Goal: Information Seeking & Learning: Learn about a topic

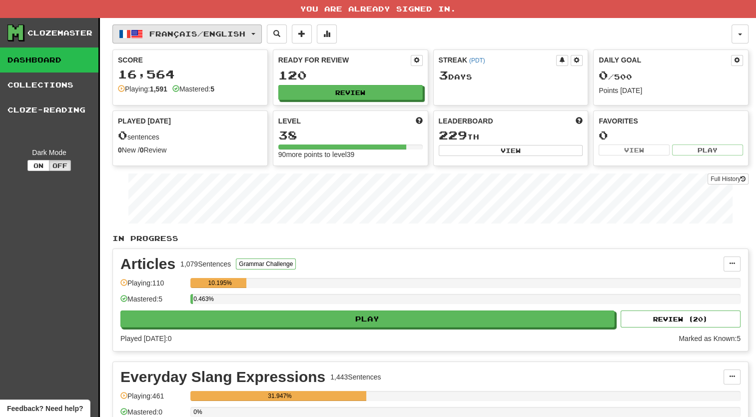
click at [218, 34] on span "Français / English" at bounding box center [197, 33] width 96 height 8
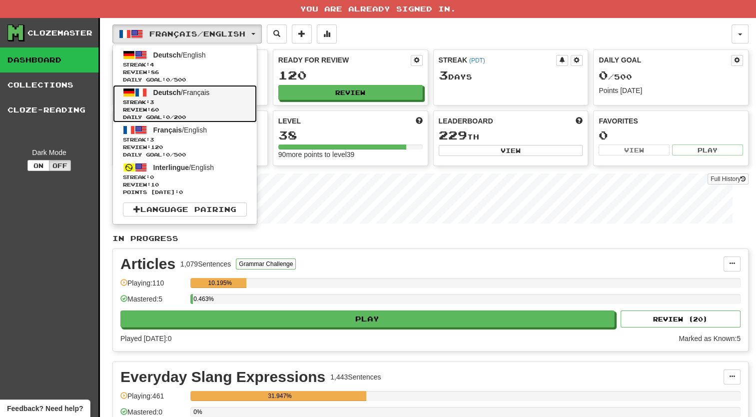
click at [199, 106] on span "Review: 60" at bounding box center [185, 109] width 124 height 7
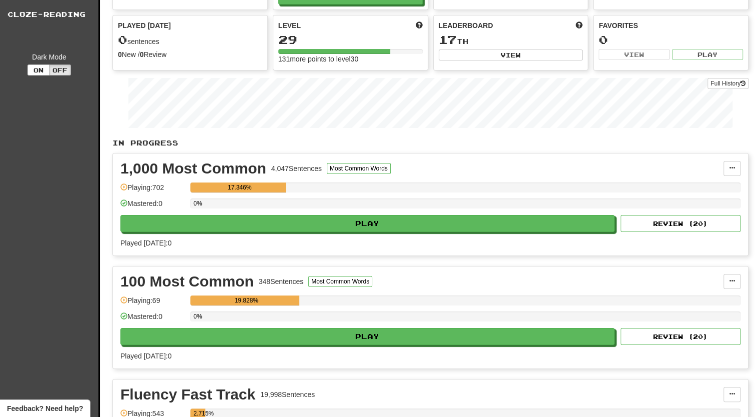
scroll to position [100, 0]
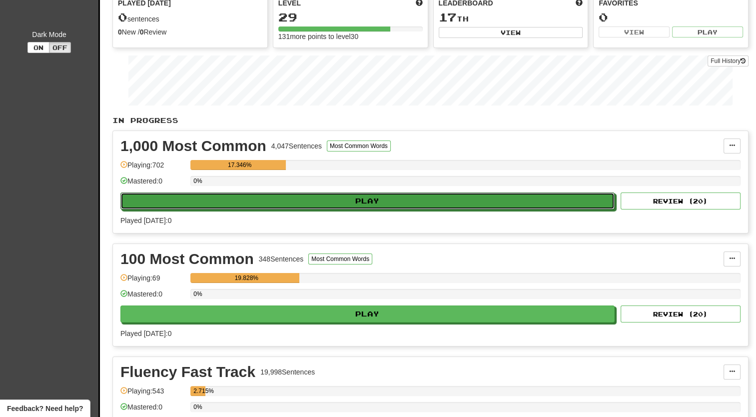
drag, startPoint x: 363, startPoint y: 197, endPoint x: 404, endPoint y: 239, distance: 59.0
click at [403, 240] on div "In Progress 1,000 Most Common 4,047 Sentences Most Common Words Manage Sentence…" at bounding box center [430, 303] width 636 height 377
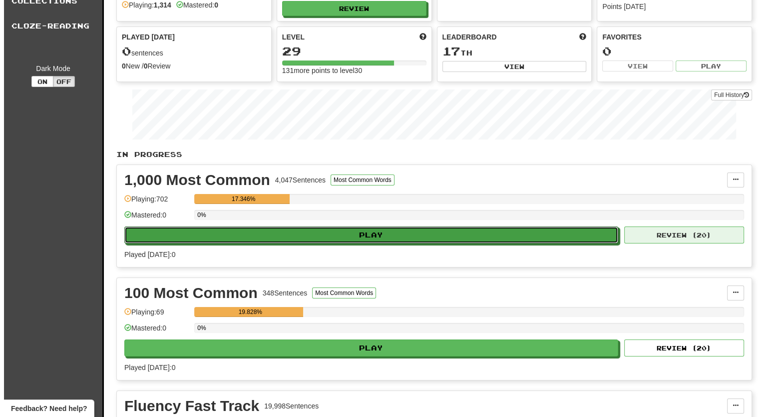
scroll to position [50, 0]
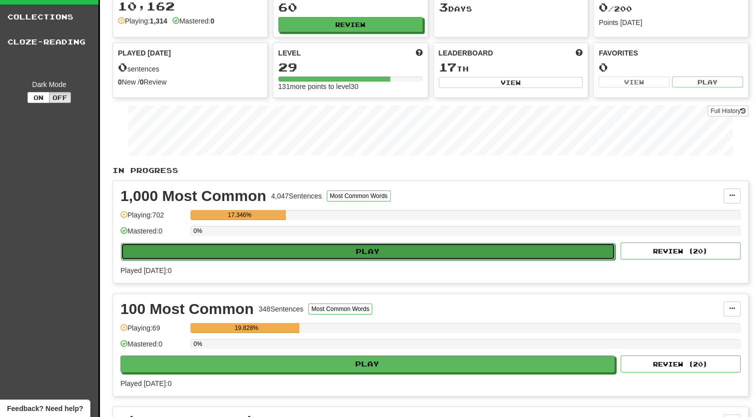
click at [575, 253] on button "Play" at bounding box center [368, 251] width 494 height 17
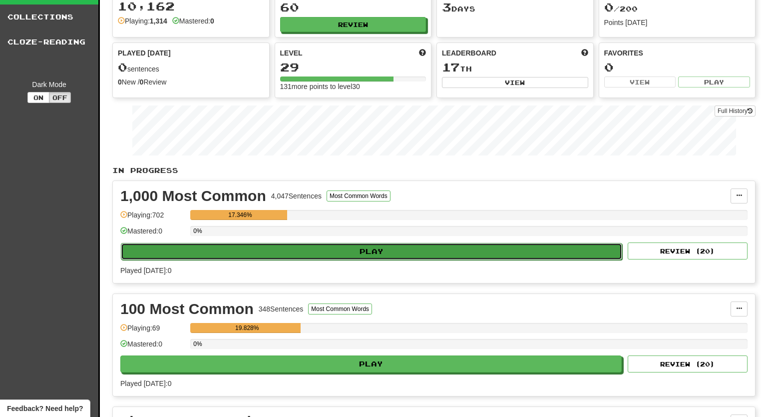
select select "**"
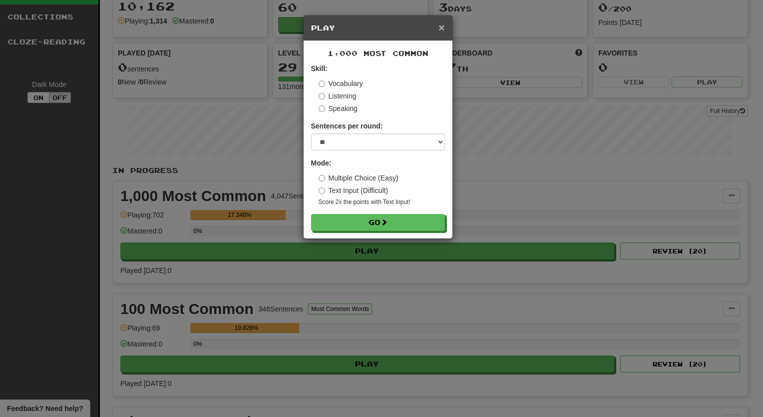
click at [443, 23] on span "×" at bounding box center [441, 26] width 6 height 11
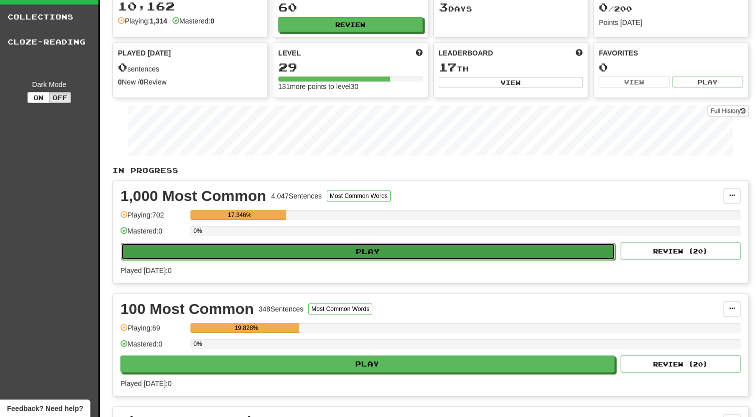
click at [435, 243] on button "Play" at bounding box center [368, 251] width 494 height 17
select select "**"
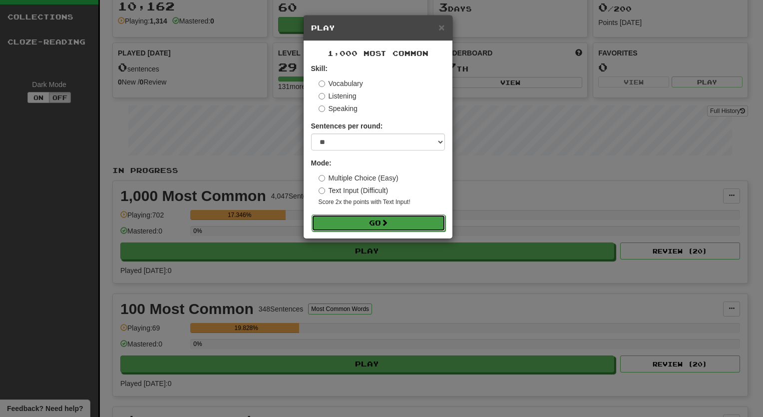
click at [384, 222] on span at bounding box center [384, 222] width 7 height 7
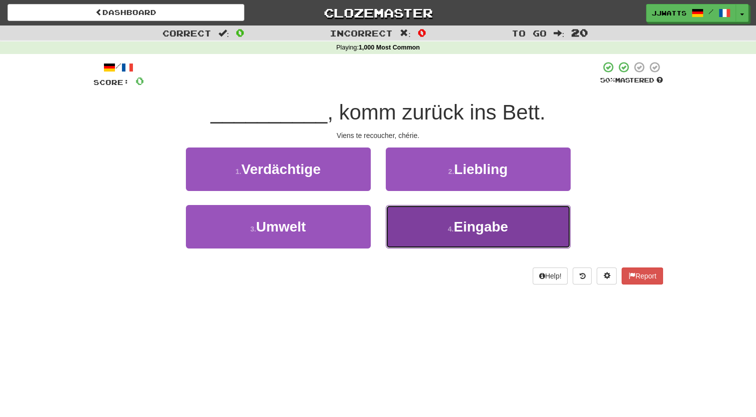
click at [430, 220] on button "4 . Eingabe" at bounding box center [478, 226] width 185 height 43
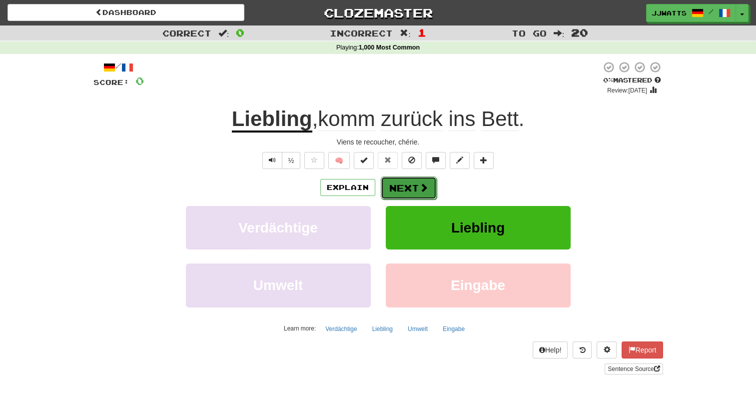
click at [410, 177] on button "Next" at bounding box center [409, 187] width 56 height 23
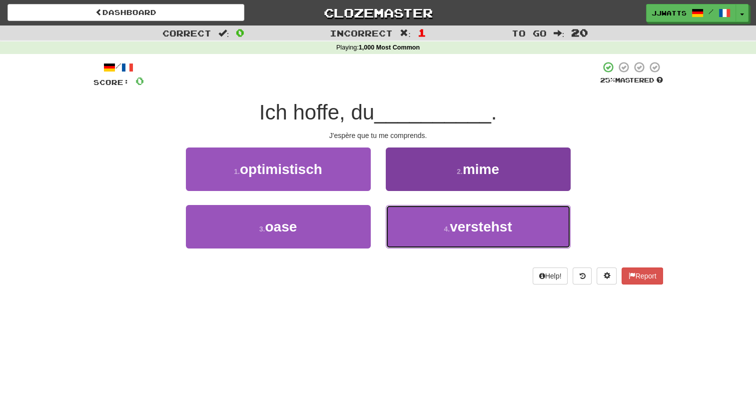
click at [406, 225] on button "4 . verstehst" at bounding box center [478, 226] width 185 height 43
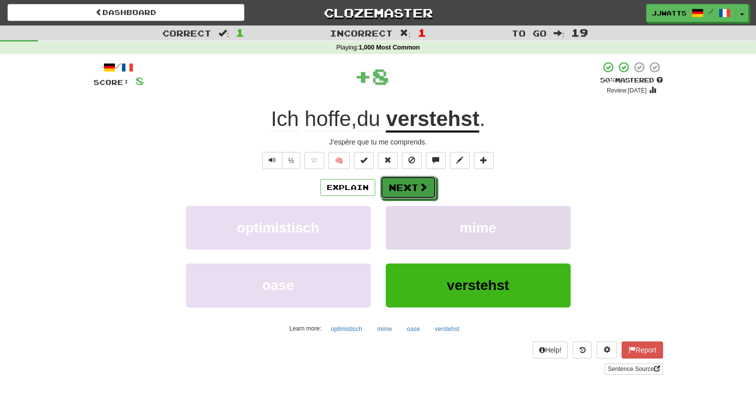
drag, startPoint x: 401, startPoint y: 188, endPoint x: 400, endPoint y: 217, distance: 29.0
click at [400, 217] on div "Explain Next optimistisch mime oase verstehst Learn more: optimistisch mime oas…" at bounding box center [377, 256] width 569 height 160
click at [418, 185] on button "Next" at bounding box center [409, 187] width 56 height 23
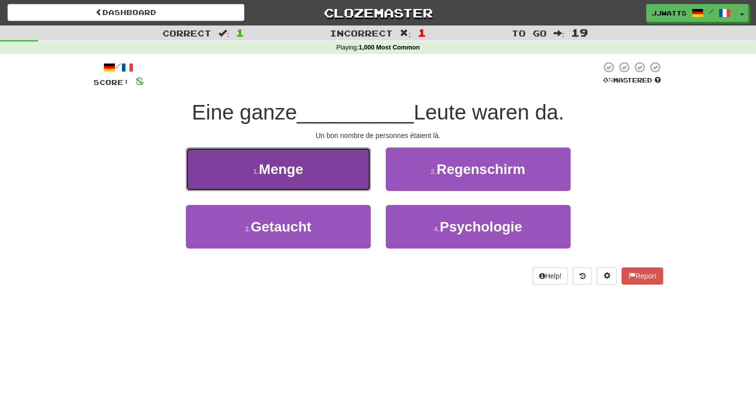
click at [302, 176] on span "Menge" at bounding box center [281, 168] width 44 height 15
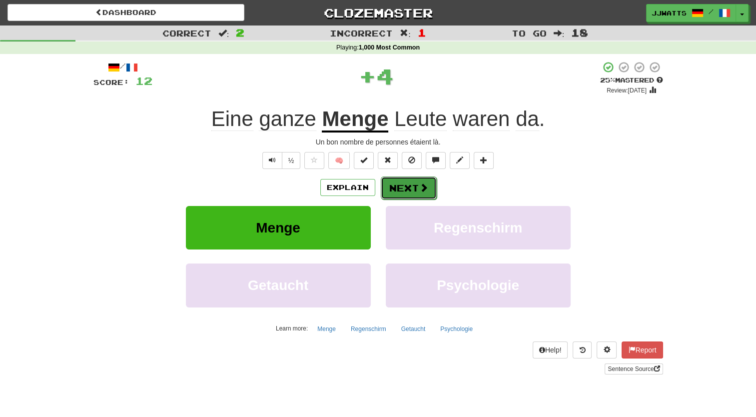
click at [394, 177] on button "Next" at bounding box center [409, 187] width 56 height 23
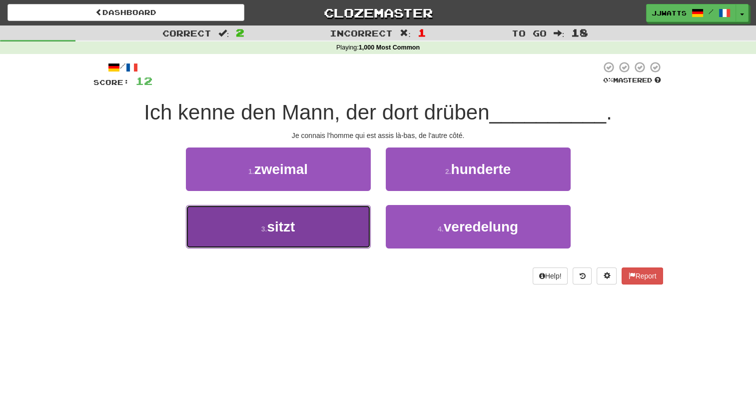
click at [269, 230] on span "sitzt" at bounding box center [281, 226] width 28 height 15
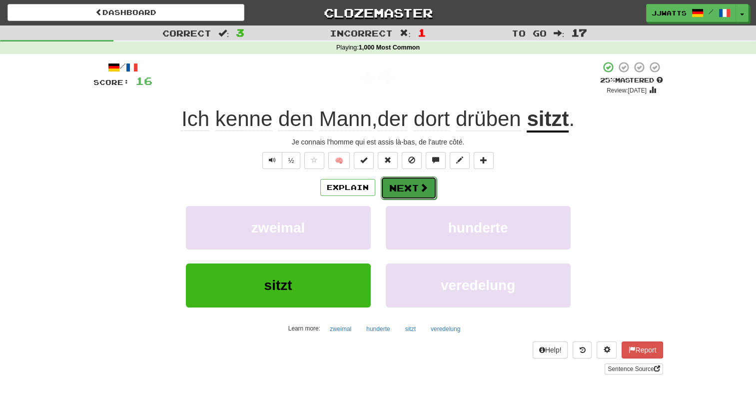
click at [431, 191] on button "Next" at bounding box center [409, 187] width 56 height 23
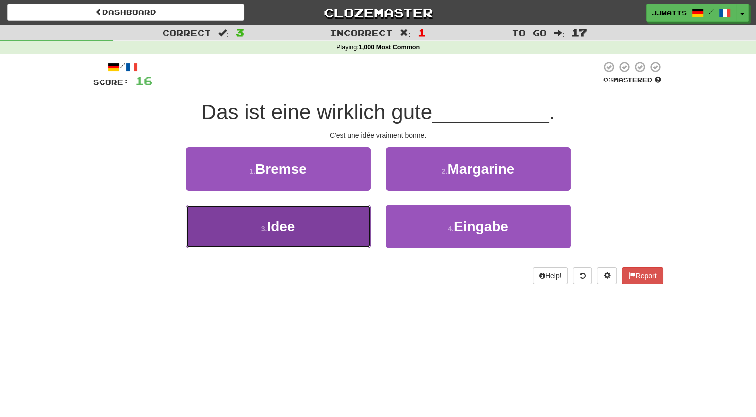
click at [323, 208] on button "3 . Idee" at bounding box center [278, 226] width 185 height 43
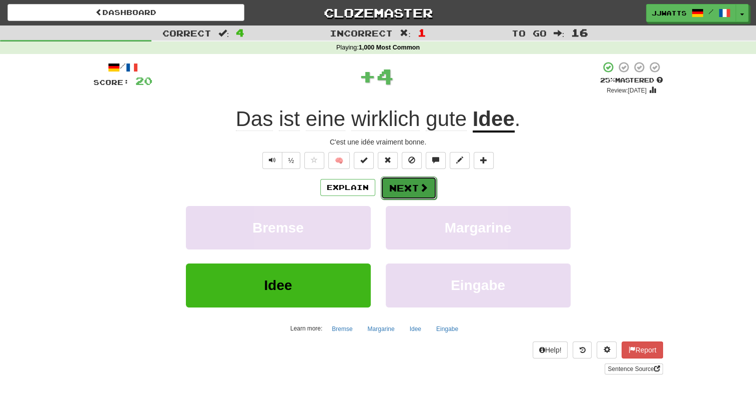
click at [408, 186] on button "Next" at bounding box center [409, 187] width 56 height 23
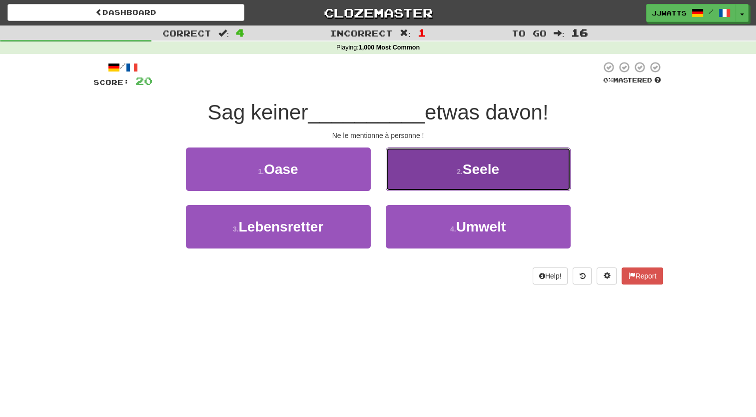
click at [456, 186] on button "2 . Seele" at bounding box center [478, 168] width 185 height 43
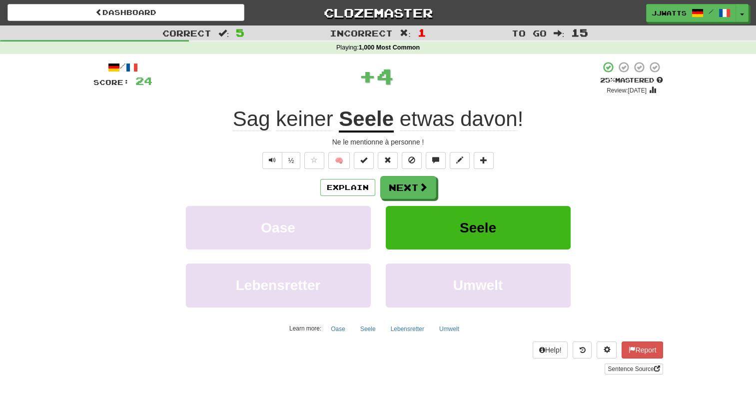
click at [349, 177] on div "Explain Next" at bounding box center [377, 187] width 569 height 23
click at [361, 189] on button "Explain" at bounding box center [347, 187] width 55 height 17
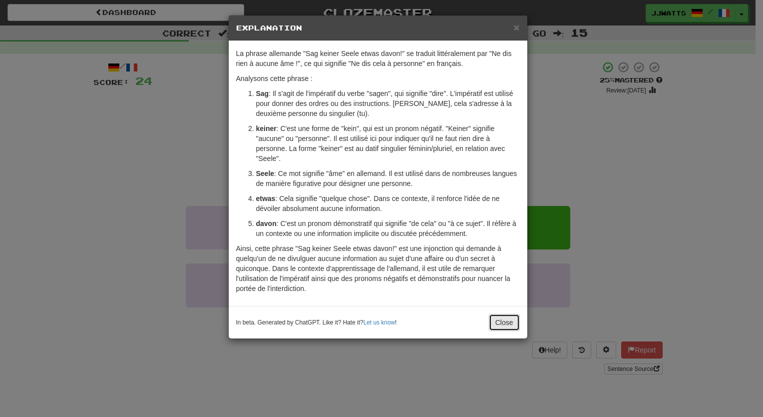
click at [494, 319] on button "Close" at bounding box center [504, 322] width 31 height 17
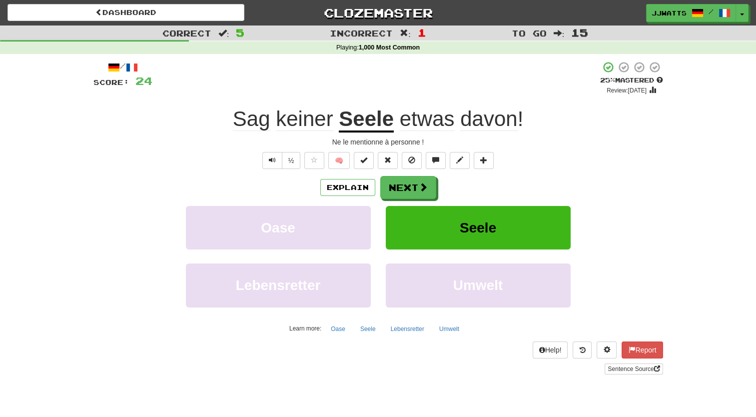
click at [430, 199] on div "Explain Next Oase Seele Lebensretter Umwelt Learn more: Oase Seele Lebensretter…" at bounding box center [377, 256] width 569 height 160
click at [416, 193] on button "Next" at bounding box center [409, 187] width 56 height 23
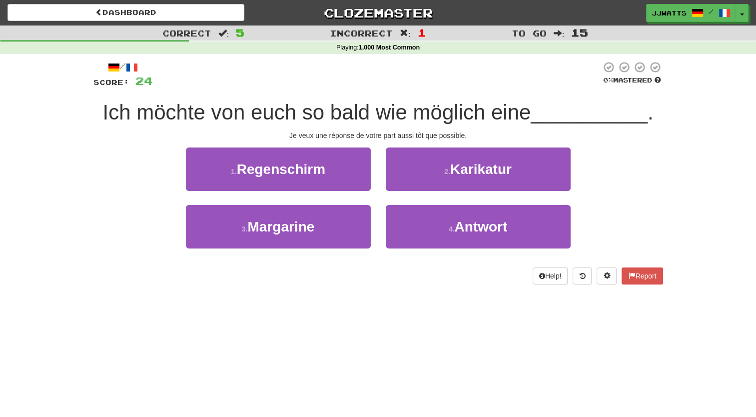
click at [136, 197] on div "1 . Regenschirm 2 . Karikatur" at bounding box center [377, 175] width 599 height 57
drag, startPoint x: 449, startPoint y: 257, endPoint x: 445, endPoint y: 242, distance: 14.9
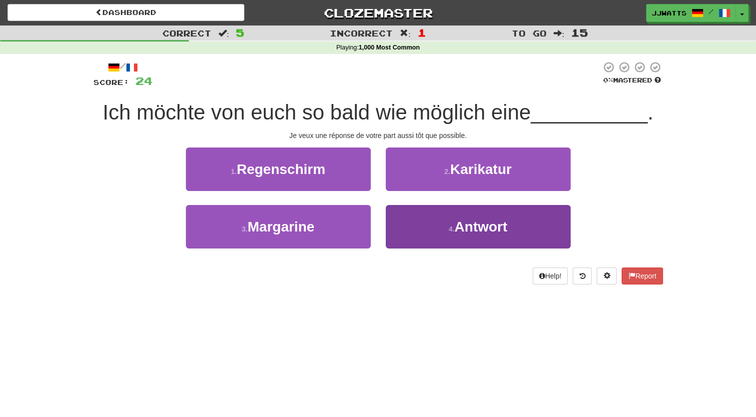
click at [449, 255] on div "4 . Antwort" at bounding box center [478, 233] width 200 height 57
click at [446, 241] on button "4 . Antwort" at bounding box center [478, 226] width 185 height 43
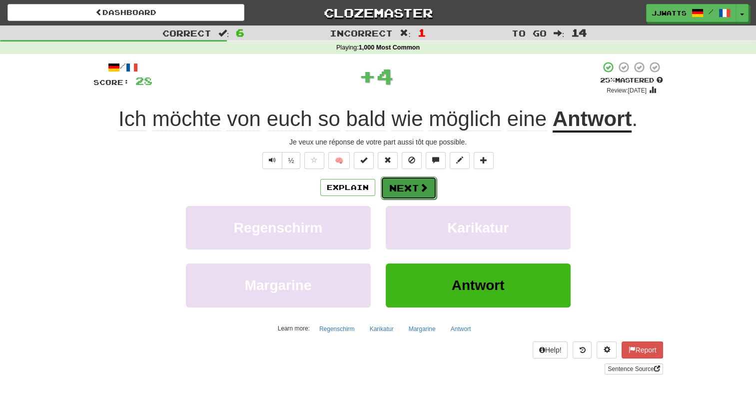
click at [401, 190] on button "Next" at bounding box center [409, 187] width 56 height 23
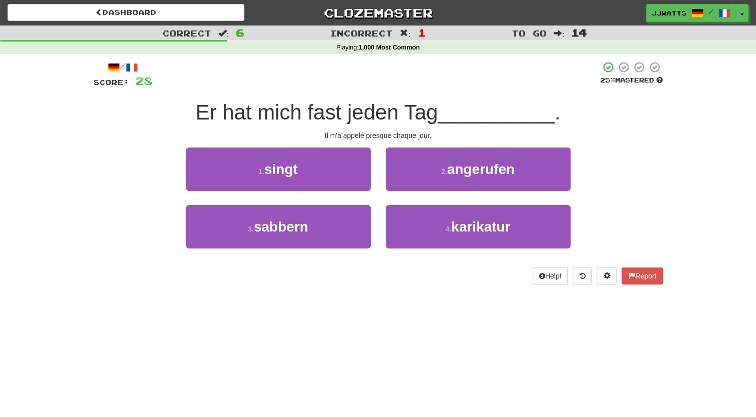
click at [665, 171] on div "/ Score: 28 25 % Mastered Er hat mich fast jeden Tag __________ . Il m'a appelé…" at bounding box center [378, 176] width 584 height 244
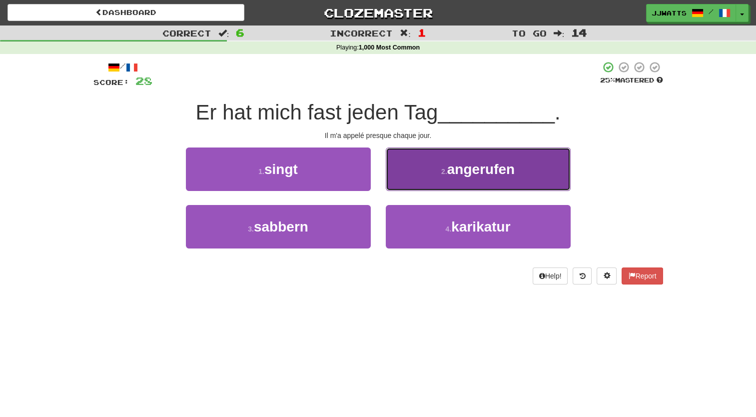
click at [446, 182] on button "2 . angerufen" at bounding box center [478, 168] width 185 height 43
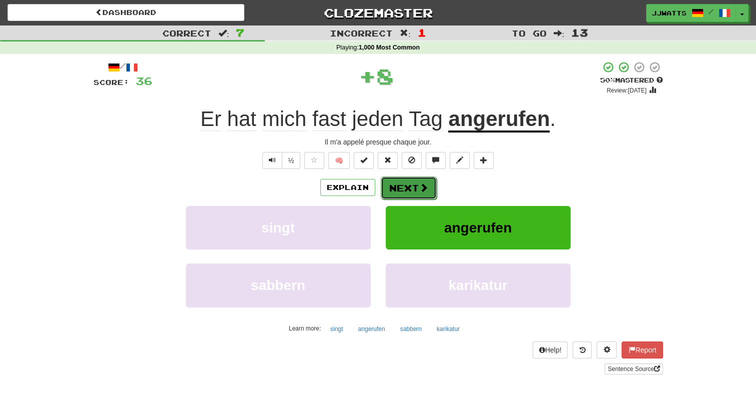
click at [409, 183] on button "Next" at bounding box center [409, 187] width 56 height 23
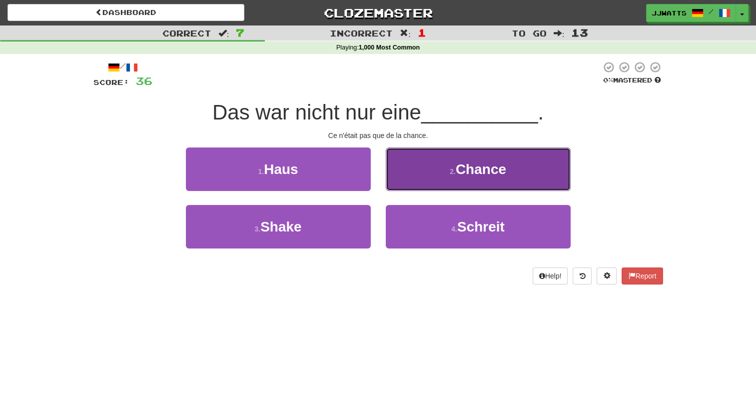
click at [415, 174] on button "2 . Chance" at bounding box center [478, 168] width 185 height 43
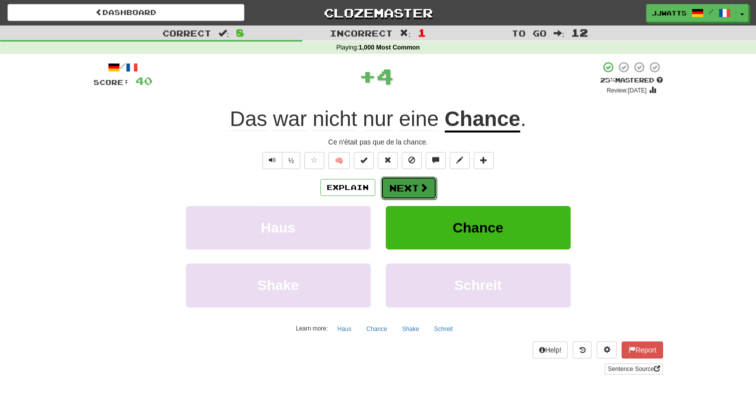
click at [414, 188] on button "Next" at bounding box center [409, 187] width 56 height 23
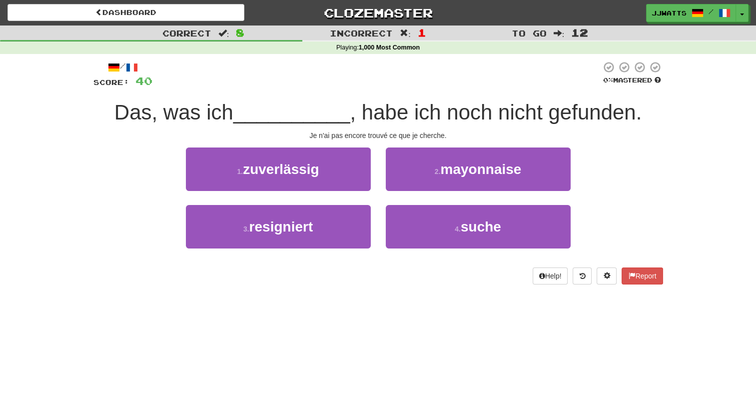
click at [121, 155] on div "1 . zuverlässig 2 . mayonnaise" at bounding box center [377, 175] width 599 height 57
drag, startPoint x: 121, startPoint y: 155, endPoint x: 116, endPoint y: 158, distance: 5.4
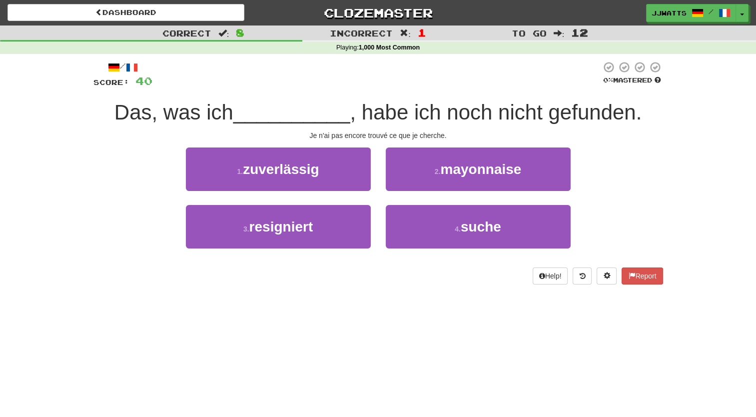
click at [116, 158] on div "1 . zuverlässig 2 . mayonnaise" at bounding box center [377, 175] width 599 height 57
drag, startPoint x: 116, startPoint y: 158, endPoint x: 85, endPoint y: 165, distance: 32.1
click at [85, 165] on div "Correct : 8 Incorrect : 1 To go : 12 Playing : 1,000 Most Common / Score: 40 0 …" at bounding box center [378, 161] width 756 height 273
drag, startPoint x: 58, startPoint y: 163, endPoint x: 80, endPoint y: 114, distance: 53.6
click at [80, 114] on div "Correct : 8 Incorrect : 1 To go : 12 Playing : 1,000 Most Common / Score: 40 0 …" at bounding box center [378, 161] width 756 height 273
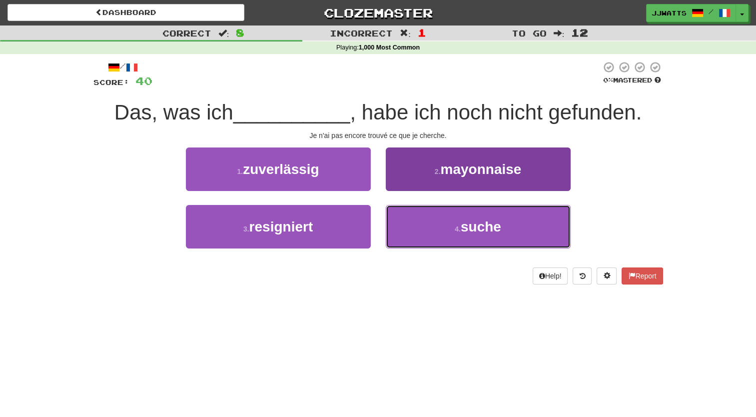
click at [427, 217] on button "4 . suche" at bounding box center [478, 226] width 185 height 43
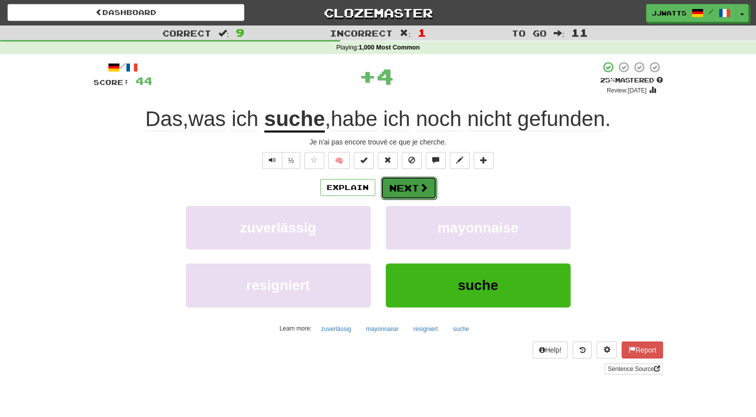
click at [394, 179] on button "Next" at bounding box center [409, 187] width 56 height 23
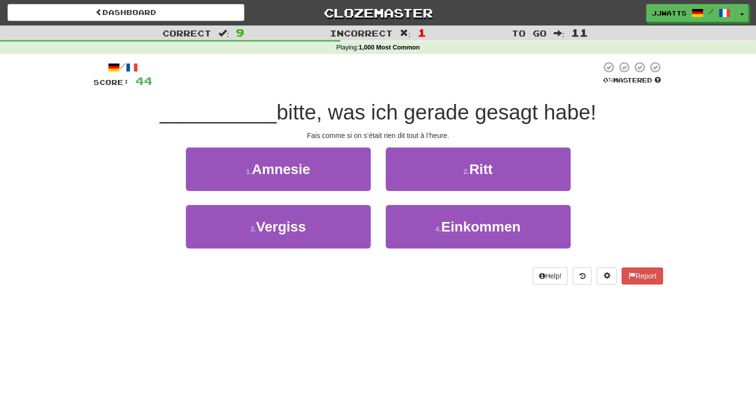
drag, startPoint x: 334, startPoint y: 119, endPoint x: 623, endPoint y: 97, distance: 290.0
click at [623, 97] on div "/ Score: 44 0 % Mastered __________ bitte, was ich gerade gesagt habe! Fais com…" at bounding box center [377, 172] width 569 height 223
drag, startPoint x: 623, startPoint y: 97, endPoint x: 623, endPoint y: 119, distance: 21.5
click at [623, 119] on div "__________ bitte, was ich gerade gesagt habe!" at bounding box center [377, 112] width 569 height 27
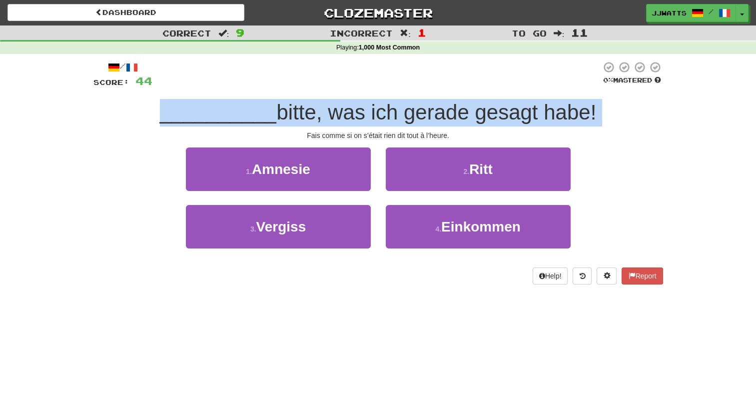
click at [623, 119] on div "__________ bitte, was ich gerade gesagt habe!" at bounding box center [377, 112] width 569 height 27
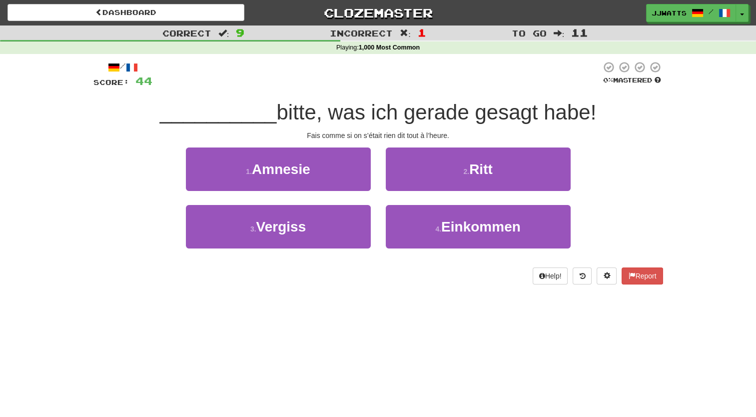
drag, startPoint x: 623, startPoint y: 119, endPoint x: 634, endPoint y: 170, distance: 52.6
click at [633, 170] on div "1 . Amnesie 2 . Ritt" at bounding box center [377, 175] width 599 height 57
click at [637, 172] on div "1 . Amnesie 2 . Ritt" at bounding box center [377, 175] width 599 height 57
click at [639, 175] on div "1 . Amnesie 2 . Ritt" at bounding box center [377, 175] width 599 height 57
click at [646, 178] on div "1 . Amnesie 2 . Ritt" at bounding box center [377, 175] width 599 height 57
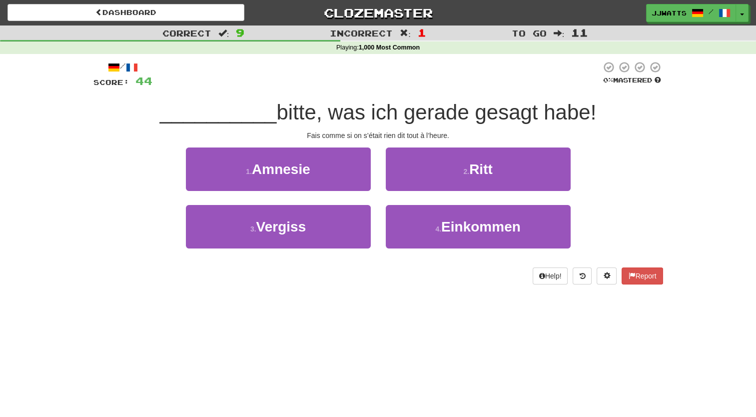
click at [677, 194] on div "Correct : 9 Incorrect : 1 To go : 11 Playing : 1,000 Most Common / Score: 44 0 …" at bounding box center [378, 161] width 756 height 273
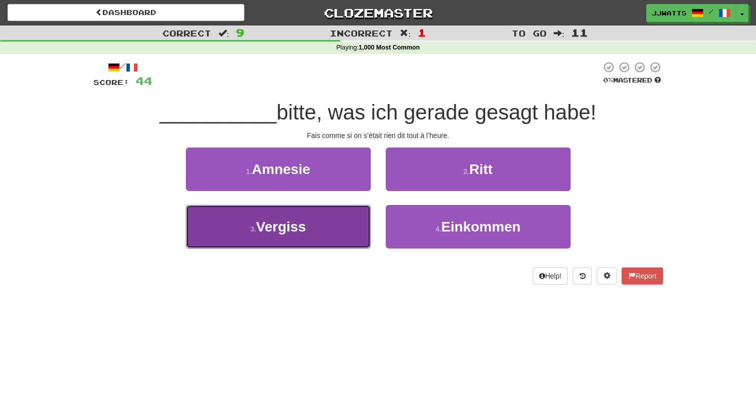
click at [316, 231] on button "3 . Vergiss" at bounding box center [278, 226] width 185 height 43
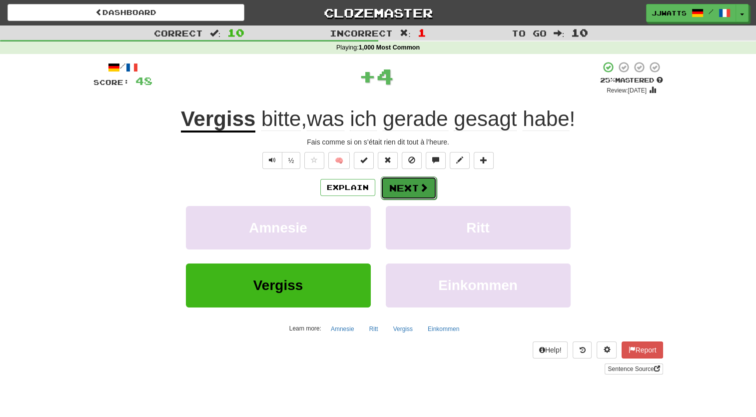
click at [413, 186] on button "Next" at bounding box center [409, 187] width 56 height 23
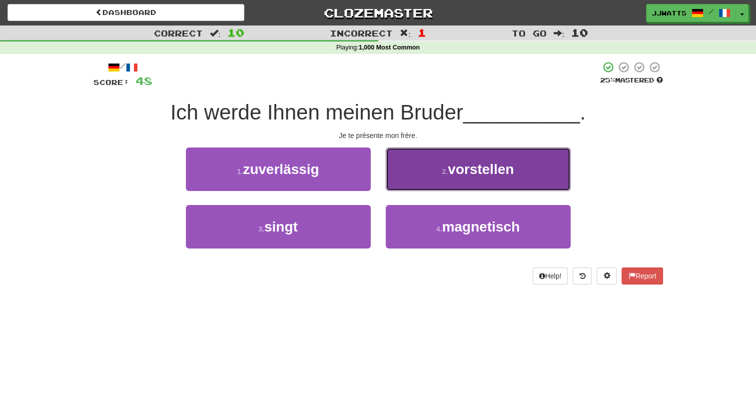
click at [549, 168] on button "2 . vorstellen" at bounding box center [478, 168] width 185 height 43
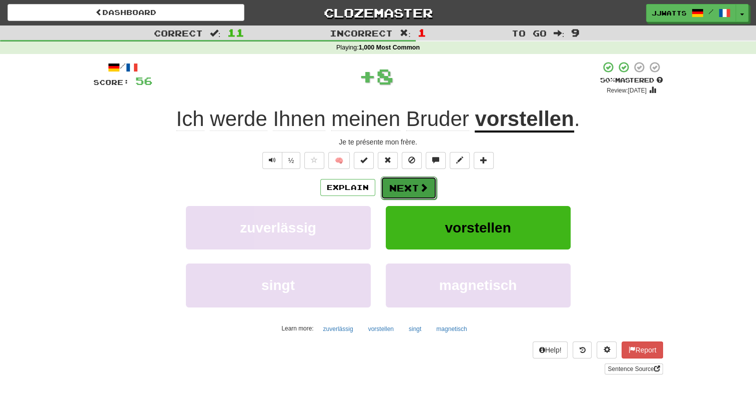
click at [407, 188] on button "Next" at bounding box center [409, 187] width 56 height 23
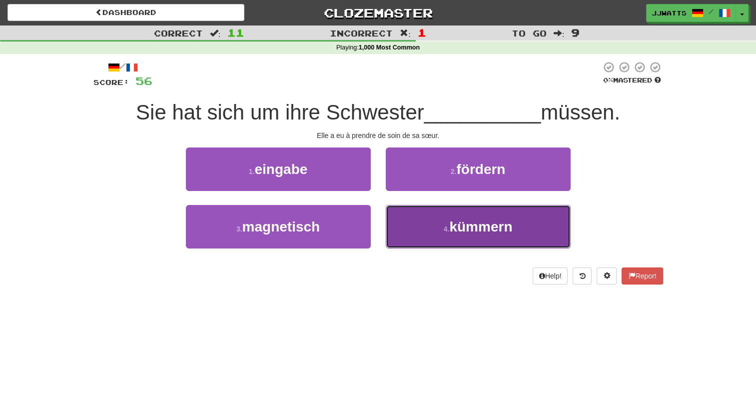
click at [515, 225] on button "4 . kümmern" at bounding box center [478, 226] width 185 height 43
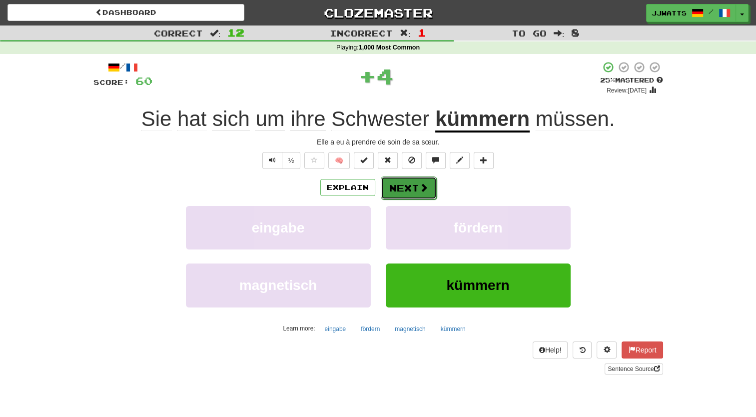
click at [407, 183] on button "Next" at bounding box center [409, 187] width 56 height 23
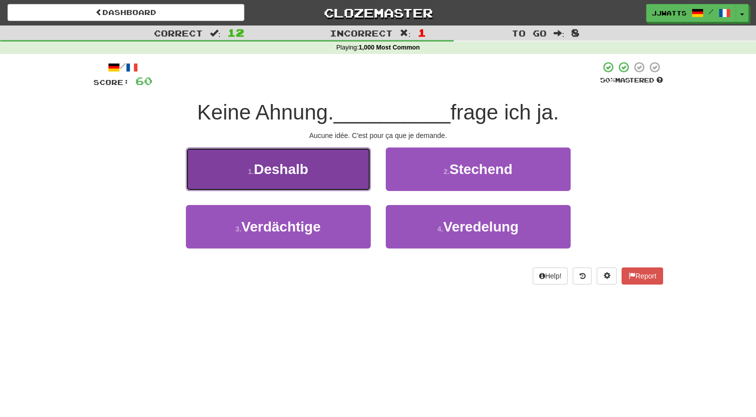
click at [294, 171] on span "Deshalb" at bounding box center [281, 168] width 54 height 15
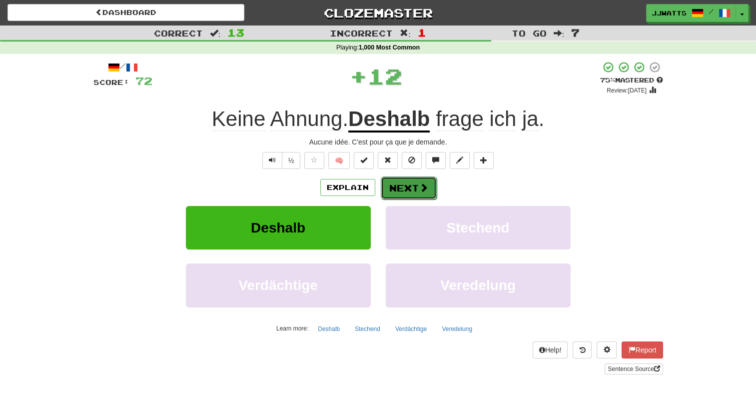
click at [401, 187] on button "Next" at bounding box center [409, 187] width 56 height 23
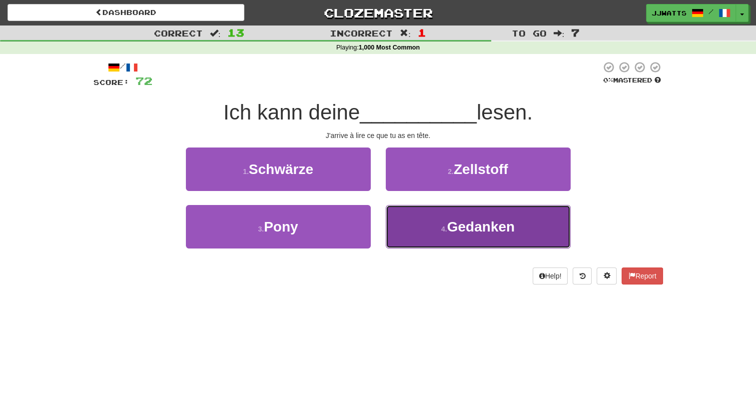
click at [497, 232] on span "Gedanken" at bounding box center [480, 226] width 67 height 15
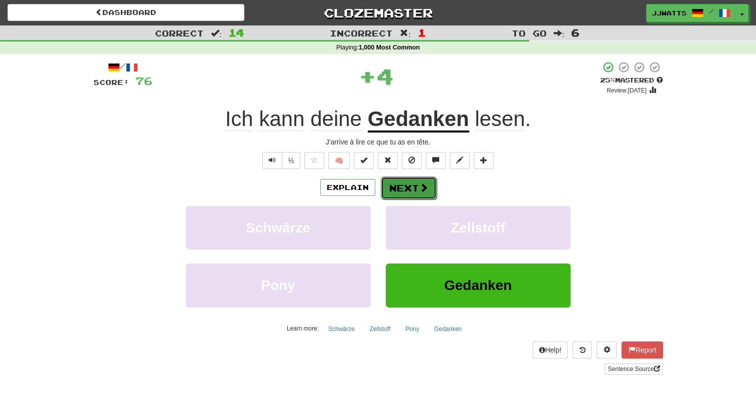
click at [410, 183] on button "Next" at bounding box center [409, 187] width 56 height 23
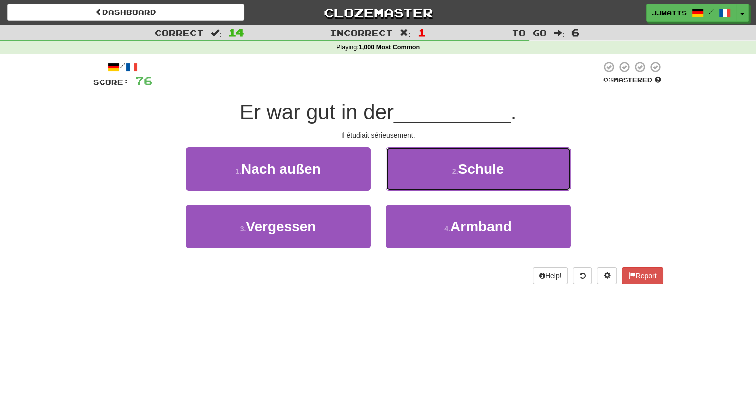
click at [410, 183] on button "2 . Schule" at bounding box center [478, 168] width 185 height 43
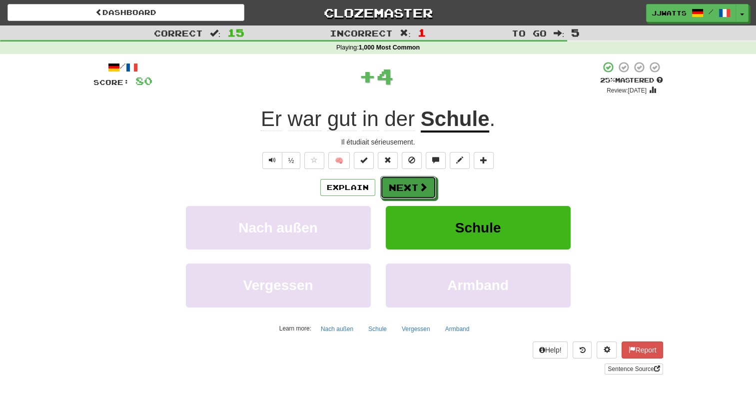
click at [410, 183] on button "Next" at bounding box center [408, 187] width 56 height 23
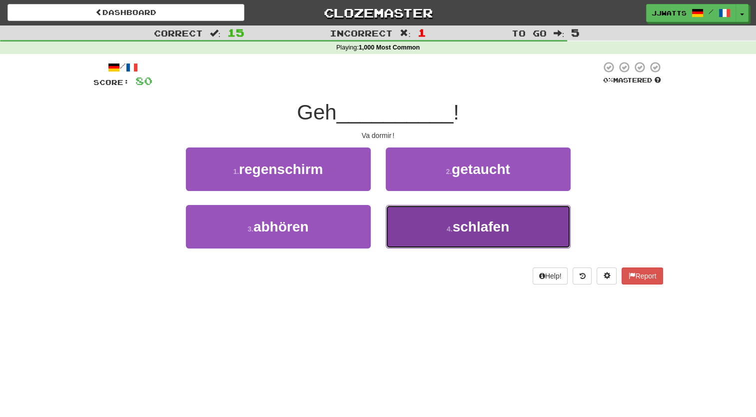
click at [425, 219] on button "4 . schlafen" at bounding box center [478, 226] width 185 height 43
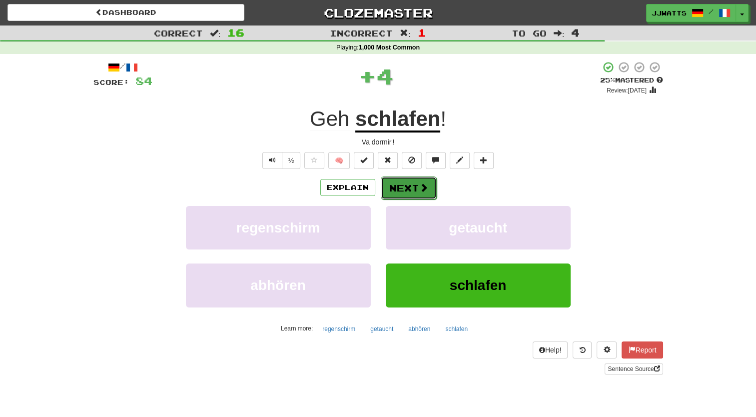
click at [417, 189] on button "Next" at bounding box center [409, 187] width 56 height 23
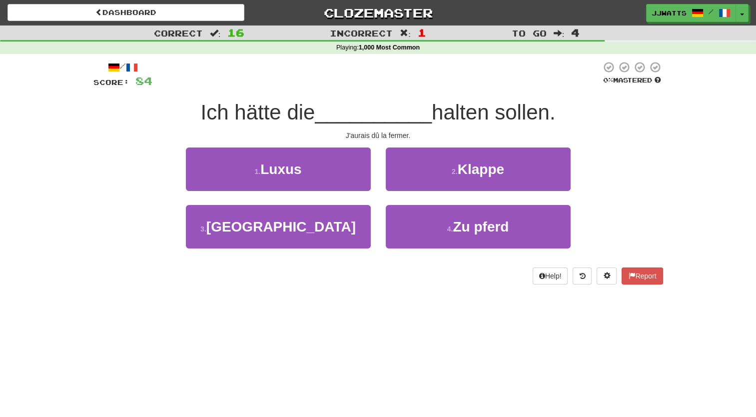
click at [468, 142] on div "/ Score: 84 0 % Mastered Ich hätte die __________ halten sollen. J'aurais dû la…" at bounding box center [377, 172] width 569 height 223
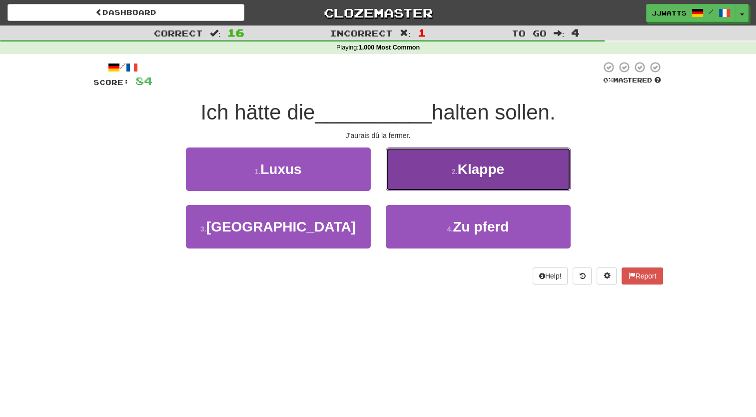
click at [445, 177] on button "2 . Klappe" at bounding box center [478, 168] width 185 height 43
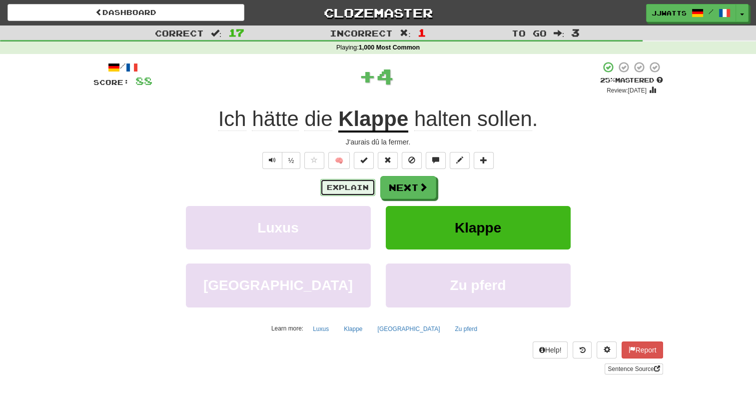
click at [350, 185] on button "Explain" at bounding box center [347, 187] width 55 height 17
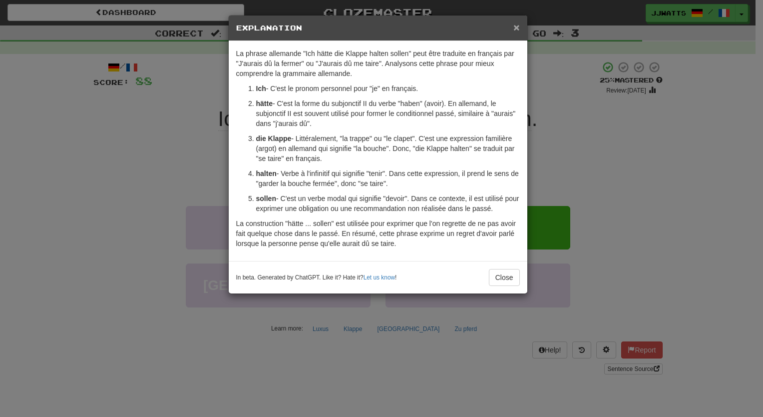
click at [516, 29] on span "×" at bounding box center [516, 26] width 6 height 11
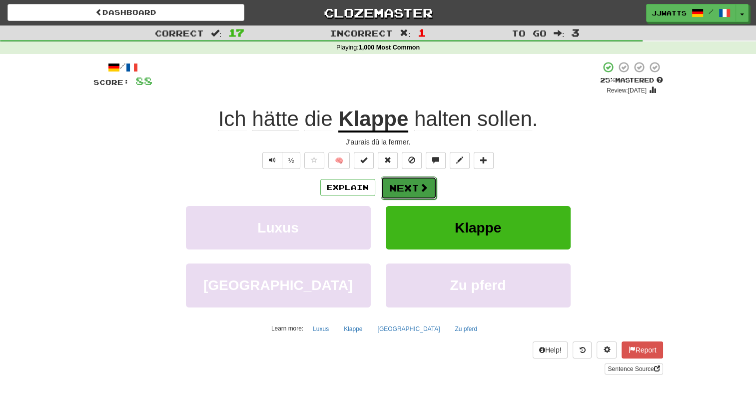
click at [414, 182] on button "Next" at bounding box center [409, 187] width 56 height 23
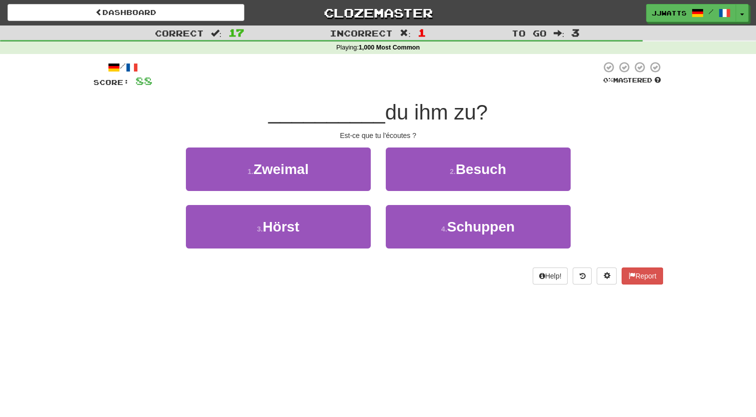
click at [120, 192] on div "1 . Zweimal 2 . Besuch" at bounding box center [377, 175] width 599 height 57
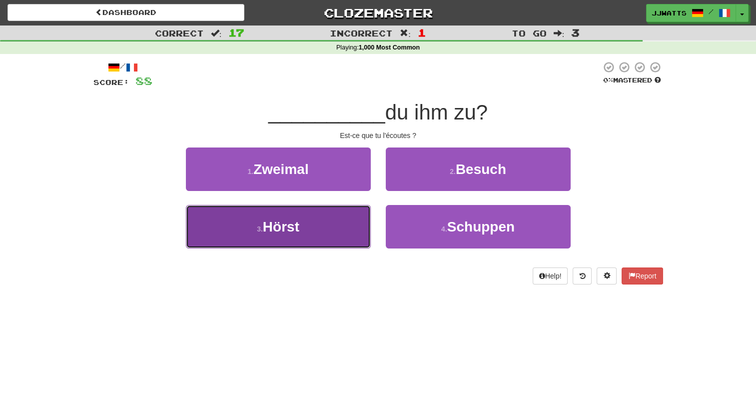
click at [262, 219] on button "3 . Hörst" at bounding box center [278, 226] width 185 height 43
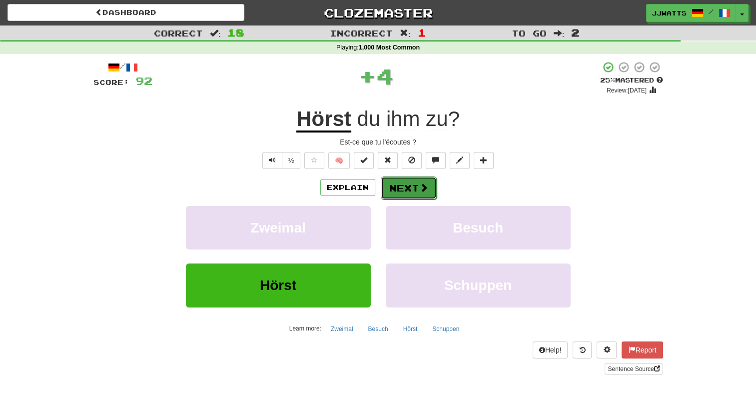
click at [397, 178] on button "Next" at bounding box center [409, 187] width 56 height 23
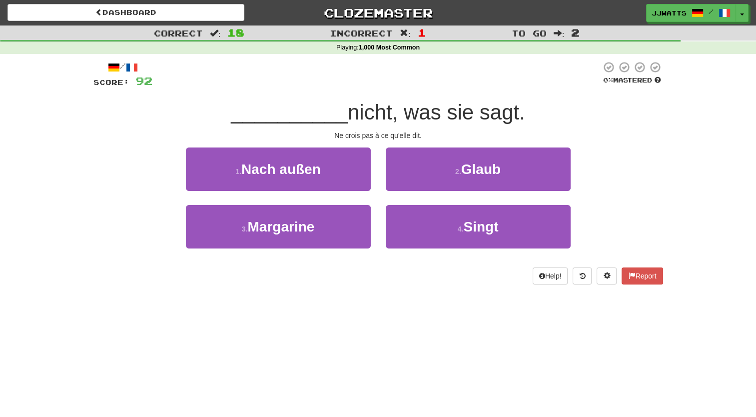
click at [381, 195] on div "2 . Glaub" at bounding box center [478, 175] width 200 height 57
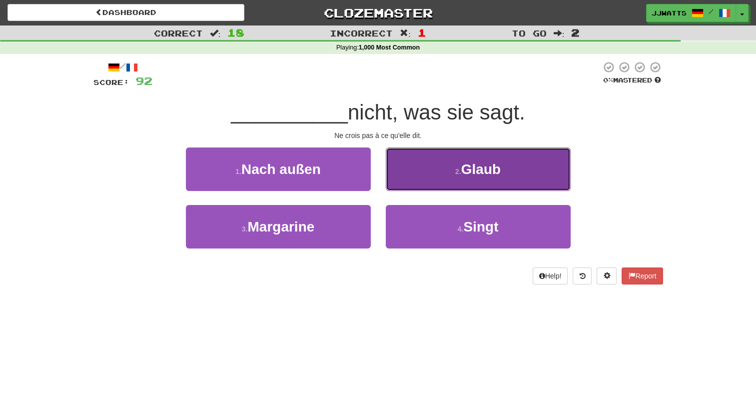
click at [425, 177] on button "2 . Glaub" at bounding box center [478, 168] width 185 height 43
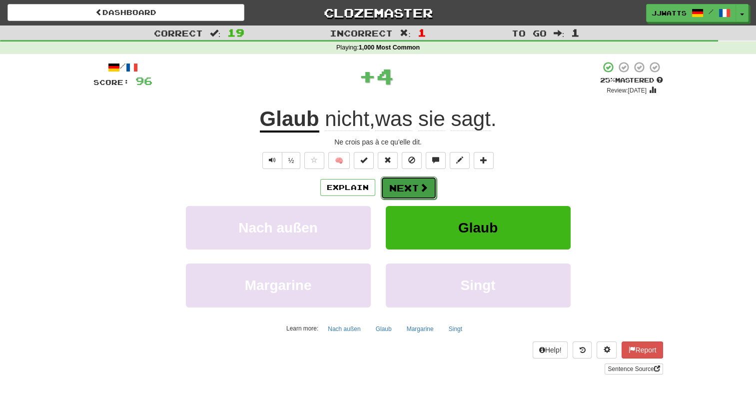
click at [392, 193] on button "Next" at bounding box center [409, 187] width 56 height 23
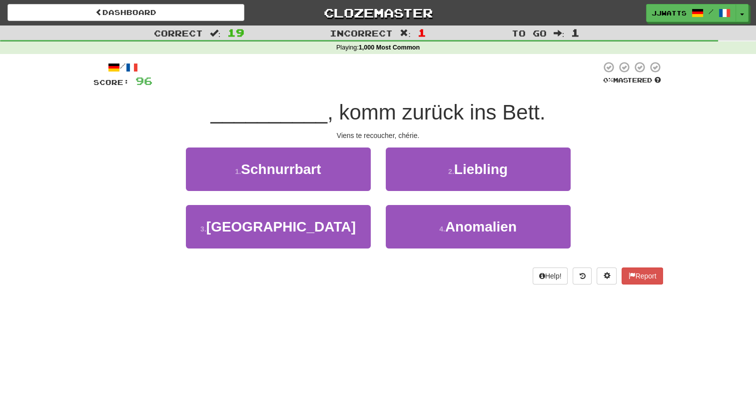
click at [358, 90] on div "/ Score: 96 0 % Mastered __________ , komm zurück ins Bett. Viens te recoucher,…" at bounding box center [377, 172] width 569 height 223
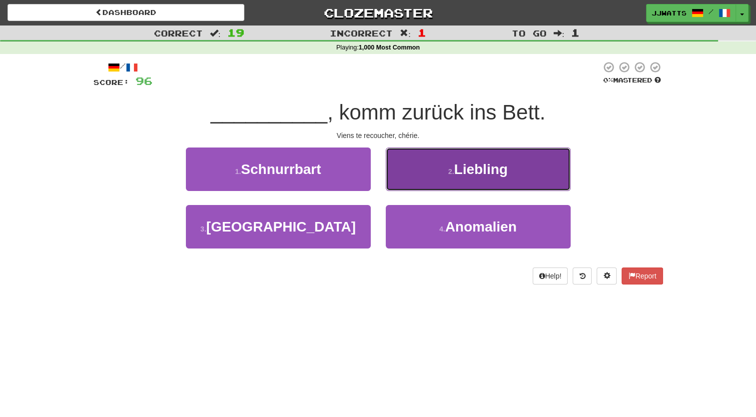
click at [404, 171] on button "2 . Liebling" at bounding box center [478, 168] width 185 height 43
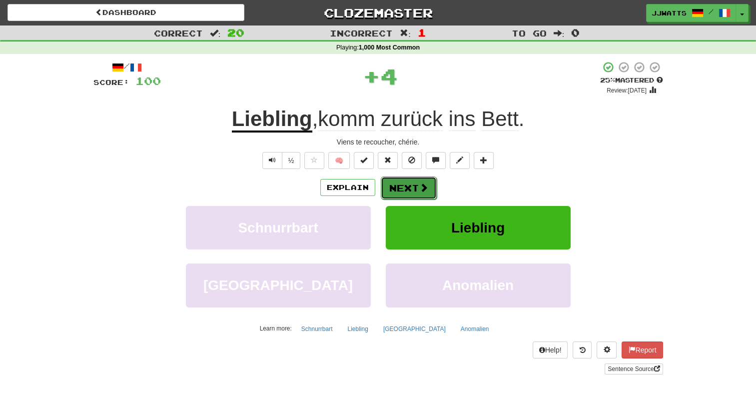
click at [386, 185] on button "Next" at bounding box center [409, 187] width 56 height 23
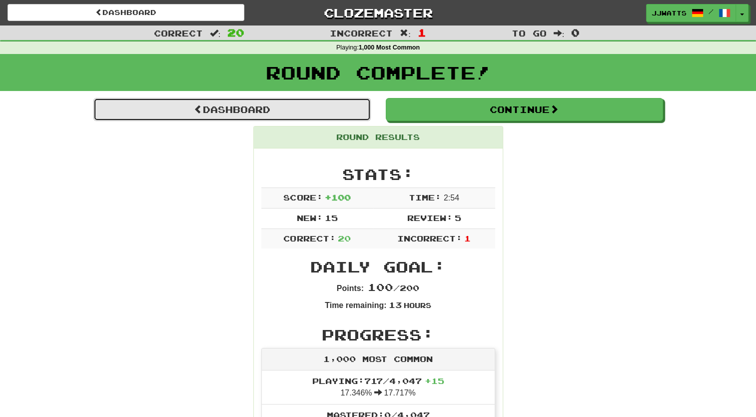
click at [307, 113] on link "Dashboard" at bounding box center [231, 109] width 277 height 23
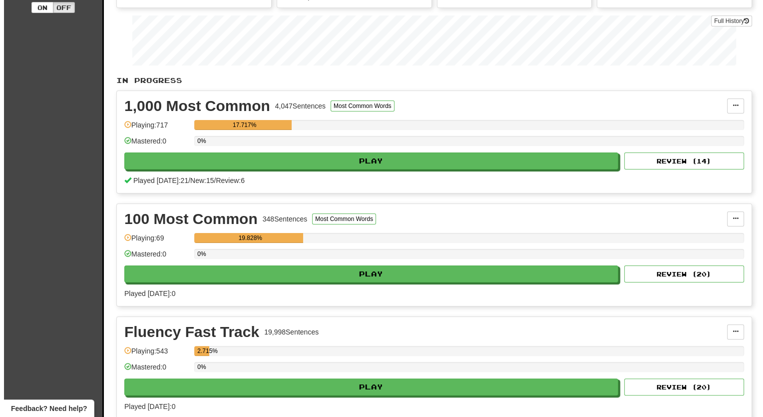
scroll to position [300, 0]
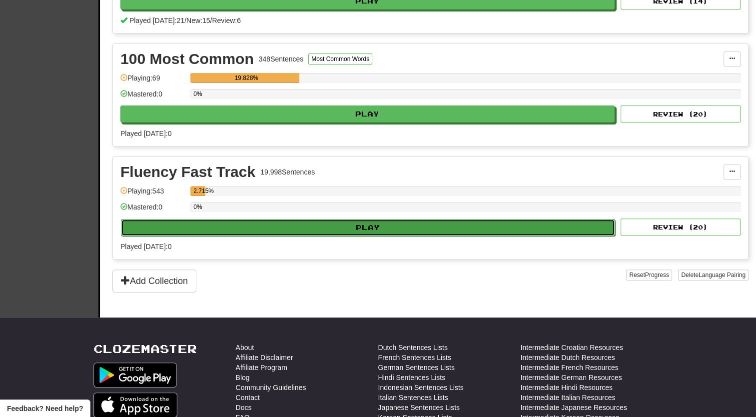
click at [344, 224] on button "Play" at bounding box center [368, 227] width 494 height 17
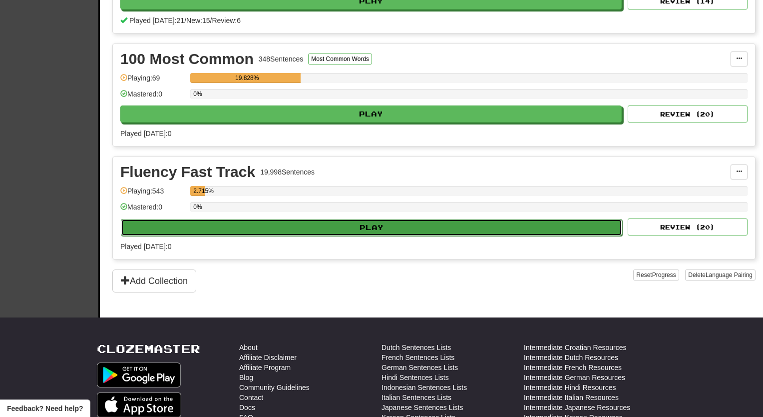
select select "**"
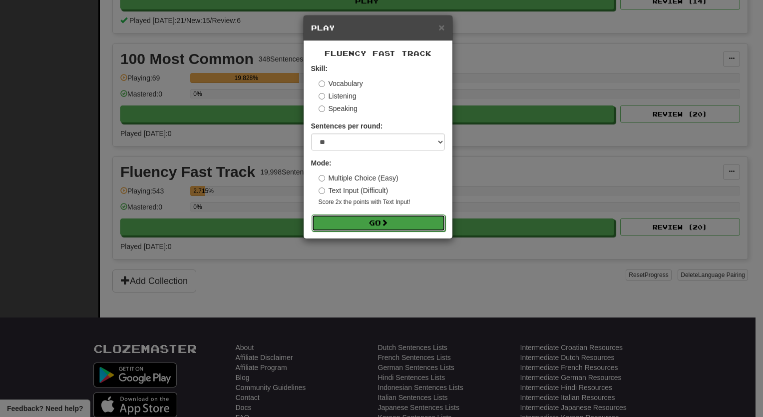
click at [354, 220] on button "Go" at bounding box center [379, 222] width 134 height 17
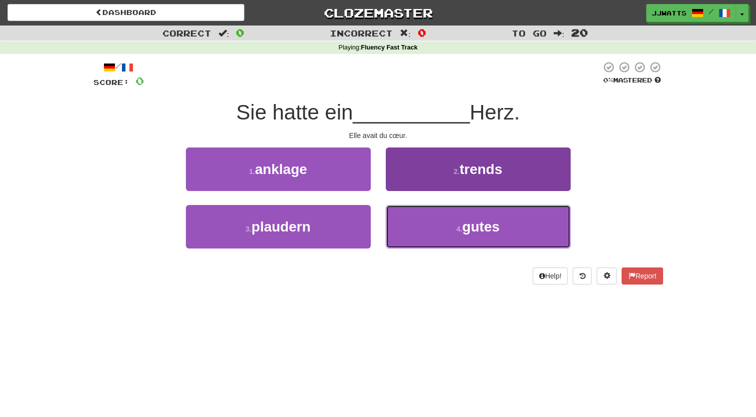
click at [424, 225] on button "4 . gutes" at bounding box center [478, 226] width 185 height 43
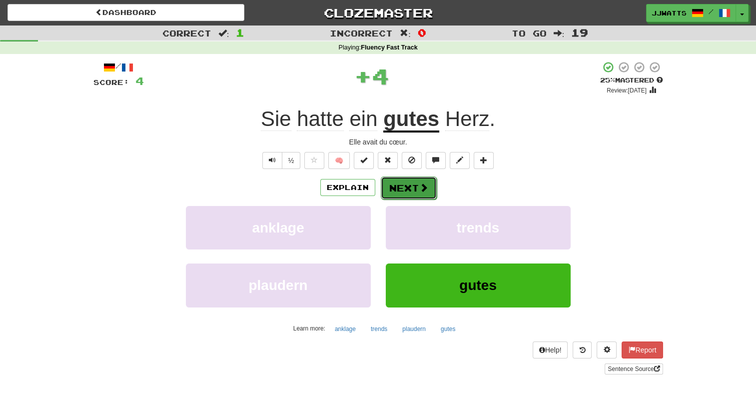
click at [404, 190] on button "Next" at bounding box center [409, 187] width 56 height 23
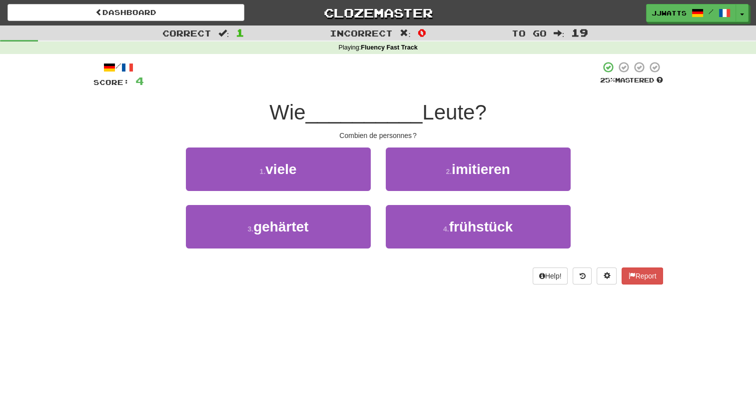
click at [402, 86] on div at bounding box center [372, 74] width 456 height 27
drag, startPoint x: 316, startPoint y: 123, endPoint x: 246, endPoint y: 121, distance: 70.0
click at [246, 121] on div "Wie __________ Leute?" at bounding box center [377, 112] width 569 height 27
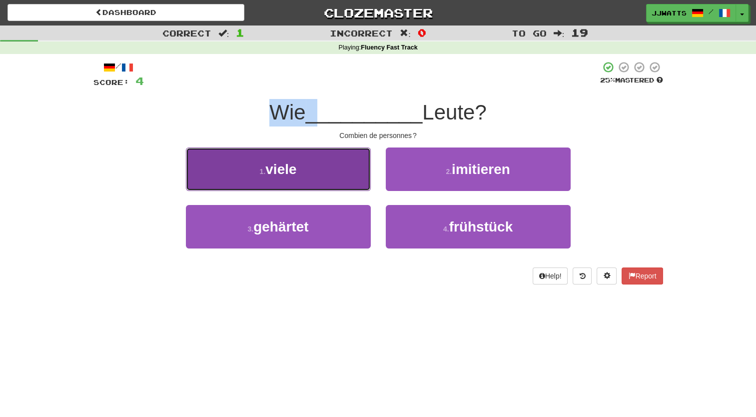
click at [306, 179] on button "1 . viele" at bounding box center [278, 168] width 185 height 43
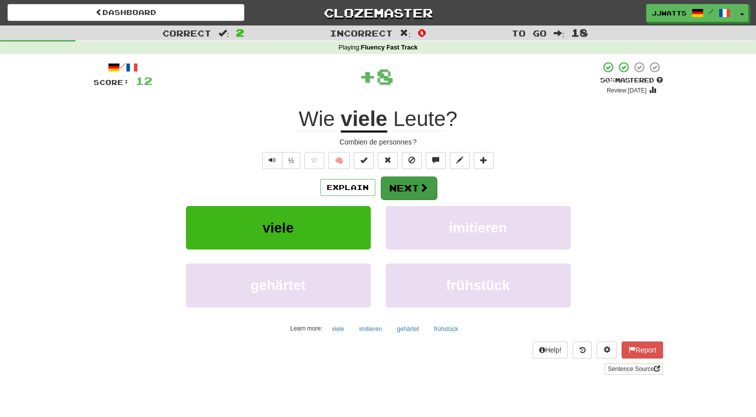
click at [392, 176] on div "Explain Next" at bounding box center [377, 187] width 569 height 23
drag, startPoint x: 392, startPoint y: 176, endPoint x: 414, endPoint y: 190, distance: 25.4
click at [414, 190] on button "Next" at bounding box center [409, 187] width 56 height 23
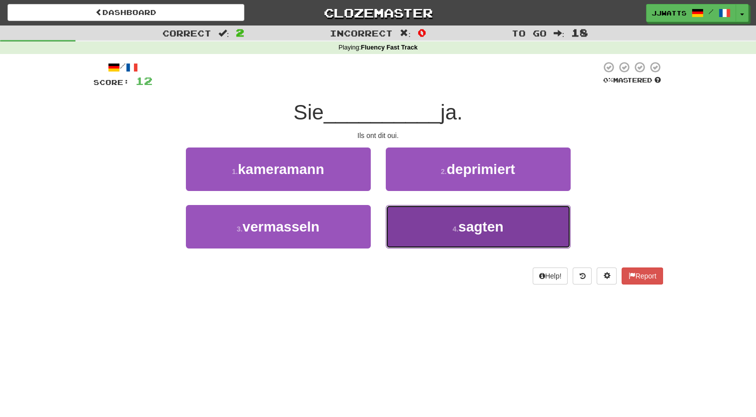
click at [412, 228] on button "4 . sagten" at bounding box center [478, 226] width 185 height 43
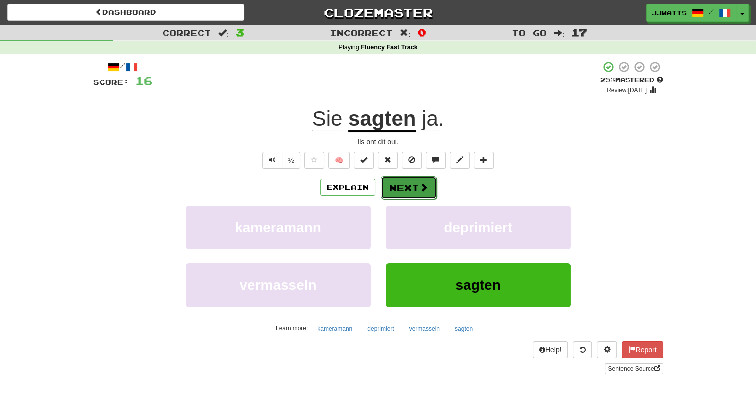
click at [409, 188] on button "Next" at bounding box center [409, 187] width 56 height 23
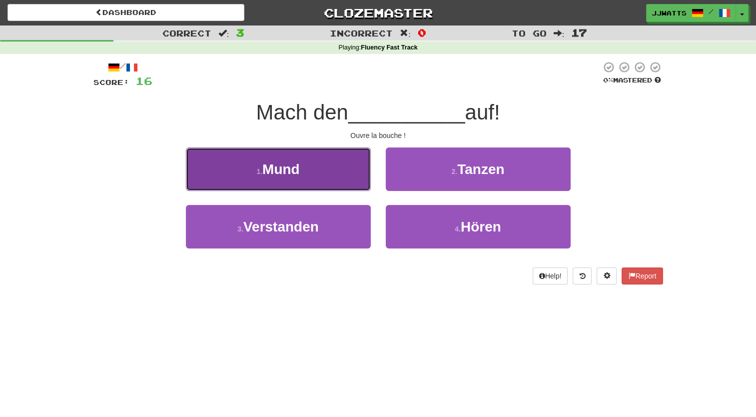
click at [330, 169] on button "1 . Mund" at bounding box center [278, 168] width 185 height 43
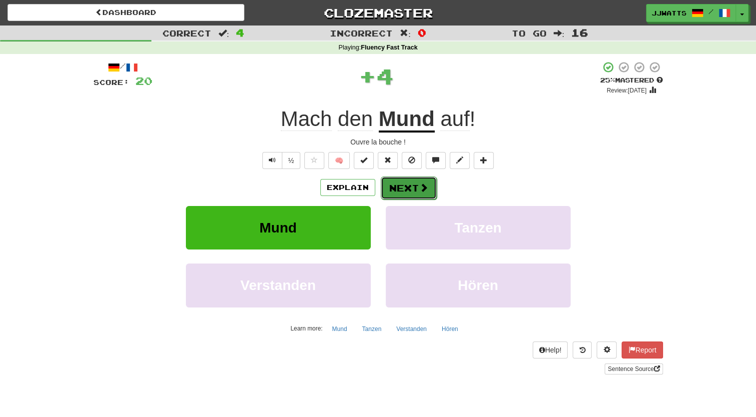
click at [400, 189] on button "Next" at bounding box center [409, 187] width 56 height 23
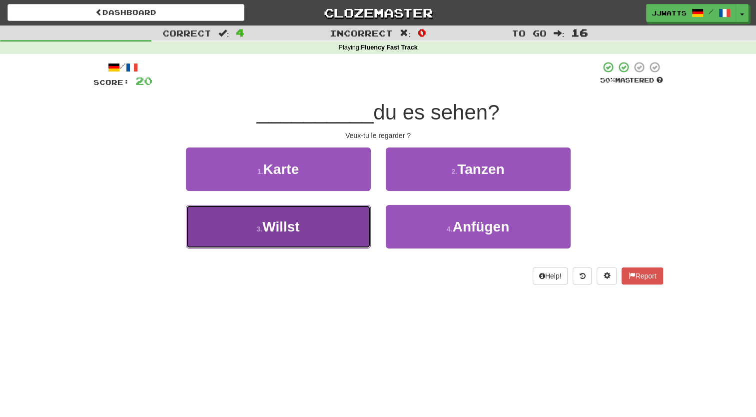
click at [332, 220] on button "3 . Willst" at bounding box center [278, 226] width 185 height 43
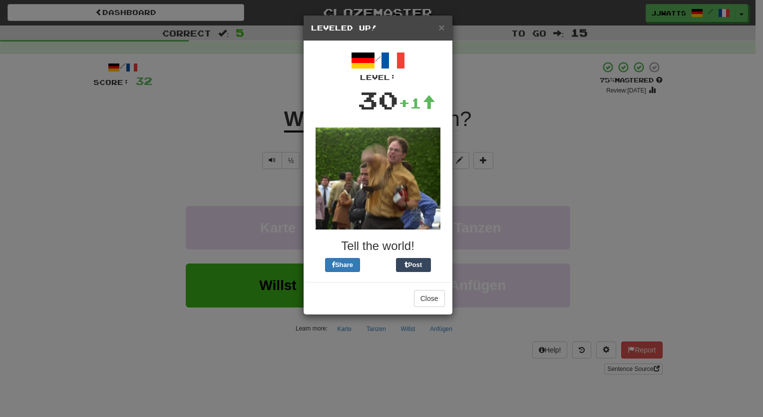
click at [433, 21] on div "× Leveled Up!" at bounding box center [378, 27] width 149 height 25
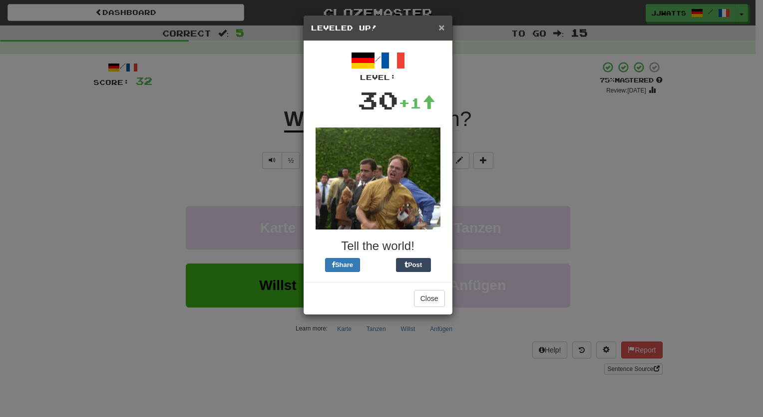
click at [443, 27] on span "×" at bounding box center [441, 26] width 6 height 11
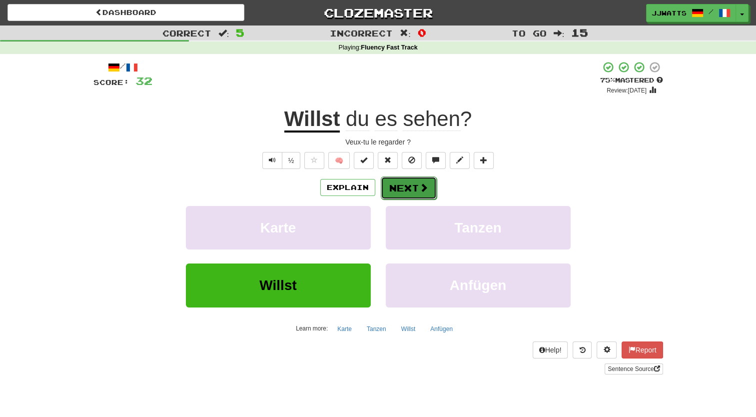
click at [417, 191] on button "Next" at bounding box center [409, 187] width 56 height 23
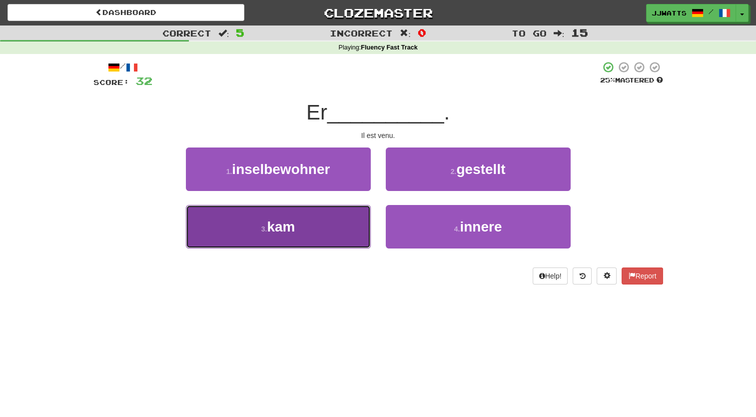
click at [317, 221] on button "3 . kam" at bounding box center [278, 226] width 185 height 43
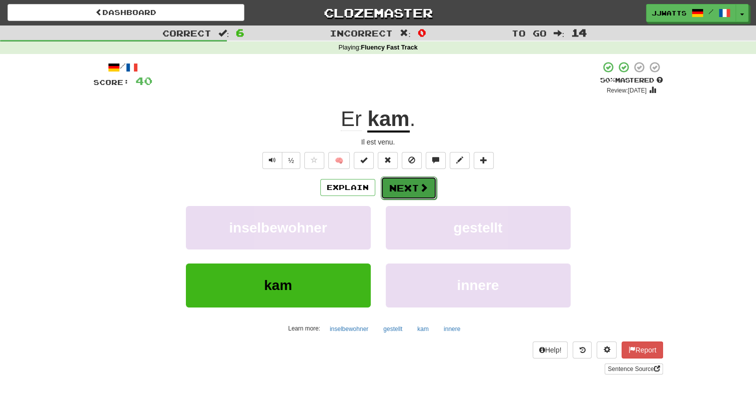
click at [396, 189] on button "Next" at bounding box center [409, 187] width 56 height 23
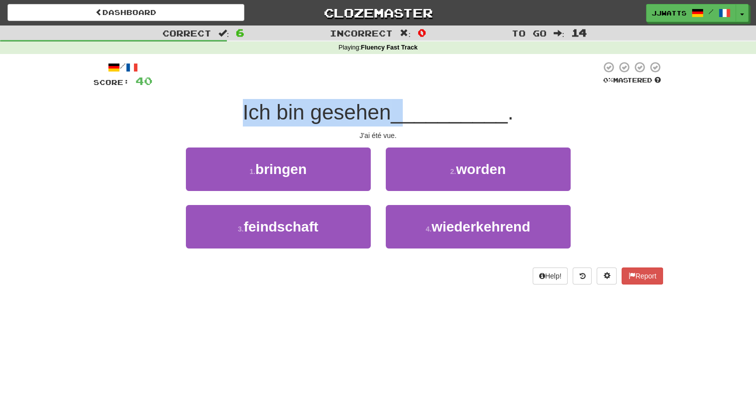
drag, startPoint x: 222, startPoint y: 108, endPoint x: 400, endPoint y: 119, distance: 178.1
click at [400, 119] on div "Ich bin gesehen __________ ." at bounding box center [377, 112] width 569 height 27
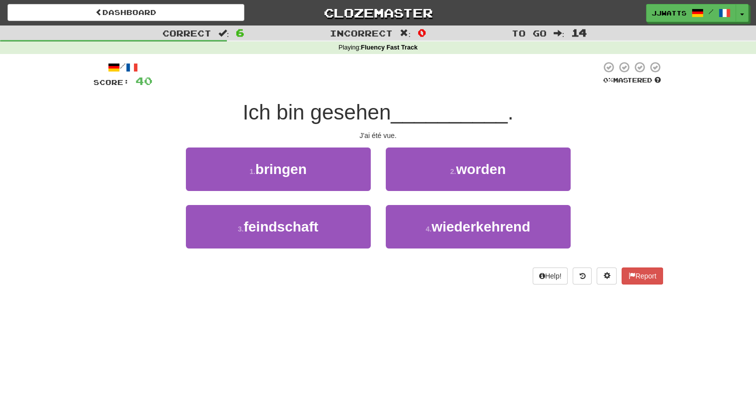
drag, startPoint x: 400, startPoint y: 119, endPoint x: 540, endPoint y: 102, distance: 141.9
click at [540, 102] on div "Ich bin gesehen __________ ." at bounding box center [377, 112] width 569 height 27
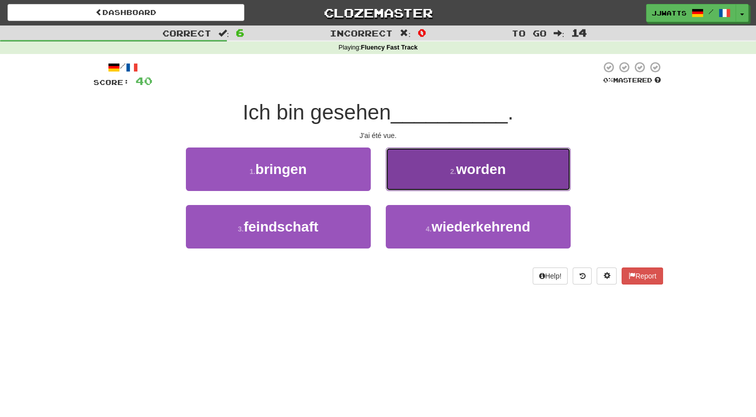
click at [448, 179] on button "2 . worden" at bounding box center [478, 168] width 185 height 43
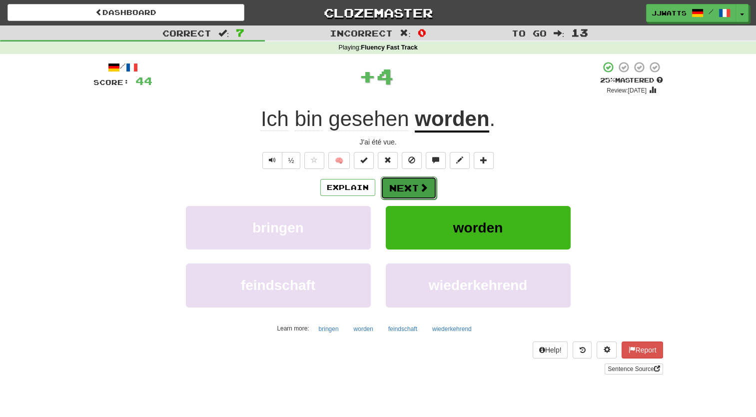
click at [409, 176] on button "Next" at bounding box center [409, 187] width 56 height 23
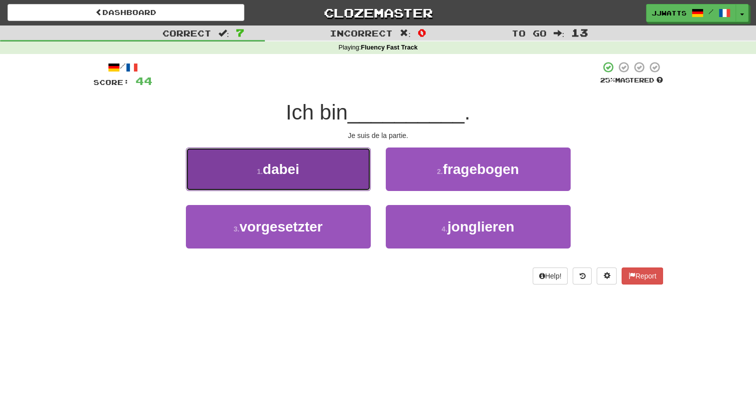
click at [298, 177] on button "1 . dabei" at bounding box center [278, 168] width 185 height 43
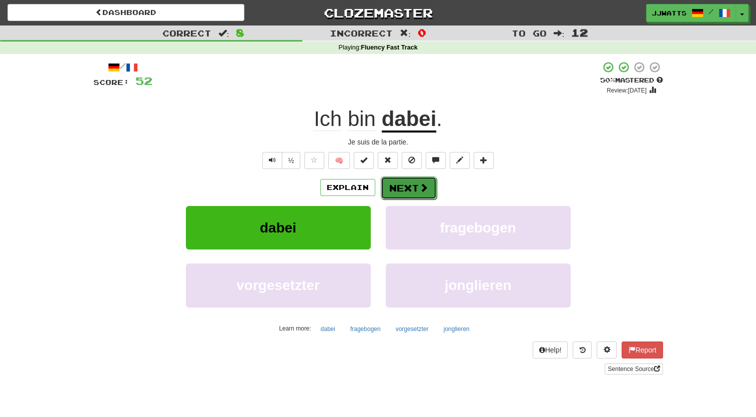
click at [396, 181] on button "Next" at bounding box center [409, 187] width 56 height 23
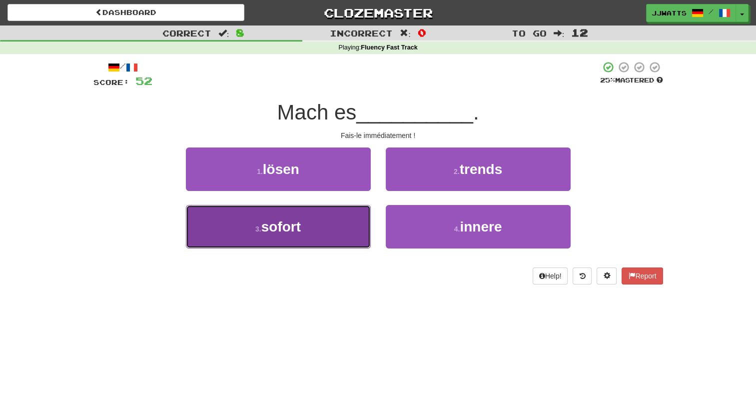
click at [305, 218] on button "3 . sofort" at bounding box center [278, 226] width 185 height 43
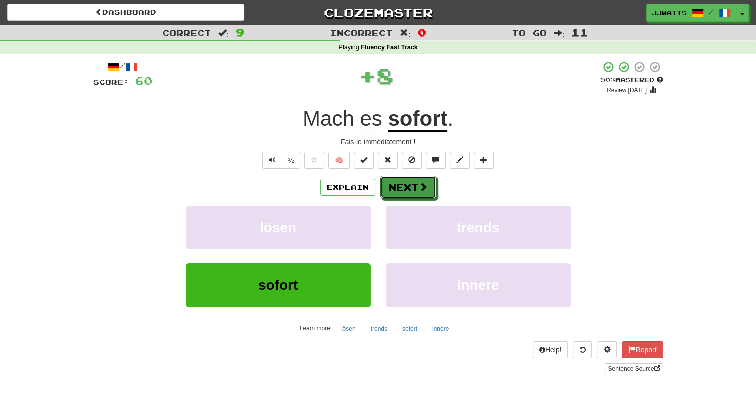
drag, startPoint x: 399, startPoint y: 185, endPoint x: 540, endPoint y: -10, distance: 241.0
click at [540, 0] on html "Dashboard Clozemaster jjwatts / Toggle Dropdown Dashboard Leaderboard Activity …" at bounding box center [378, 385] width 756 height 771
click at [419, 195] on button "Next" at bounding box center [409, 187] width 56 height 23
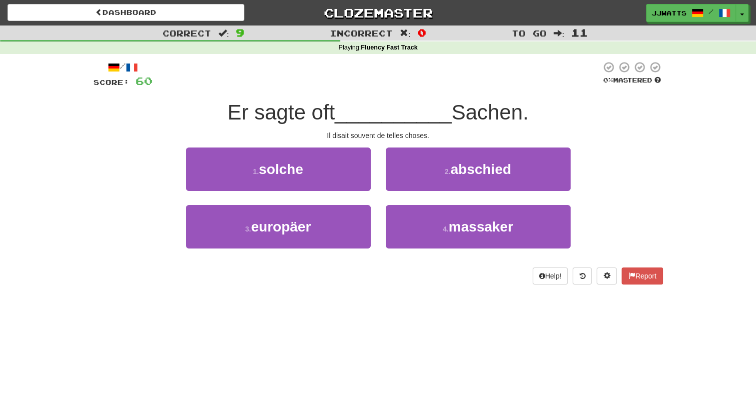
click at [365, 295] on div "/ Score: 60 0 % Mastered Er sagte oft __________ Sachen. Il disait souvent de t…" at bounding box center [377, 176] width 569 height 244
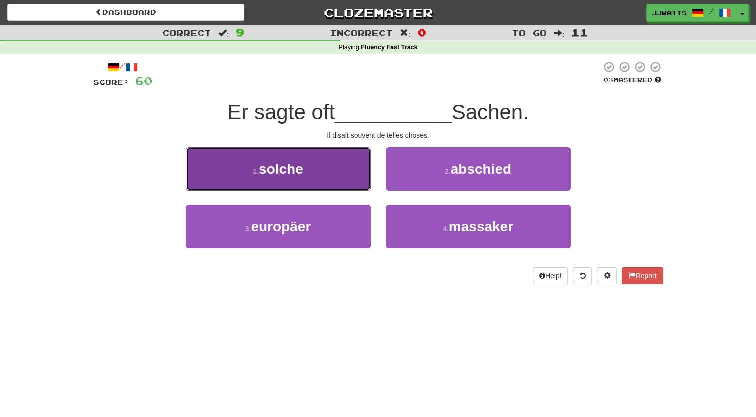
click at [351, 179] on button "1 . solche" at bounding box center [278, 168] width 185 height 43
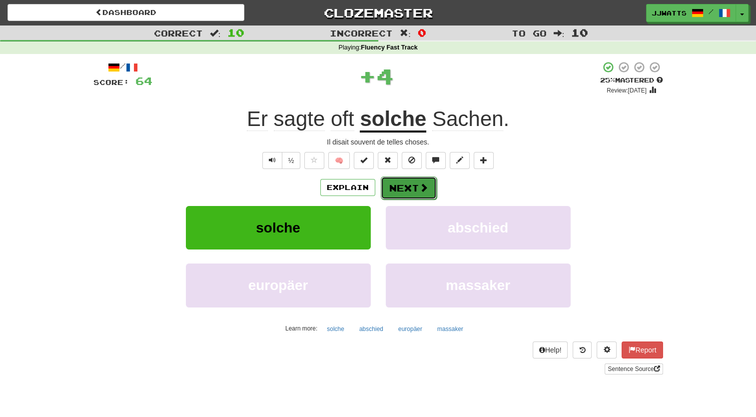
click at [409, 187] on button "Next" at bounding box center [409, 187] width 56 height 23
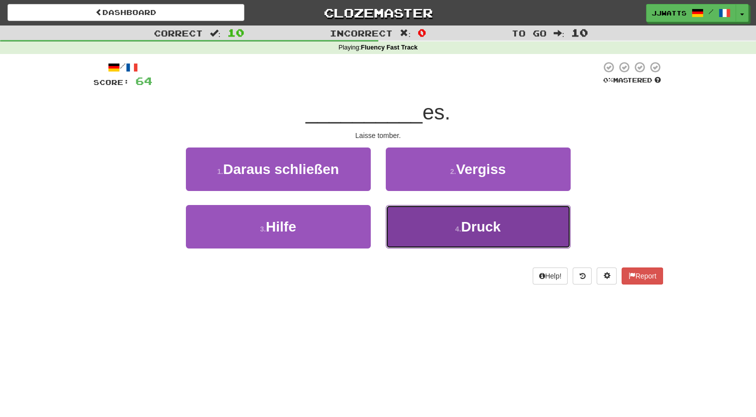
click at [429, 229] on button "4 . Druck" at bounding box center [478, 226] width 185 height 43
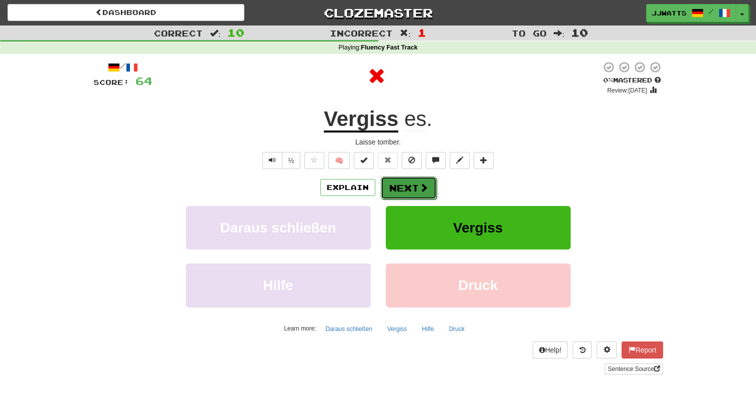
click at [405, 181] on button "Next" at bounding box center [409, 187] width 56 height 23
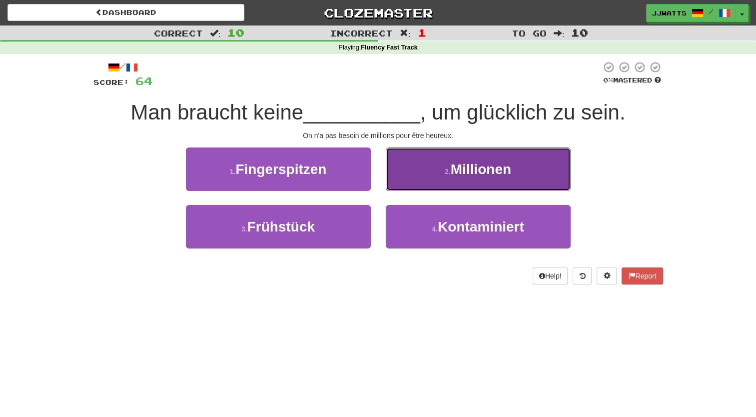
click at [454, 163] on span "Millionen" at bounding box center [480, 168] width 60 height 15
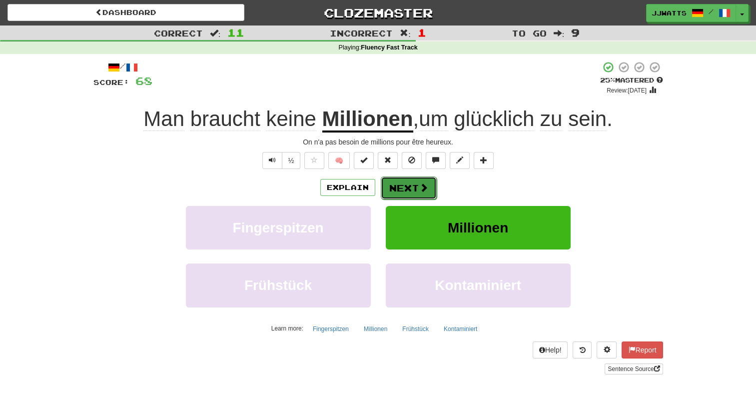
click at [404, 183] on button "Next" at bounding box center [409, 187] width 56 height 23
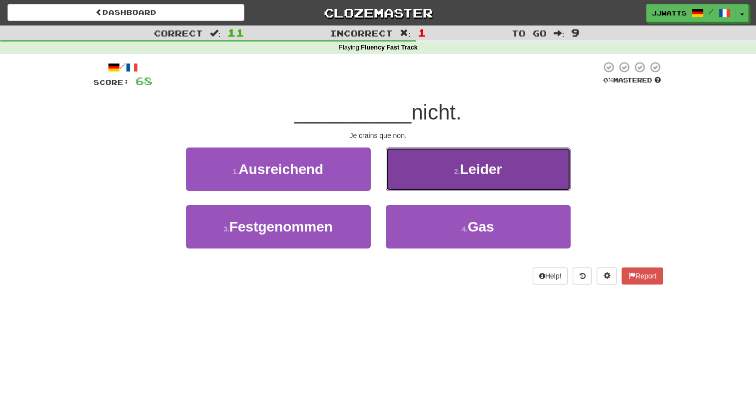
click at [459, 168] on small "2 ." at bounding box center [457, 171] width 6 height 8
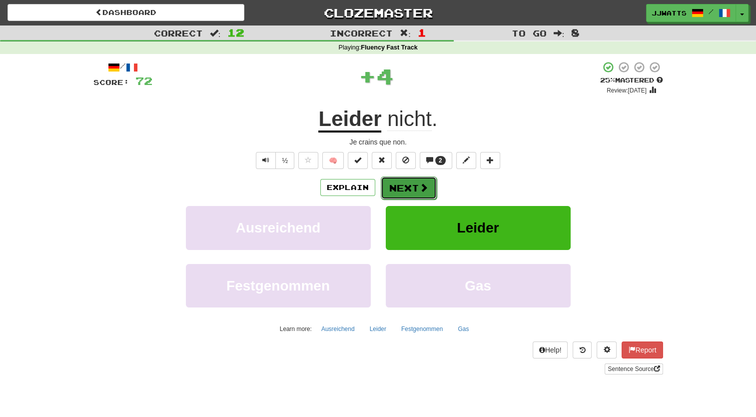
click at [393, 179] on button "Next" at bounding box center [409, 187] width 56 height 23
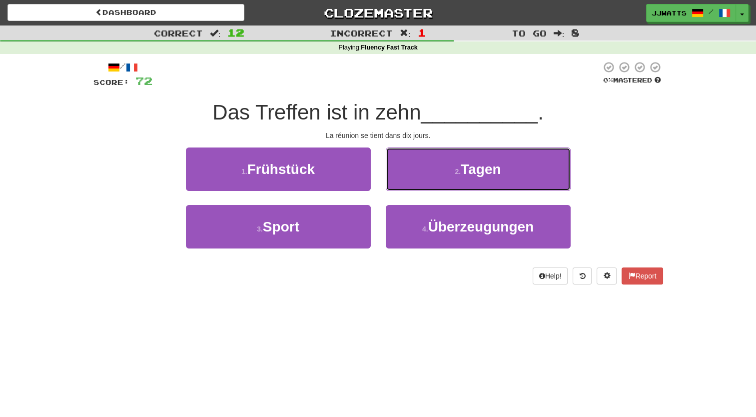
drag, startPoint x: 526, startPoint y: 163, endPoint x: 515, endPoint y: 164, distance: 11.0
click at [526, 163] on button "2 . Tagen" at bounding box center [478, 168] width 185 height 43
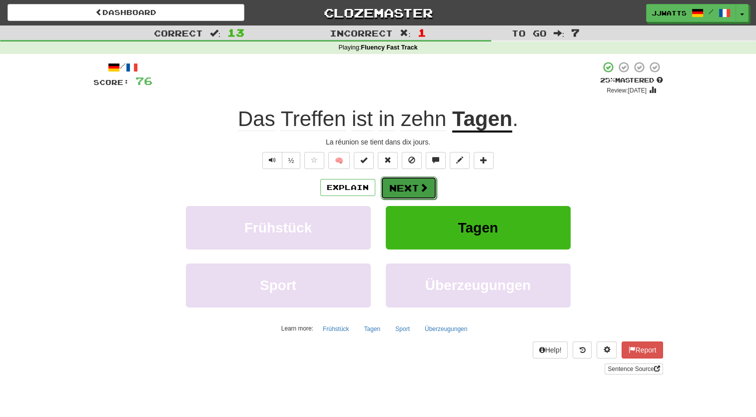
click at [403, 187] on button "Next" at bounding box center [409, 187] width 56 height 23
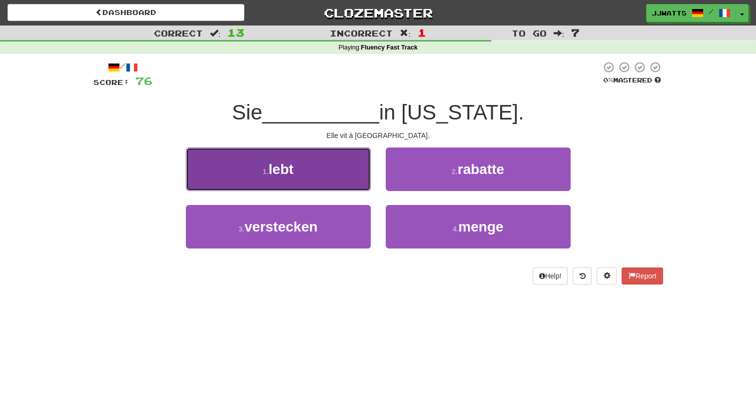
click at [327, 173] on button "1 . lebt" at bounding box center [278, 168] width 185 height 43
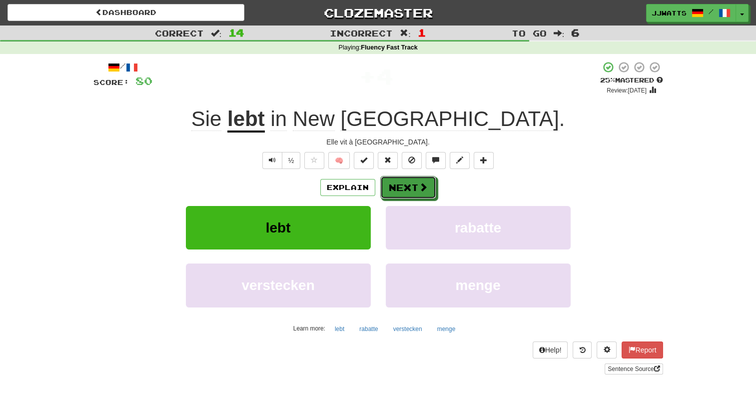
drag, startPoint x: 419, startPoint y: 187, endPoint x: 757, endPoint y: 1, distance: 385.3
click at [753, 7] on div "Dashboard Clozemaster jjwatts / Toggle Dropdown Dashboard Leaderboard Activity …" at bounding box center [378, 194] width 756 height 388
click at [428, 181] on button "Next" at bounding box center [409, 187] width 56 height 23
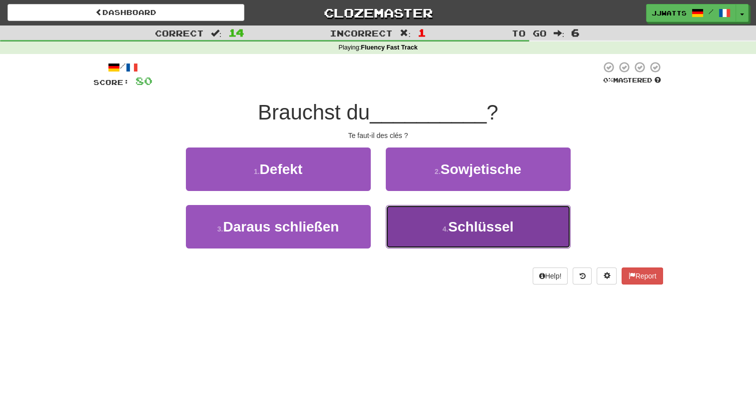
click at [418, 205] on button "4 . Schlüssel" at bounding box center [478, 226] width 185 height 43
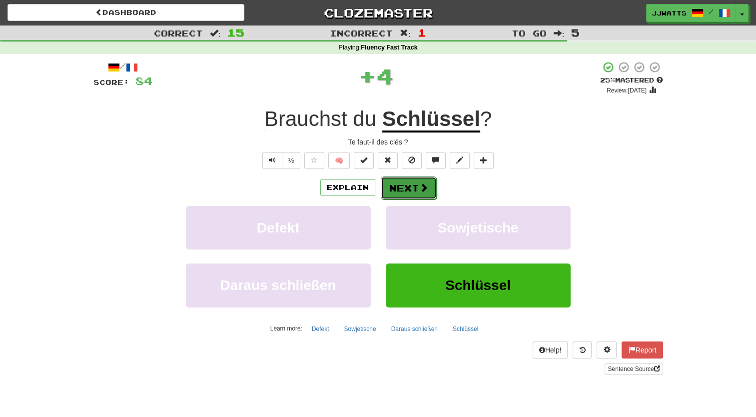
click at [425, 188] on span at bounding box center [423, 187] width 9 height 9
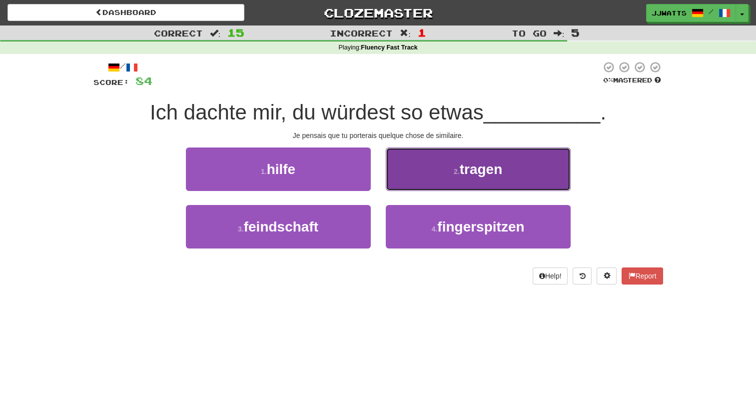
click at [394, 175] on button "2 . tragen" at bounding box center [478, 168] width 185 height 43
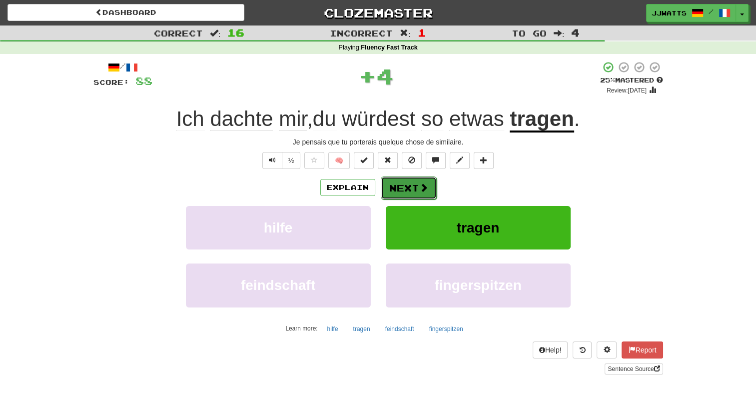
click at [396, 180] on button "Next" at bounding box center [409, 187] width 56 height 23
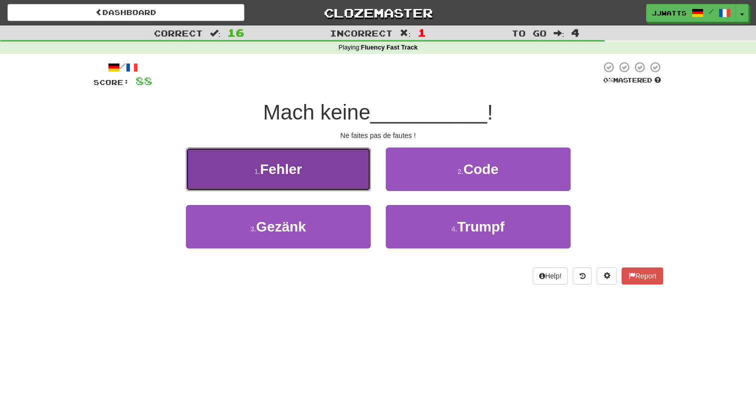
click at [320, 160] on button "1 . Fehler" at bounding box center [278, 168] width 185 height 43
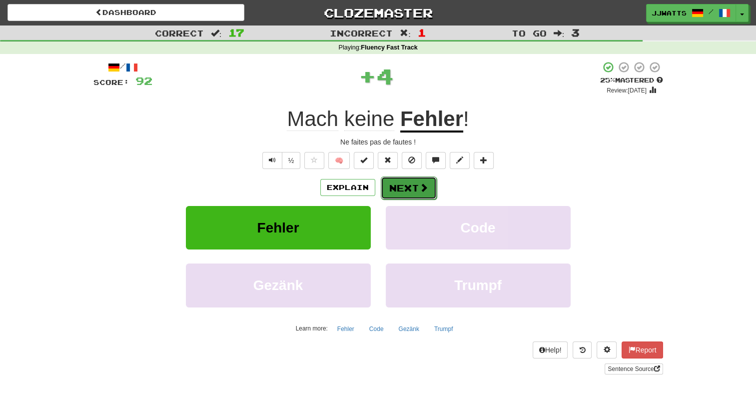
click at [405, 188] on button "Next" at bounding box center [409, 187] width 56 height 23
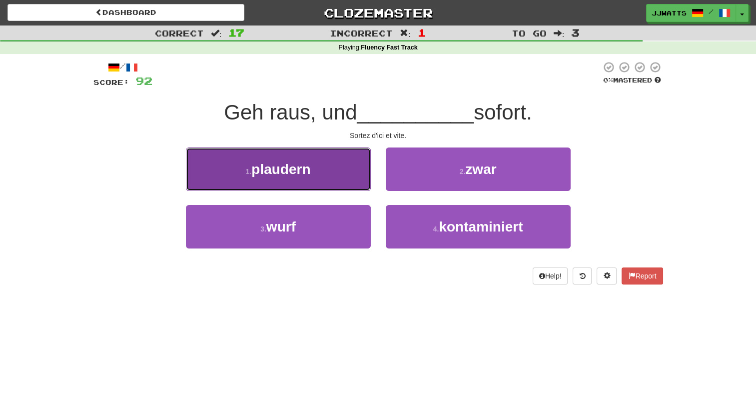
click at [311, 177] on button "1 . plaudern" at bounding box center [278, 168] width 185 height 43
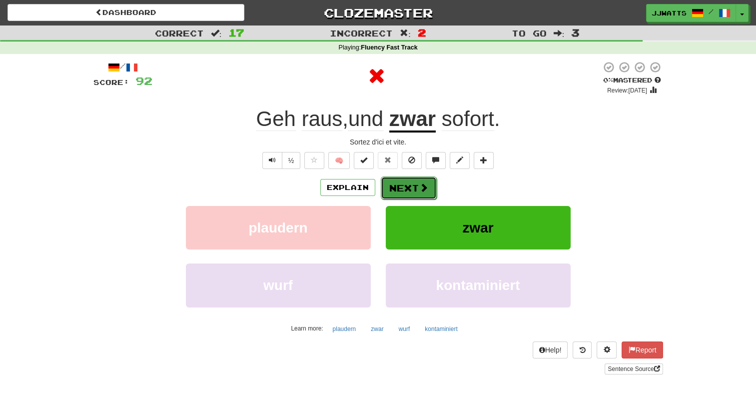
click at [389, 191] on button "Next" at bounding box center [409, 187] width 56 height 23
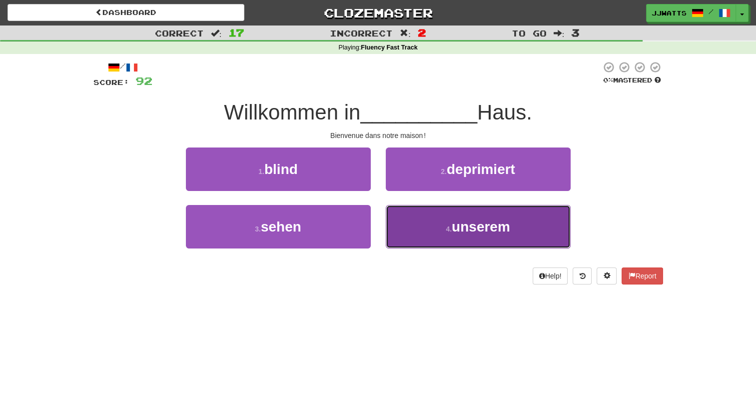
click at [414, 235] on button "4 . unserem" at bounding box center [478, 226] width 185 height 43
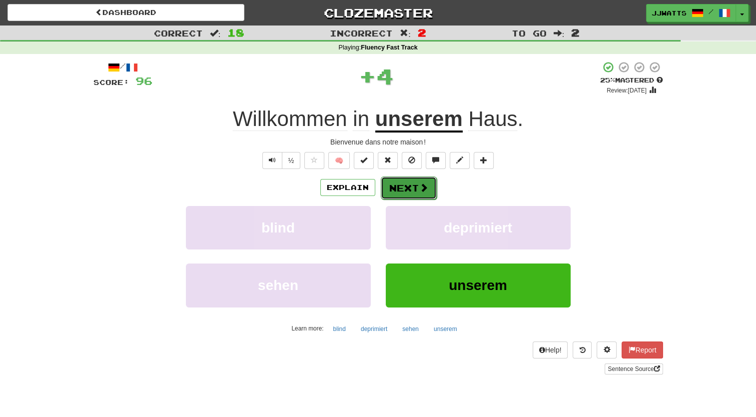
click at [408, 187] on button "Next" at bounding box center [409, 187] width 56 height 23
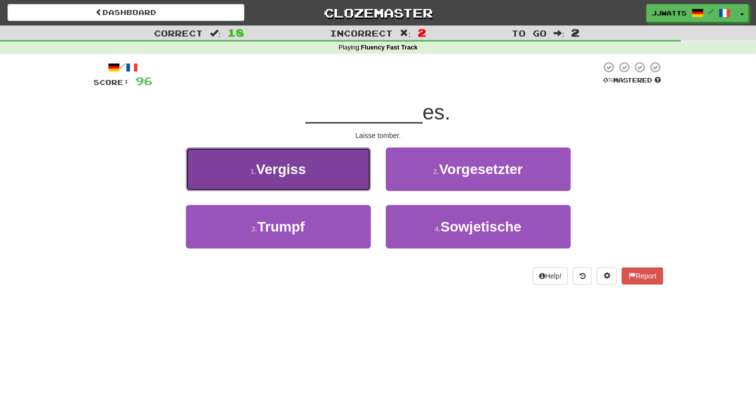
click at [329, 158] on button "1 . Vergiss" at bounding box center [278, 168] width 185 height 43
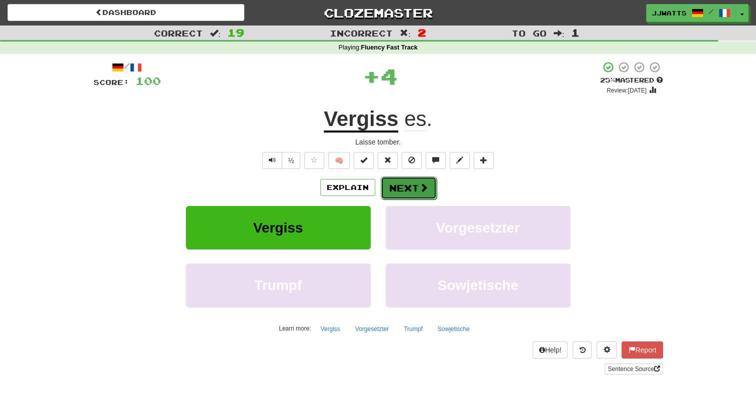
click at [418, 197] on button "Next" at bounding box center [409, 187] width 56 height 23
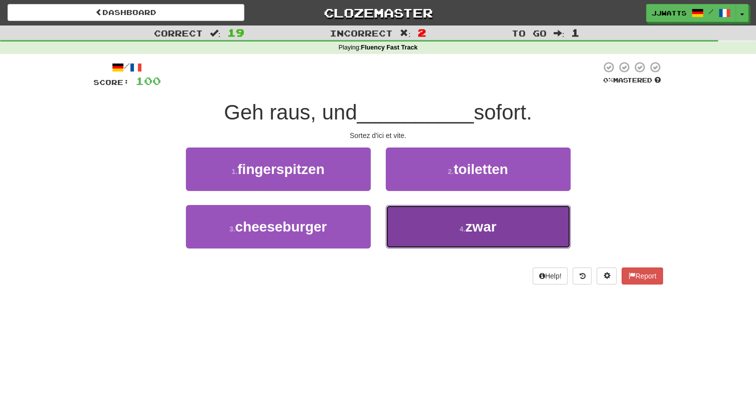
click at [419, 225] on button "4 . zwar" at bounding box center [478, 226] width 185 height 43
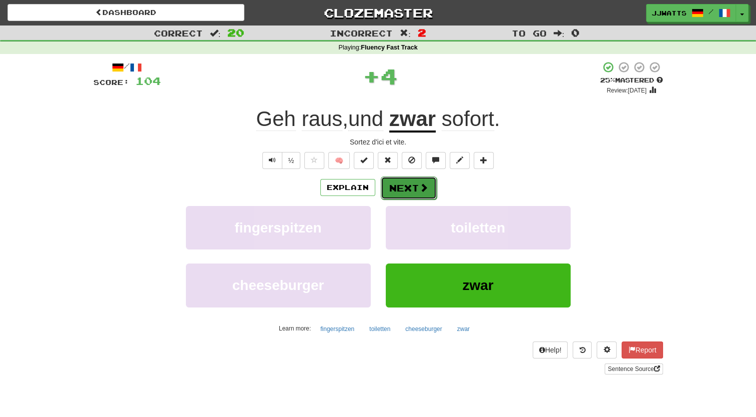
click at [413, 191] on button "Next" at bounding box center [409, 187] width 56 height 23
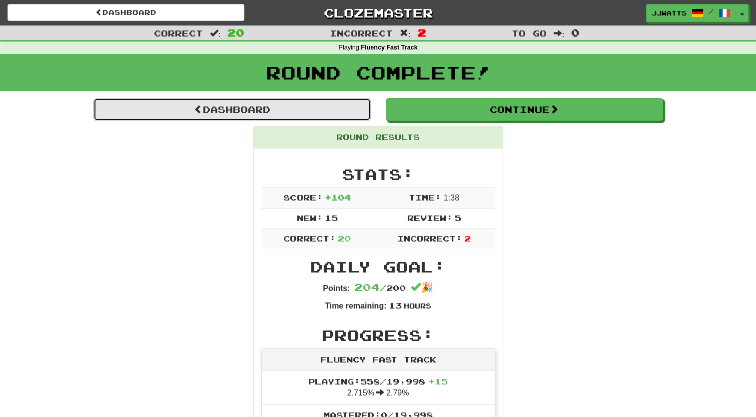
click at [323, 105] on link "Dashboard" at bounding box center [231, 109] width 277 height 23
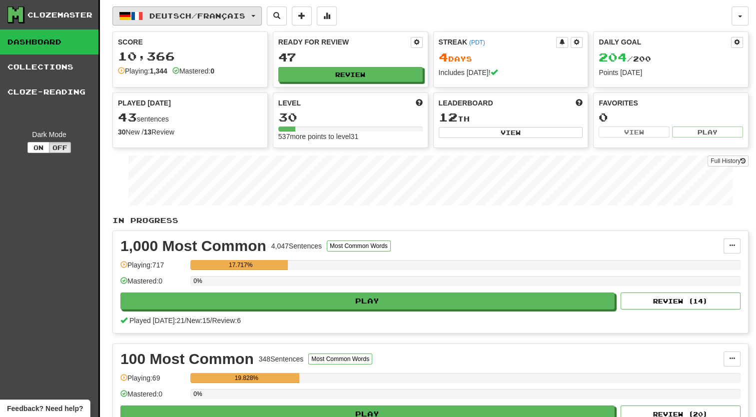
click at [249, 23] on button "Deutsch / Français" at bounding box center [186, 15] width 149 height 19
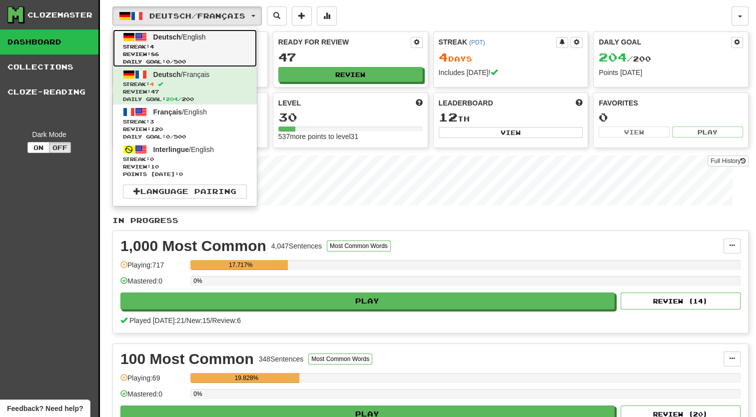
click at [175, 56] on span "Review: 86" at bounding box center [185, 53] width 124 height 7
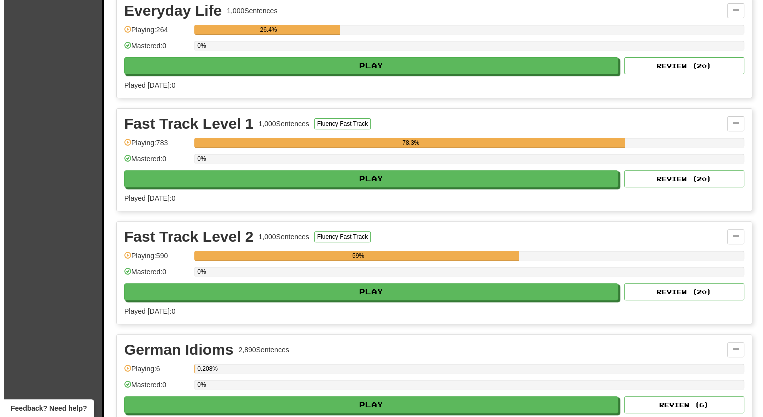
scroll to position [350, 0]
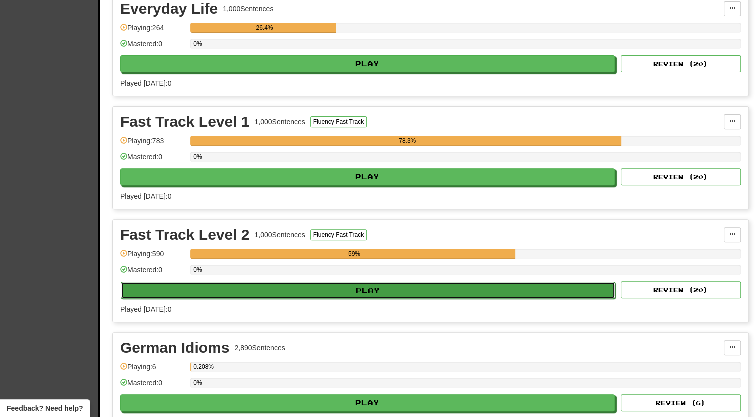
click at [356, 289] on button "Play" at bounding box center [368, 290] width 494 height 17
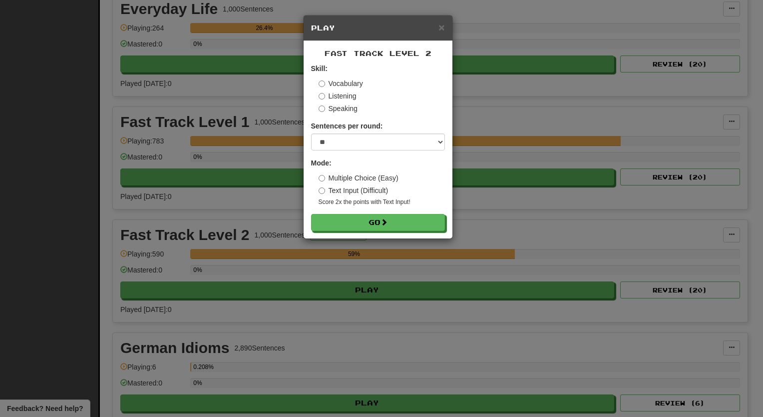
click at [353, 151] on form "Skill: Vocabulary Listening Speaking Sentences per round: * ** ** ** ** ** *** …" at bounding box center [378, 146] width 134 height 167
drag, startPoint x: 346, startPoint y: 145, endPoint x: 343, endPoint y: 151, distance: 6.0
click at [343, 151] on form "Skill: Vocabulary Listening Speaking Sentences per round: * ** ** ** ** ** *** …" at bounding box center [378, 146] width 134 height 167
click at [311, 133] on select "* ** ** ** ** ** *** ********" at bounding box center [378, 141] width 134 height 17
drag, startPoint x: 344, startPoint y: 146, endPoint x: 342, endPoint y: 151, distance: 5.2
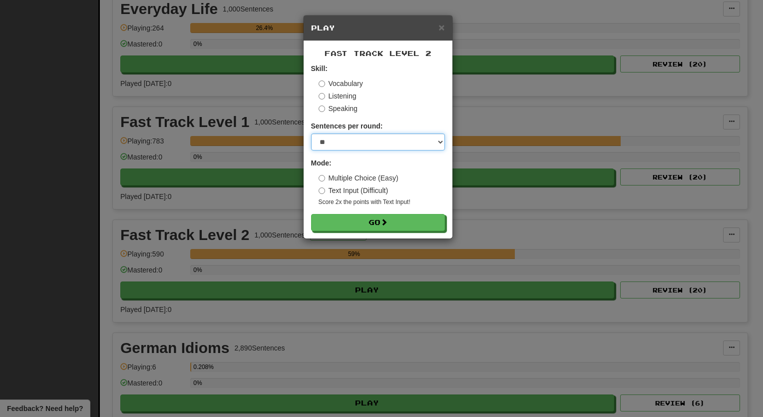
click at [342, 151] on form "Skill: Vocabulary Listening Speaking Sentences per round: * ** ** ** ** ** *** …" at bounding box center [378, 146] width 134 height 167
select select "**"
click at [311, 133] on select "* ** ** ** ** ** *** ********" at bounding box center [378, 141] width 134 height 17
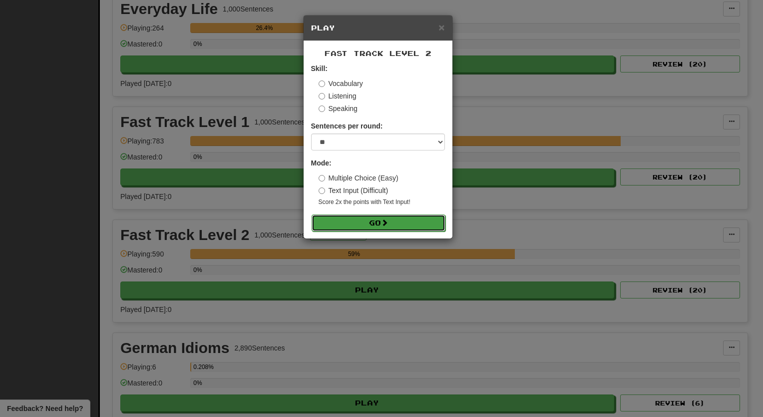
click at [358, 218] on button "Go" at bounding box center [379, 222] width 134 height 17
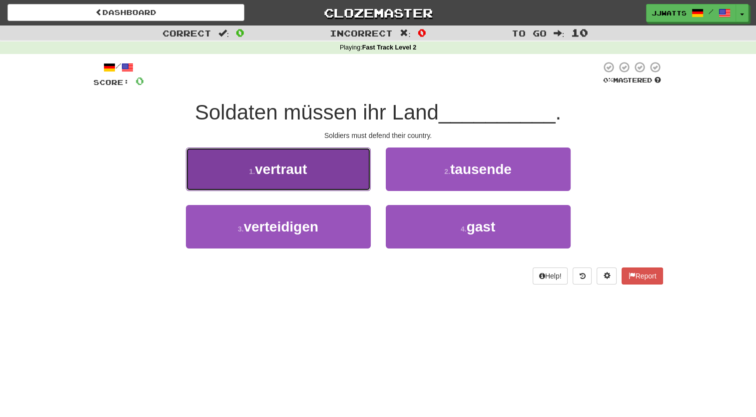
click at [326, 188] on button "1 . vertraut" at bounding box center [278, 168] width 185 height 43
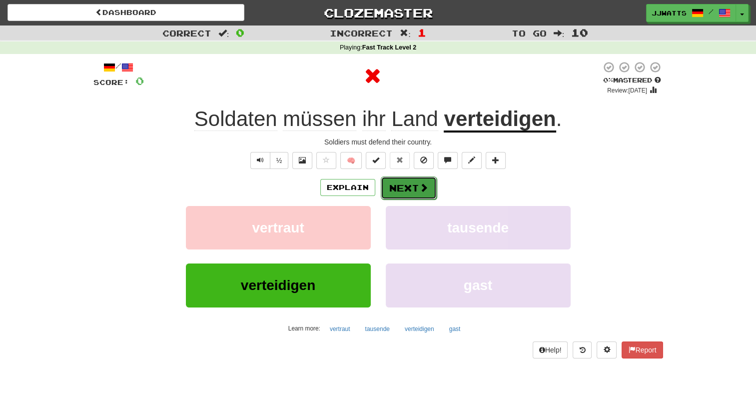
click at [403, 180] on button "Next" at bounding box center [409, 187] width 56 height 23
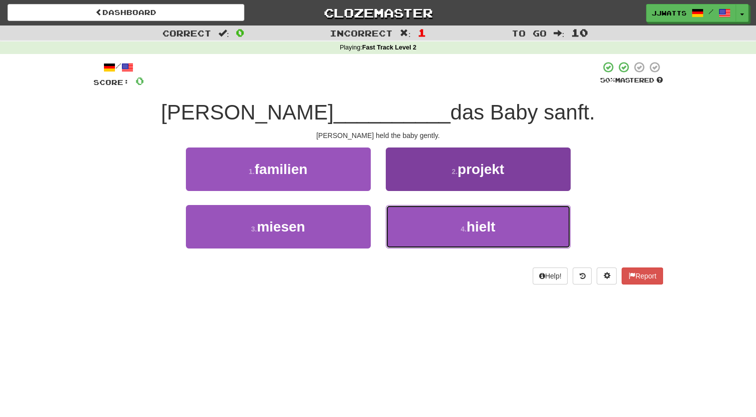
click at [415, 216] on button "4 . hielt" at bounding box center [478, 226] width 185 height 43
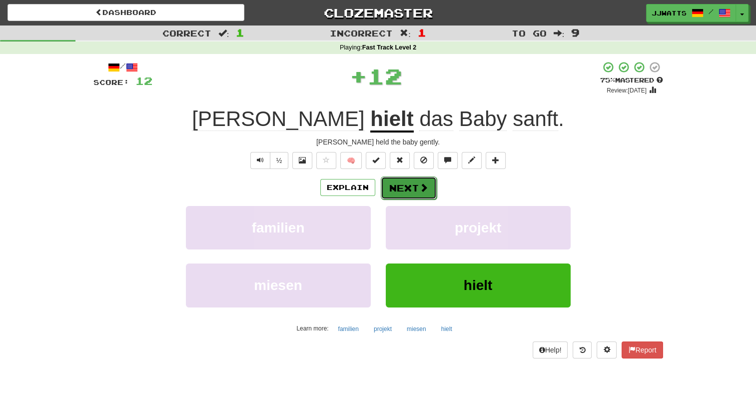
click at [403, 185] on button "Next" at bounding box center [409, 187] width 56 height 23
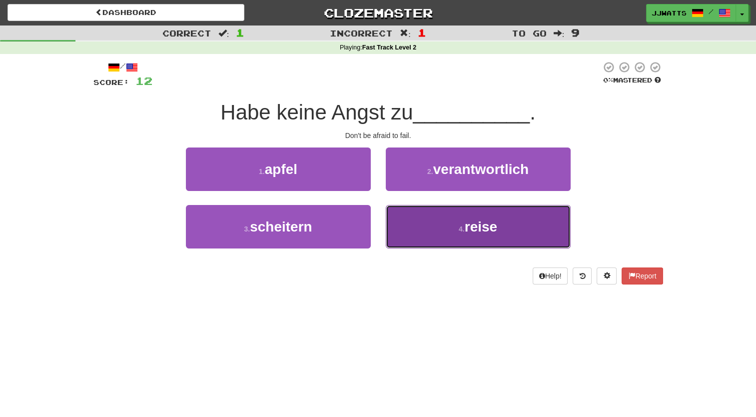
click at [448, 231] on button "4 . reise" at bounding box center [478, 226] width 185 height 43
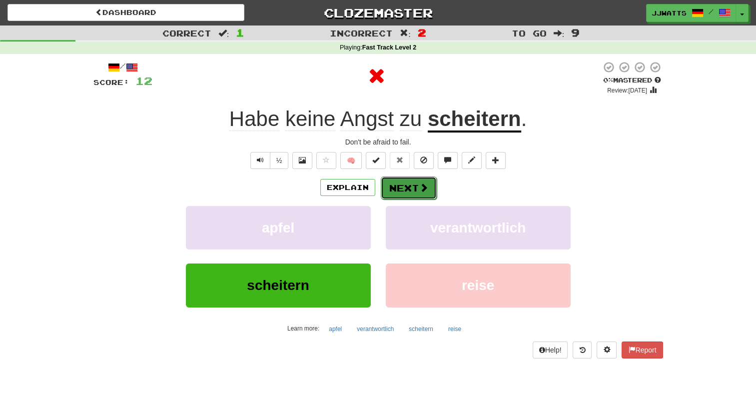
click at [404, 187] on button "Next" at bounding box center [409, 187] width 56 height 23
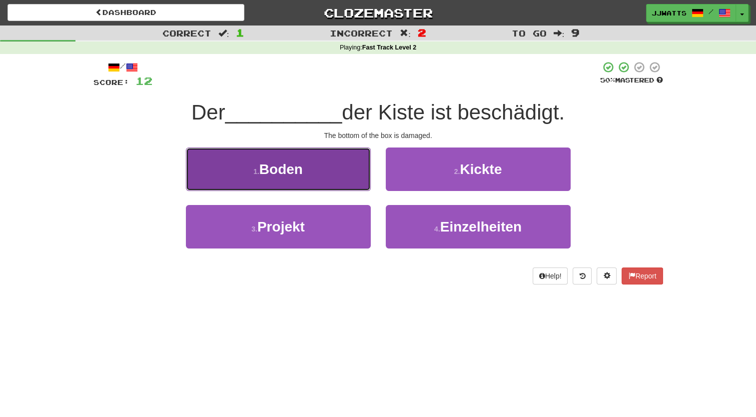
click at [296, 179] on button "1 . Boden" at bounding box center [278, 168] width 185 height 43
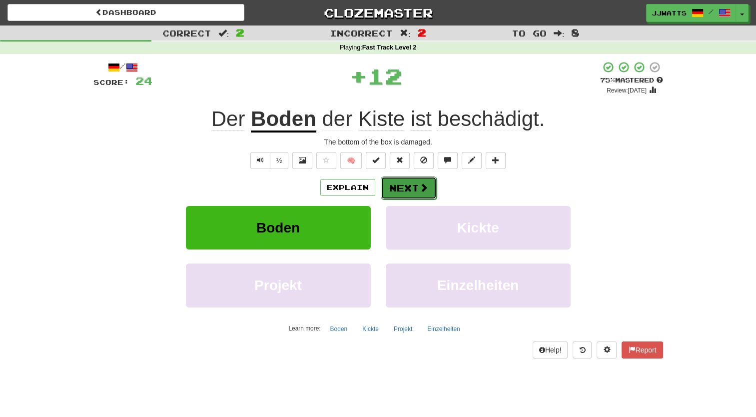
click at [392, 179] on button "Next" at bounding box center [409, 187] width 56 height 23
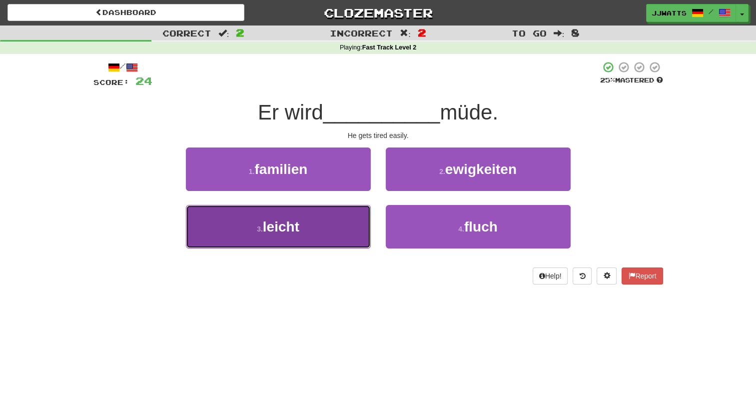
click at [334, 217] on button "3 . leicht" at bounding box center [278, 226] width 185 height 43
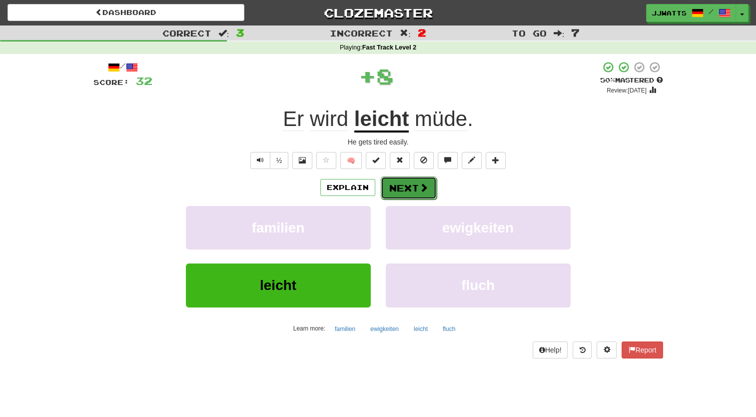
click at [406, 186] on button "Next" at bounding box center [409, 187] width 56 height 23
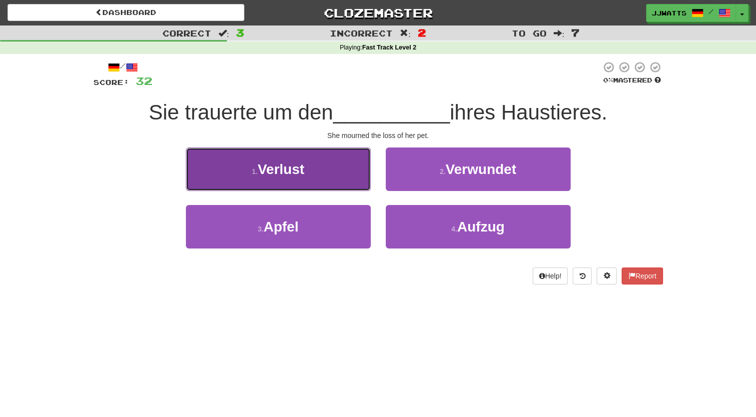
click at [321, 181] on button "1 . Verlust" at bounding box center [278, 168] width 185 height 43
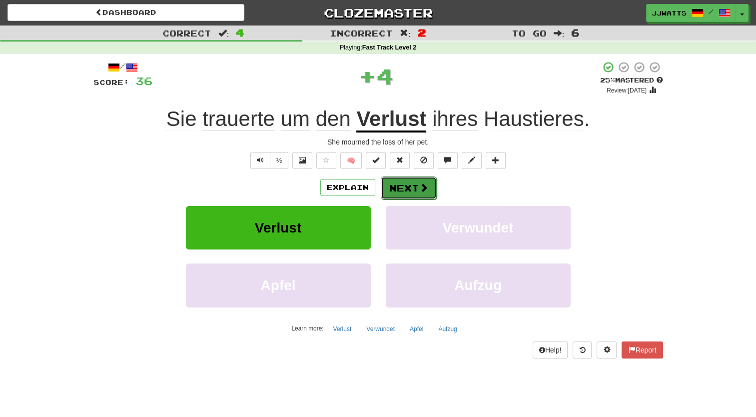
click at [416, 187] on button "Next" at bounding box center [409, 187] width 56 height 23
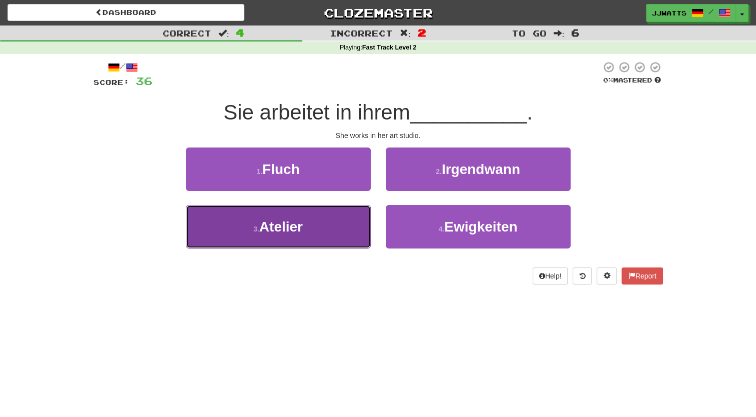
click at [337, 225] on button "3 . Atelier" at bounding box center [278, 226] width 185 height 43
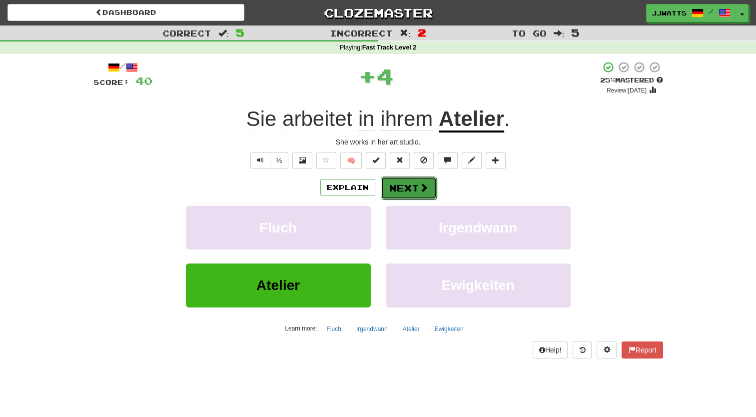
click at [400, 190] on button "Next" at bounding box center [409, 187] width 56 height 23
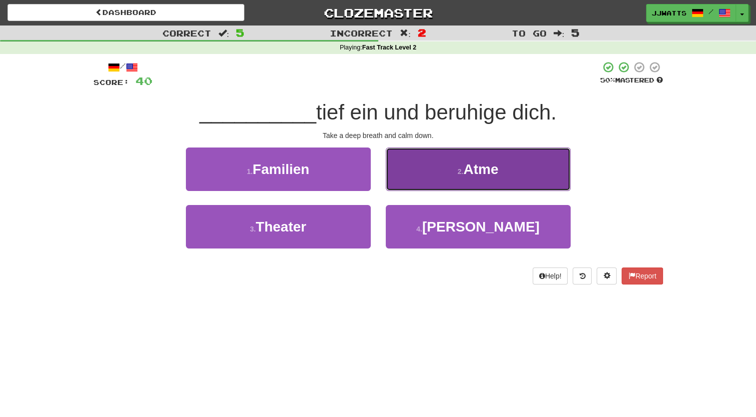
click at [429, 176] on button "2 . Atme" at bounding box center [478, 168] width 185 height 43
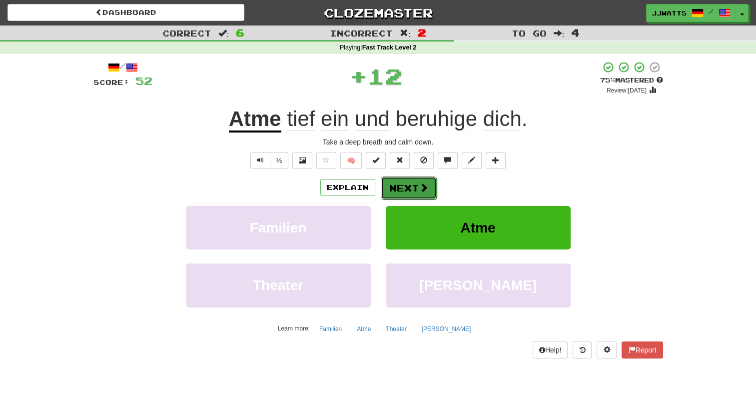
click at [402, 179] on button "Next" at bounding box center [409, 187] width 56 height 23
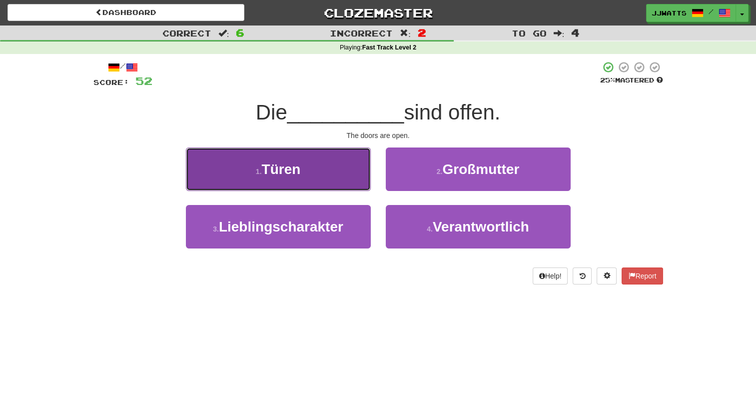
click at [350, 185] on button "1 . Türen" at bounding box center [278, 168] width 185 height 43
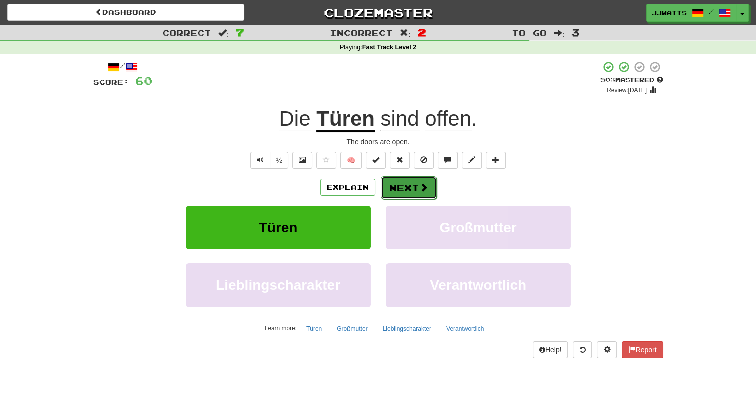
click at [413, 191] on button "Next" at bounding box center [409, 187] width 56 height 23
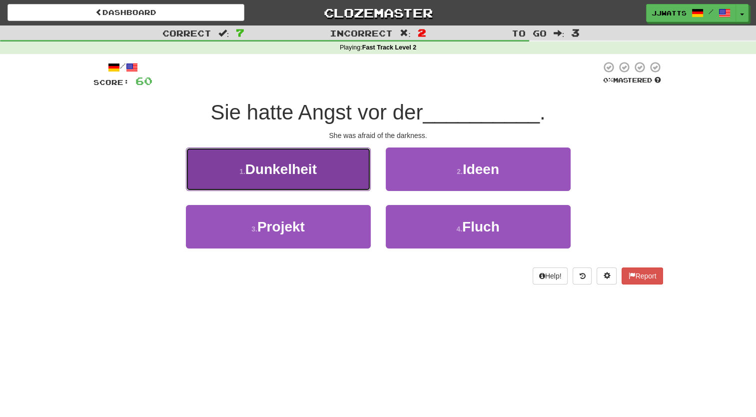
click at [294, 163] on span "Dunkelheit" at bounding box center [280, 168] width 71 height 15
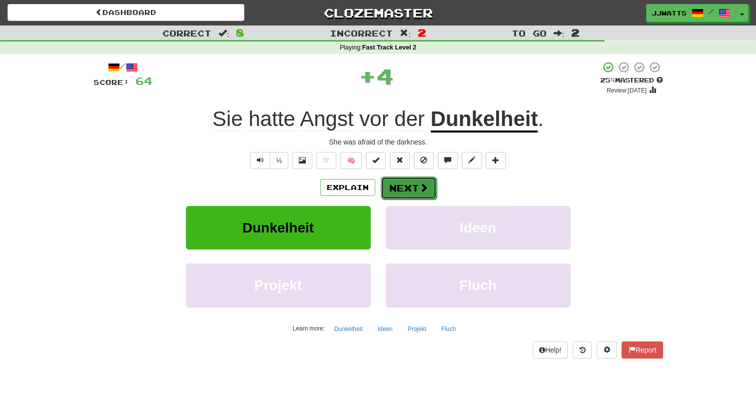
click at [405, 185] on button "Next" at bounding box center [409, 187] width 56 height 23
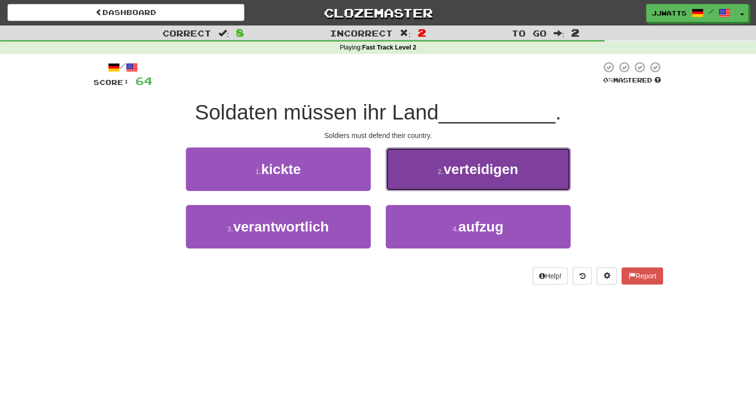
click at [428, 164] on button "2 . verteidigen" at bounding box center [478, 168] width 185 height 43
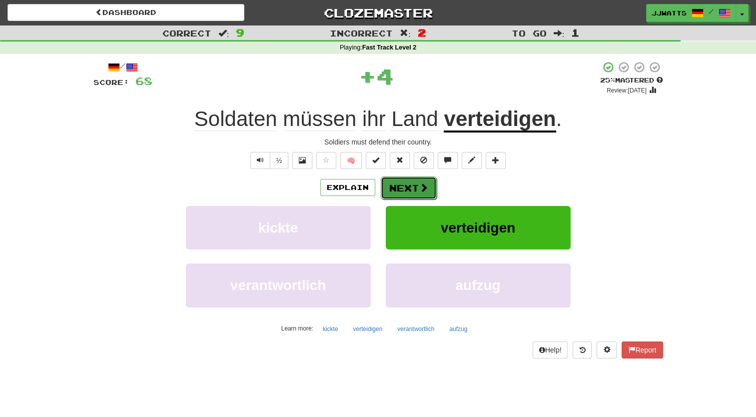
click at [404, 193] on button "Next" at bounding box center [409, 187] width 56 height 23
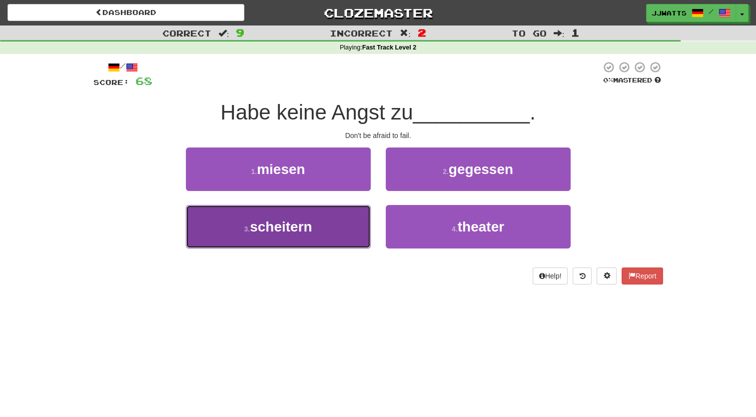
click at [320, 223] on button "3 . scheitern" at bounding box center [278, 226] width 185 height 43
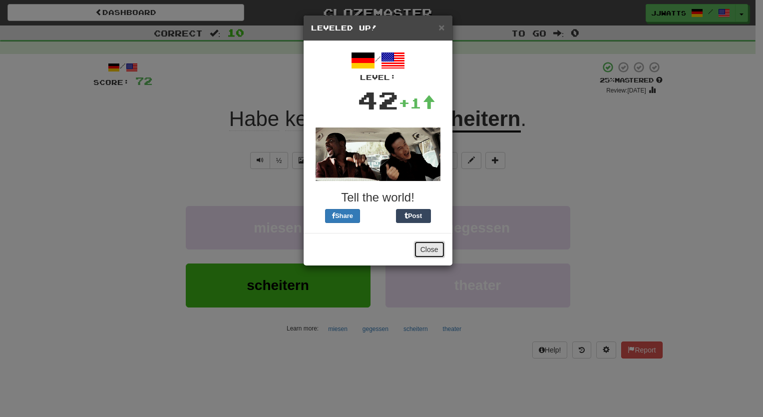
click at [429, 246] on button "Close" at bounding box center [429, 249] width 31 height 17
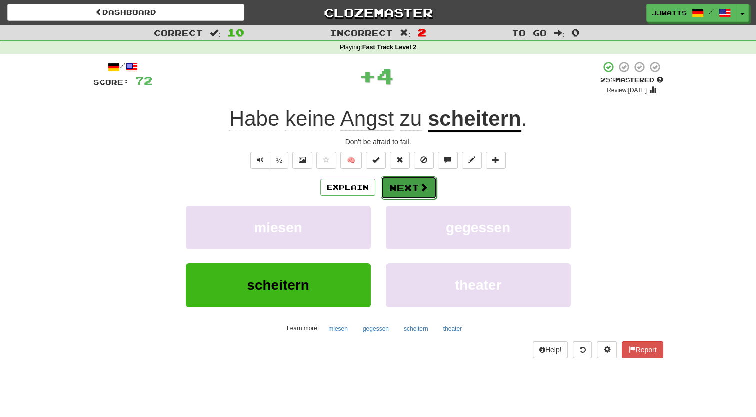
click at [401, 194] on button "Next" at bounding box center [409, 187] width 56 height 23
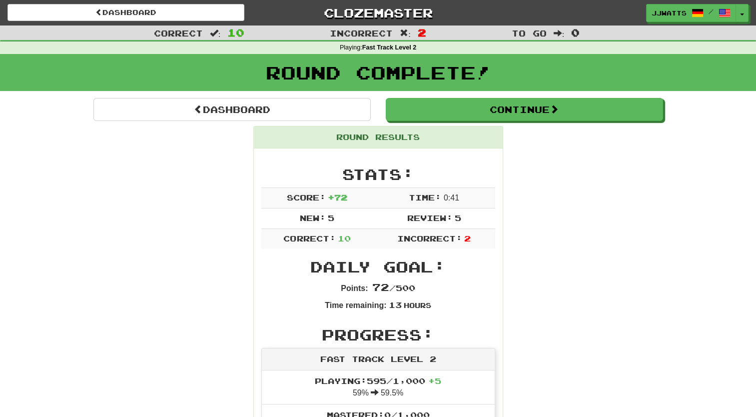
click at [476, 127] on div "Round Results" at bounding box center [378, 137] width 249 height 22
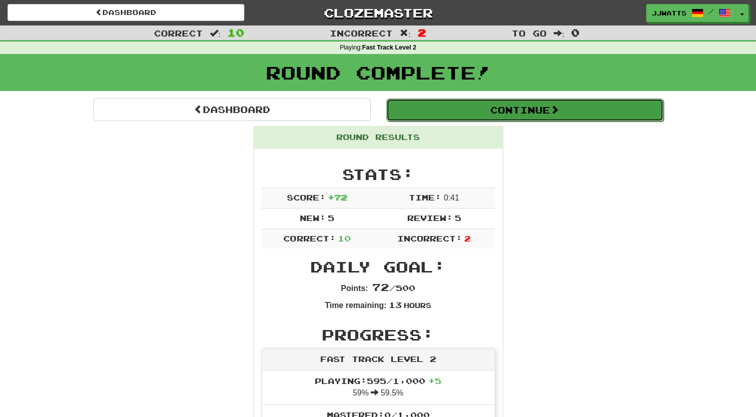
click at [489, 115] on button "Continue" at bounding box center [524, 109] width 277 height 23
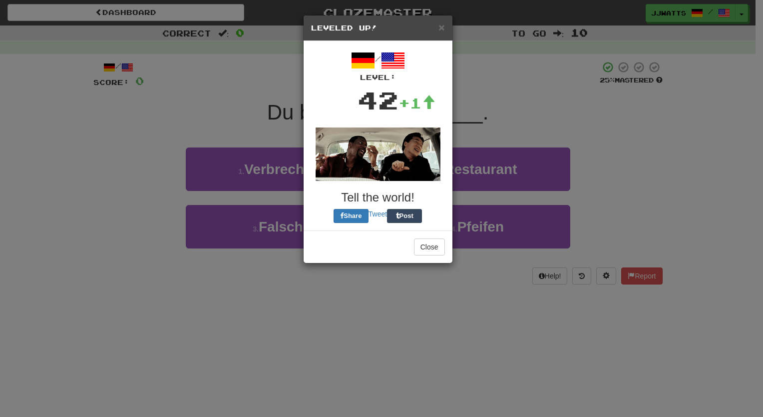
click at [437, 26] on h5 "Leveled Up!" at bounding box center [378, 28] width 134 height 10
click at [440, 18] on div "× Leveled Up!" at bounding box center [378, 27] width 149 height 25
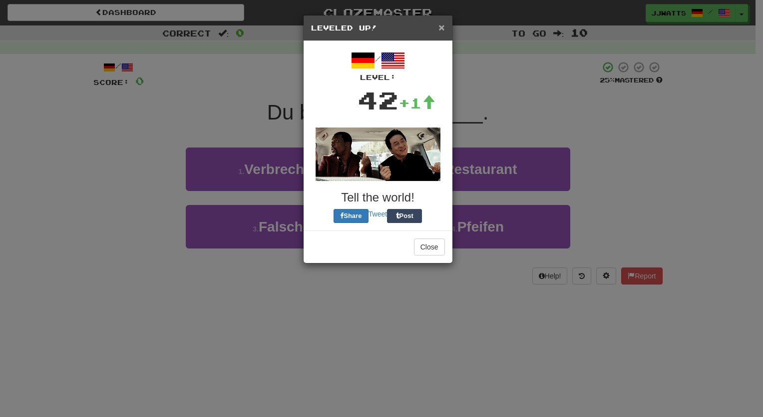
click at [440, 29] on span "×" at bounding box center [441, 26] width 6 height 11
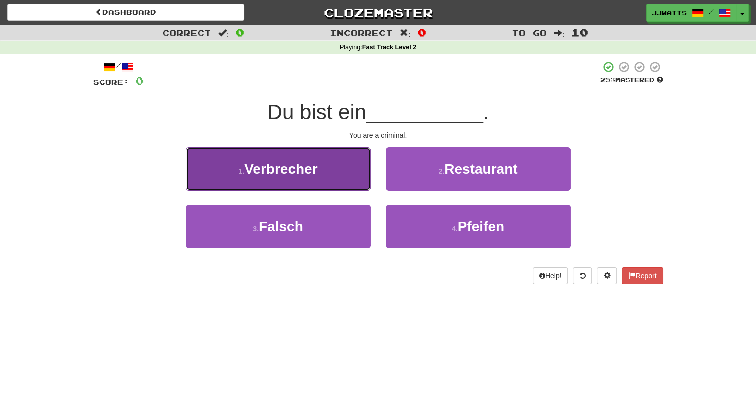
click at [354, 174] on button "1 . Verbrecher" at bounding box center [278, 168] width 185 height 43
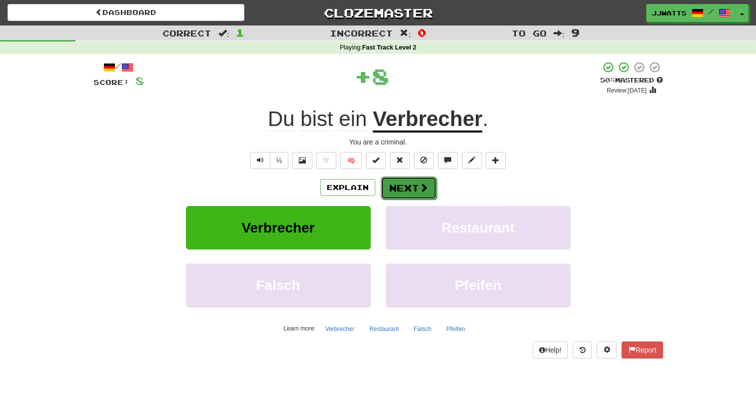
click at [401, 191] on button "Next" at bounding box center [409, 187] width 56 height 23
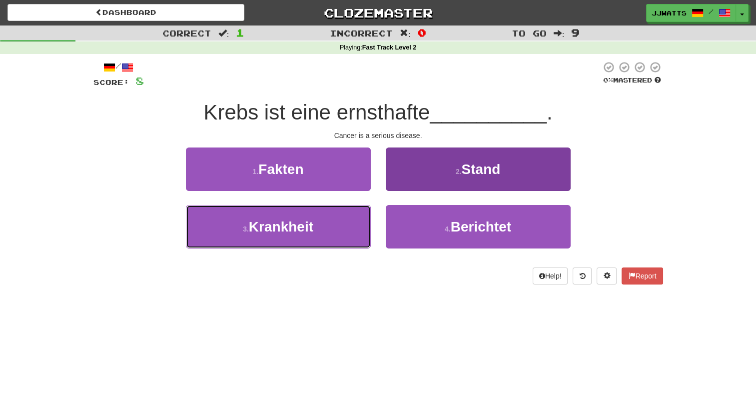
drag, startPoint x: 342, startPoint y: 233, endPoint x: 415, endPoint y: 214, distance: 75.2
click at [342, 233] on button "3 . Krankheit" at bounding box center [278, 226] width 185 height 43
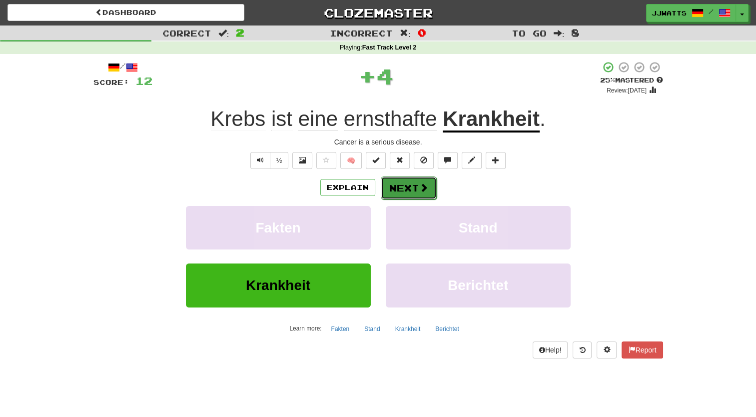
click at [392, 197] on button "Next" at bounding box center [409, 187] width 56 height 23
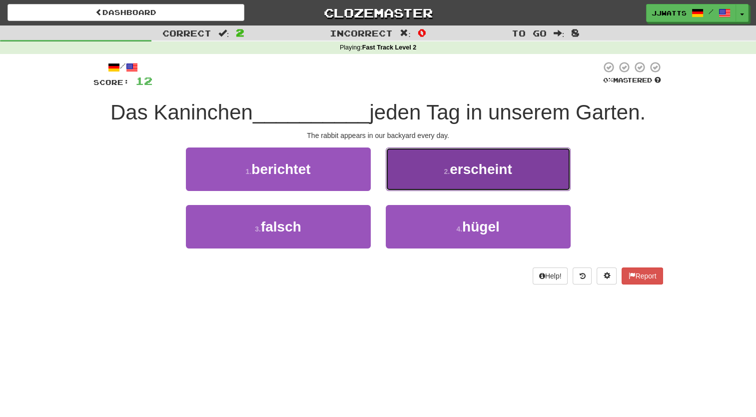
click at [445, 171] on small "2 ." at bounding box center [446, 171] width 6 height 8
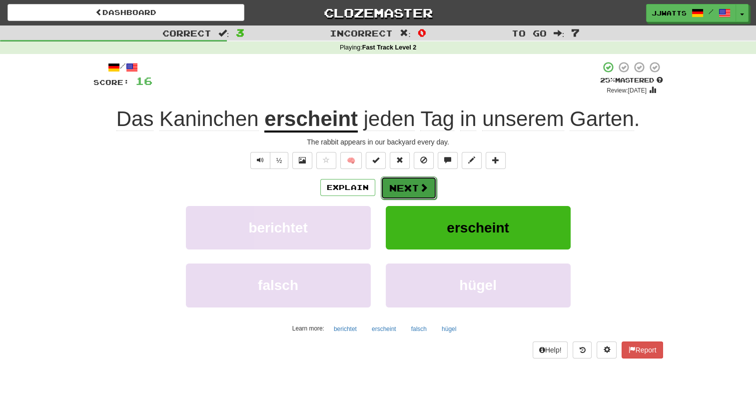
click at [425, 187] on span at bounding box center [423, 187] width 9 height 9
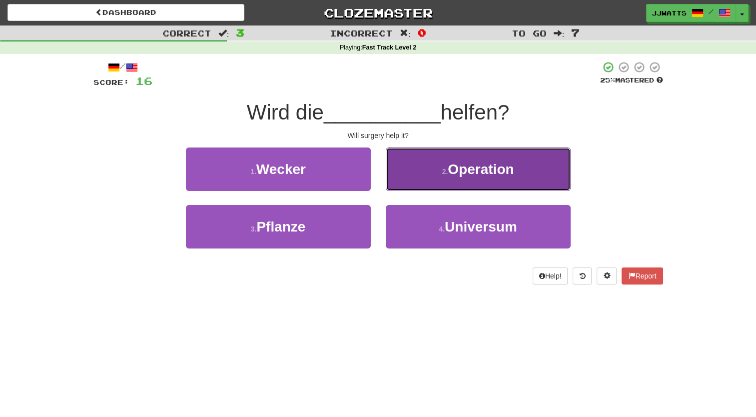
click at [431, 180] on button "2 . Operation" at bounding box center [478, 168] width 185 height 43
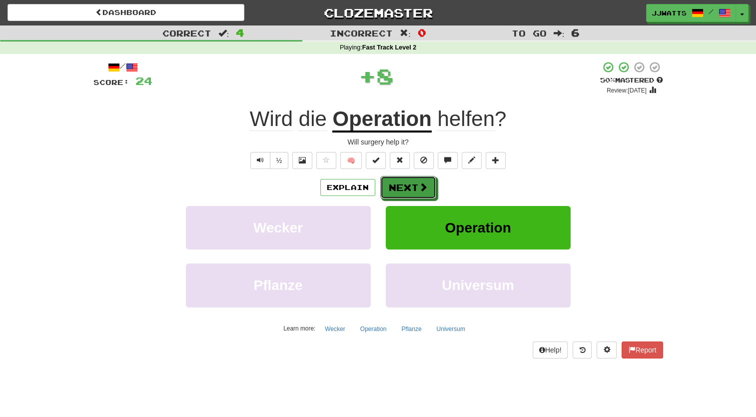
click at [431, 180] on button "Next" at bounding box center [408, 187] width 56 height 23
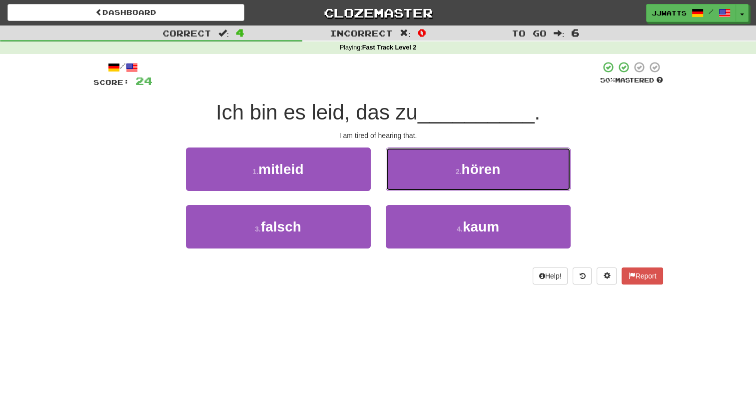
click at [431, 180] on button "2 . hören" at bounding box center [478, 168] width 185 height 43
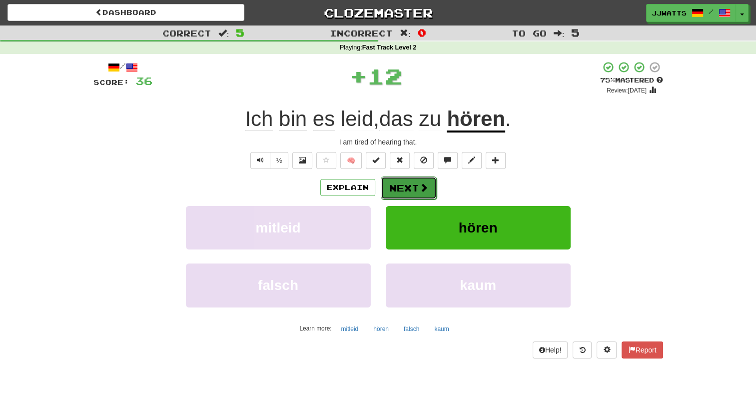
click at [412, 181] on button "Next" at bounding box center [409, 187] width 56 height 23
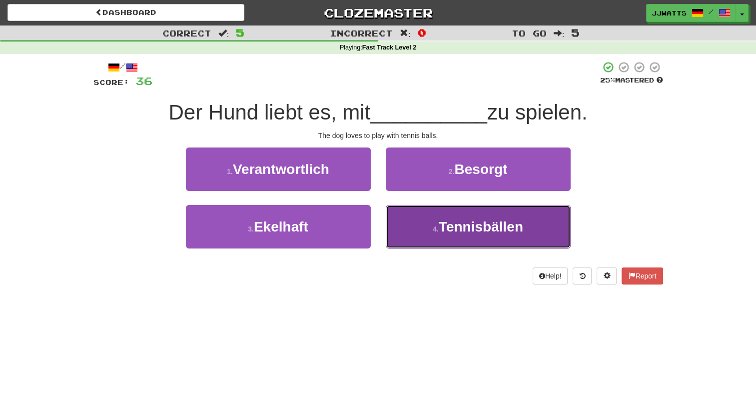
click at [466, 223] on span "Tennisbällen" at bounding box center [480, 226] width 84 height 15
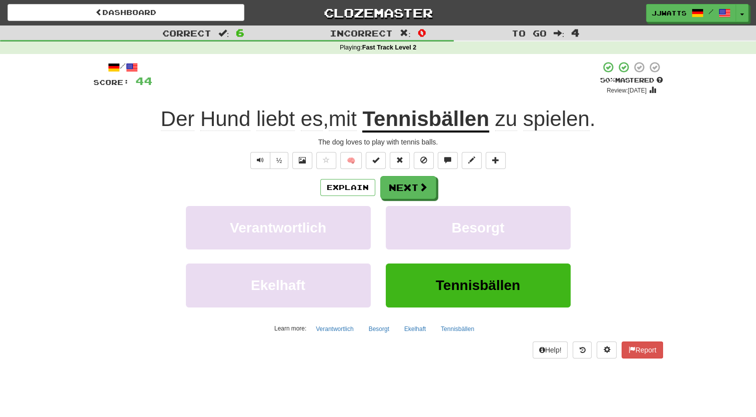
click at [358, 198] on div "Explain Next" at bounding box center [377, 187] width 569 height 23
click at [410, 183] on button "Next" at bounding box center [409, 187] width 56 height 23
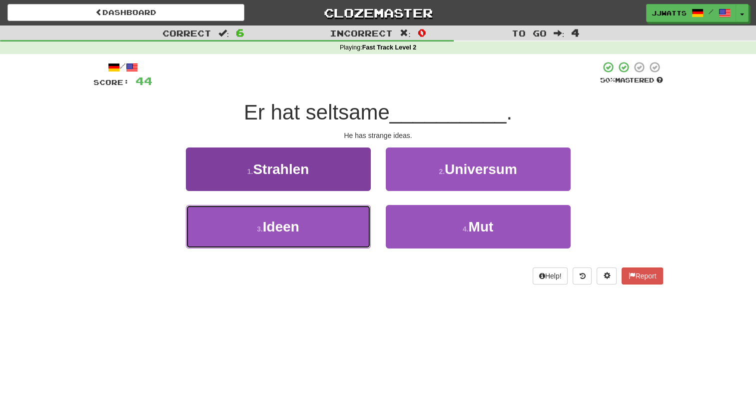
drag, startPoint x: 330, startPoint y: 225, endPoint x: 322, endPoint y: 207, distance: 20.1
click at [322, 217] on button "3 . Ideen" at bounding box center [278, 226] width 185 height 43
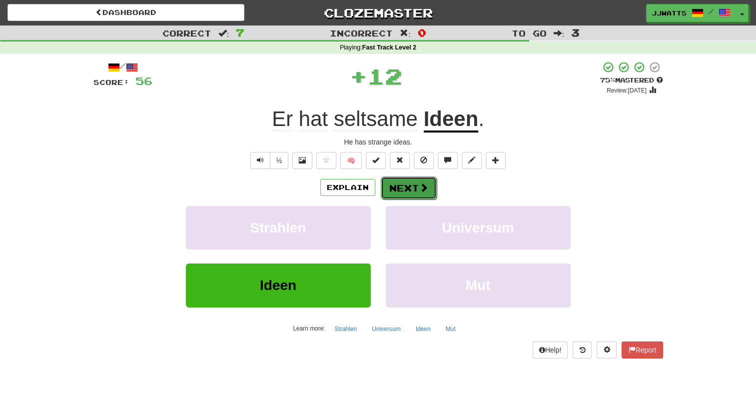
click at [412, 184] on button "Next" at bounding box center [409, 187] width 56 height 23
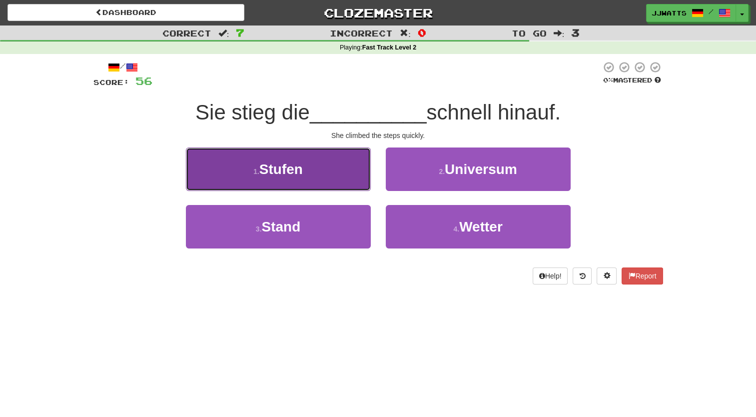
click at [341, 174] on button "1 . Stufen" at bounding box center [278, 168] width 185 height 43
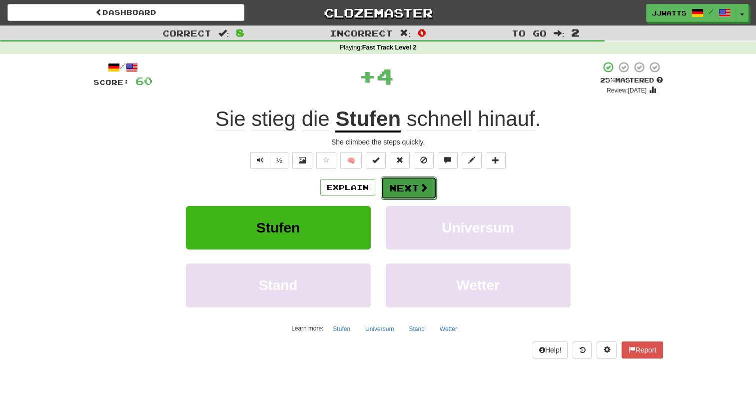
click at [408, 182] on button "Next" at bounding box center [409, 187] width 56 height 23
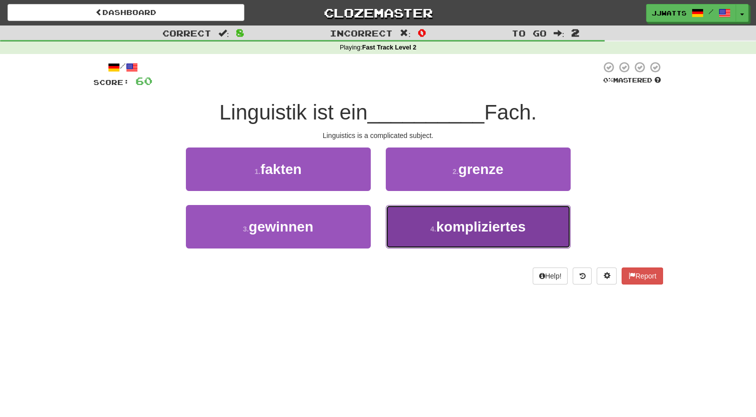
click at [407, 211] on button "4 . kompliziertes" at bounding box center [478, 226] width 185 height 43
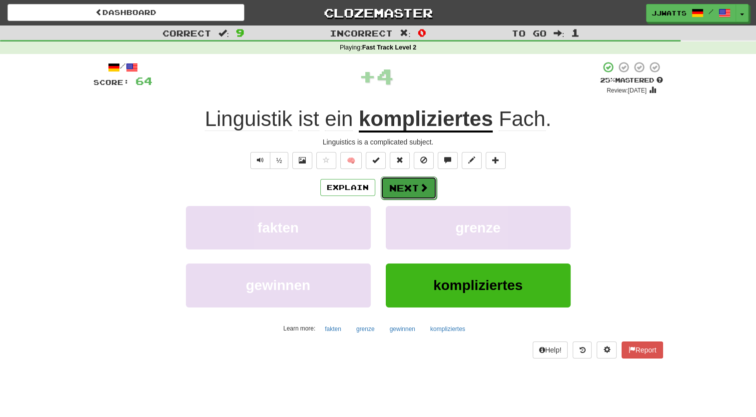
click at [404, 186] on button "Next" at bounding box center [409, 187] width 56 height 23
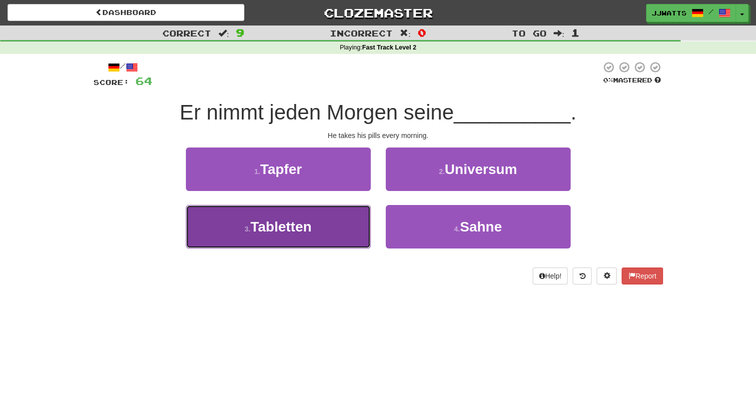
click at [354, 211] on button "3 . Tabletten" at bounding box center [278, 226] width 185 height 43
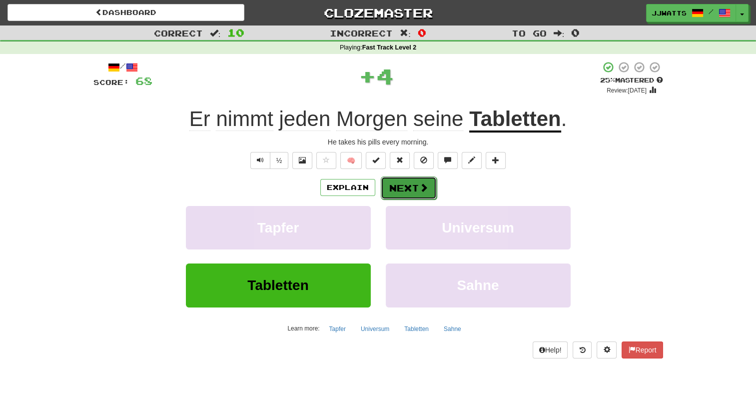
click at [424, 185] on span at bounding box center [423, 187] width 9 height 9
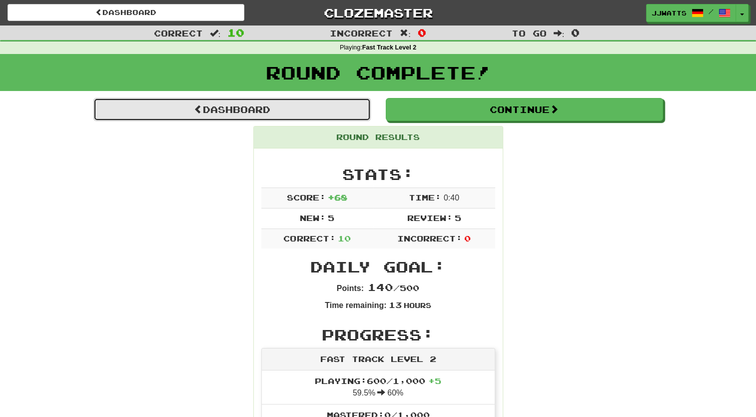
click at [276, 109] on link "Dashboard" at bounding box center [231, 109] width 277 height 23
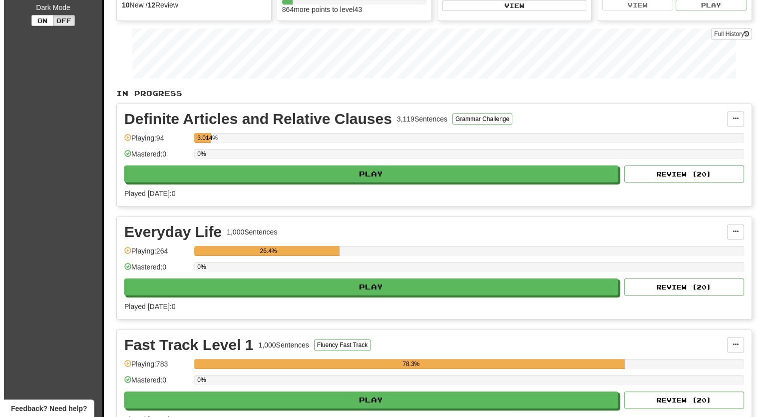
scroll to position [150, 0]
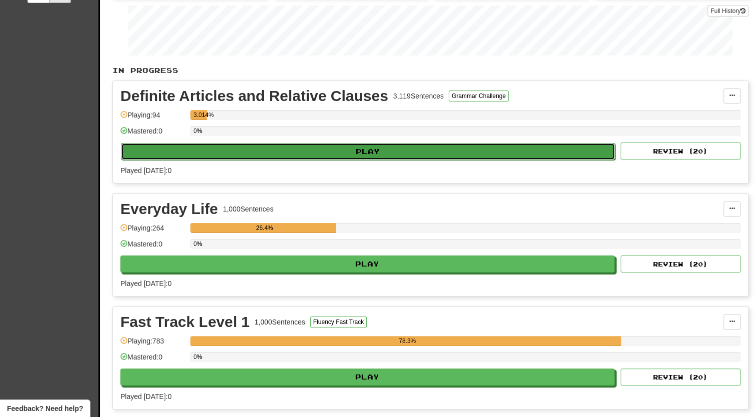
click at [411, 148] on button "Play" at bounding box center [368, 151] width 494 height 17
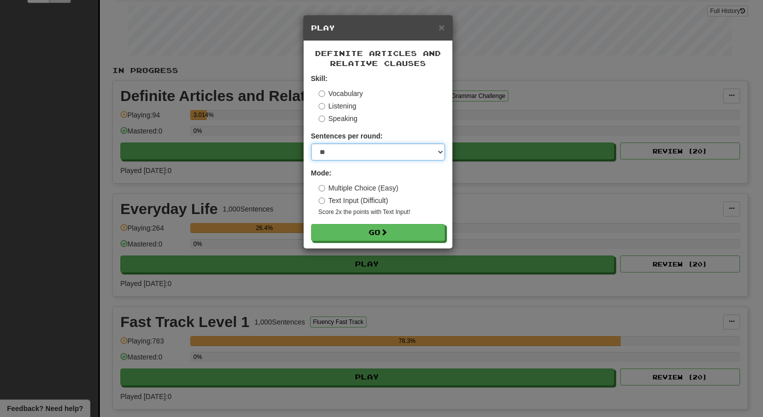
click at [348, 150] on select "* ** ** ** ** ** *** ********" at bounding box center [378, 151] width 134 height 17
select select "**"
click at [311, 144] on select "* ** ** ** ** ** *** ********" at bounding box center [378, 151] width 134 height 17
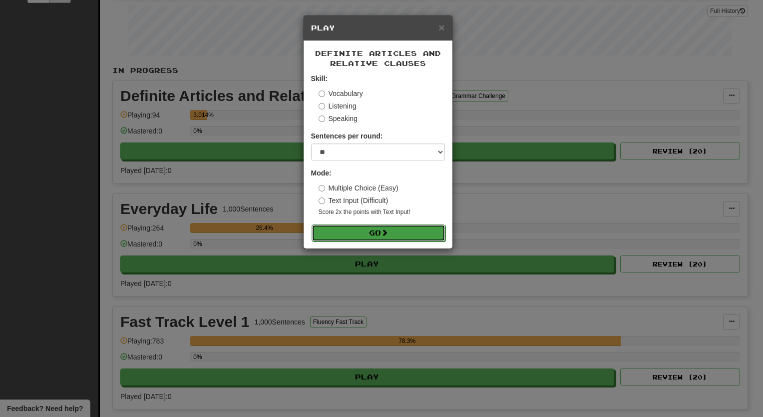
click at [370, 231] on button "Go" at bounding box center [379, 232] width 134 height 17
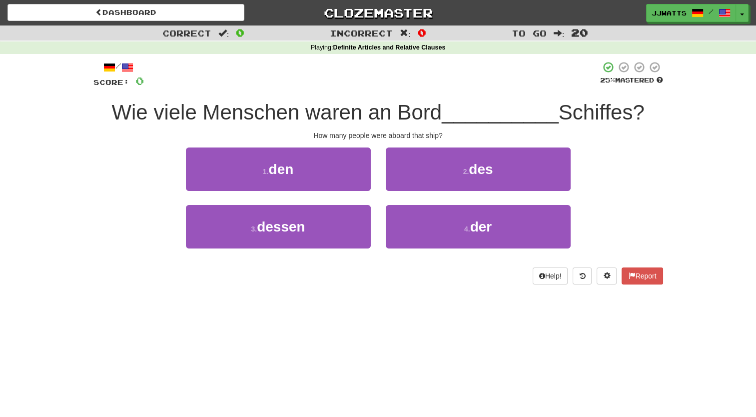
click at [185, 149] on div "1 . den" at bounding box center [278, 175] width 200 height 57
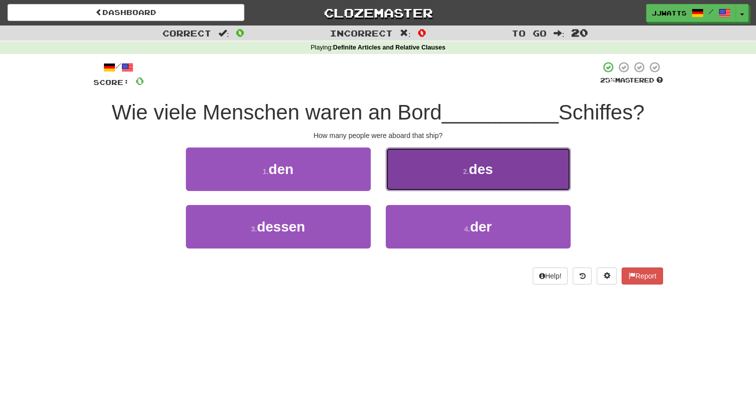
click at [396, 175] on button "2 . des" at bounding box center [478, 168] width 185 height 43
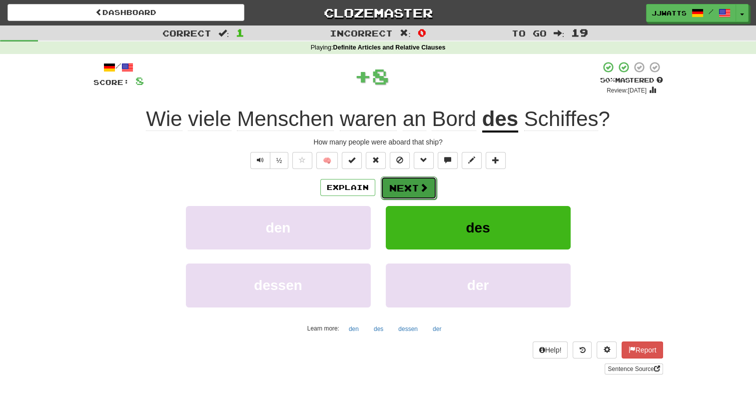
click at [401, 187] on button "Next" at bounding box center [409, 187] width 56 height 23
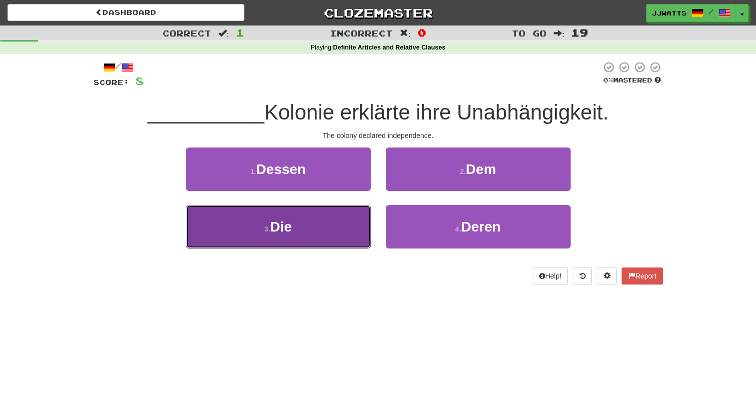
click at [330, 224] on button "3 . Die" at bounding box center [278, 226] width 185 height 43
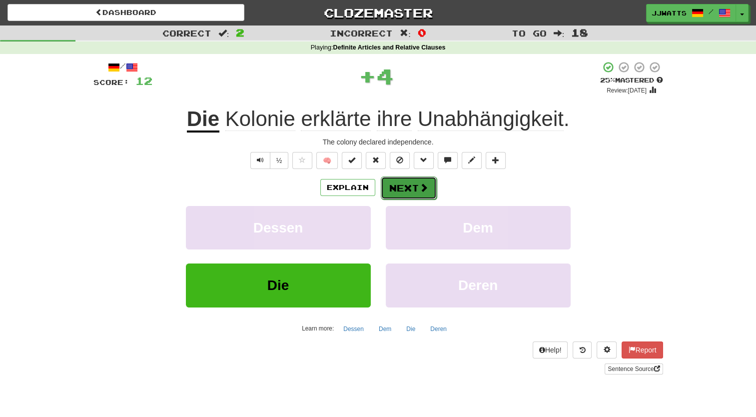
click at [408, 185] on button "Next" at bounding box center [409, 187] width 56 height 23
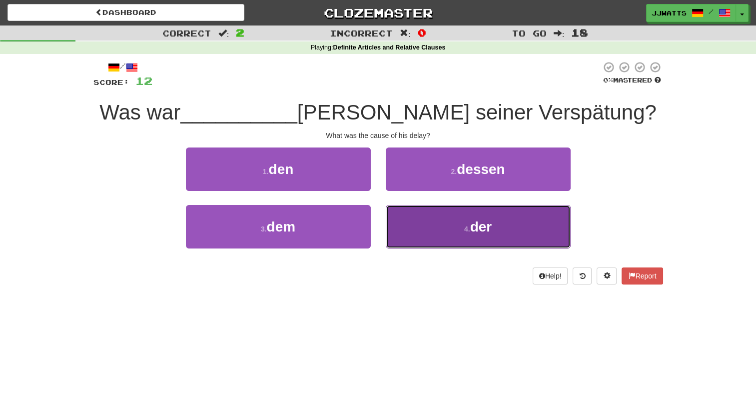
click at [421, 213] on button "4 . der" at bounding box center [478, 226] width 185 height 43
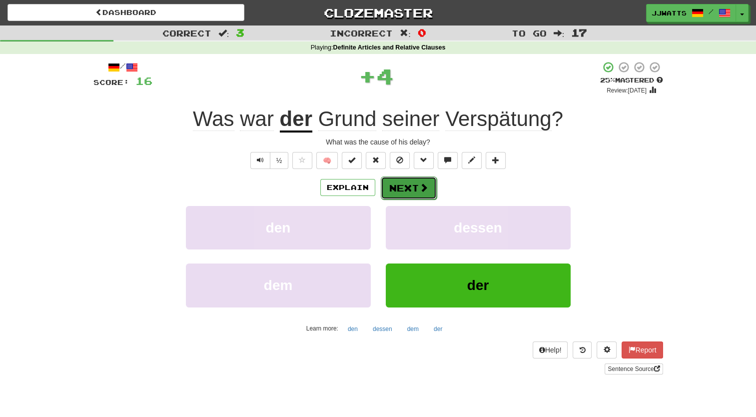
click at [408, 187] on button "Next" at bounding box center [409, 187] width 56 height 23
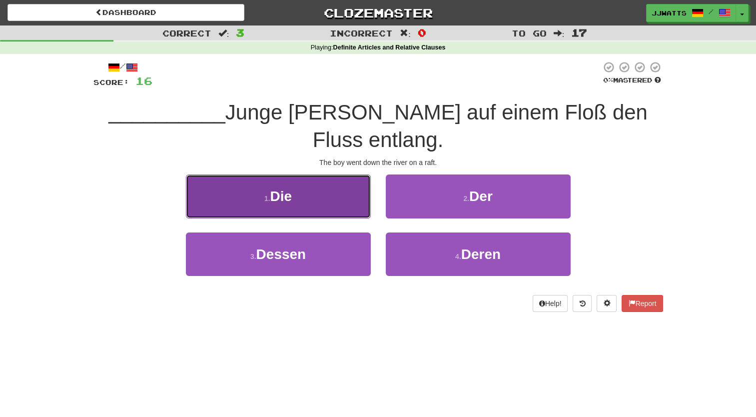
click at [279, 188] on span "Die" at bounding box center [281, 195] width 22 height 15
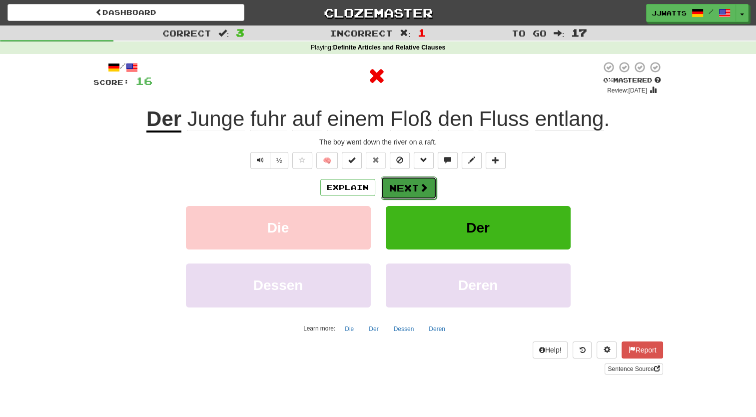
click at [397, 181] on button "Next" at bounding box center [409, 187] width 56 height 23
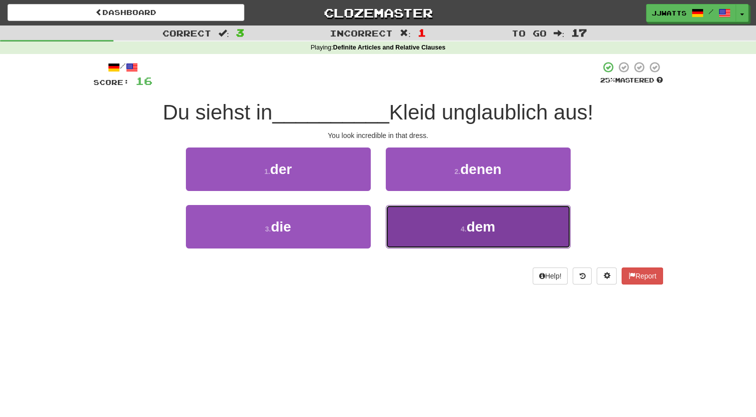
click at [412, 223] on button "4 . dem" at bounding box center [478, 226] width 185 height 43
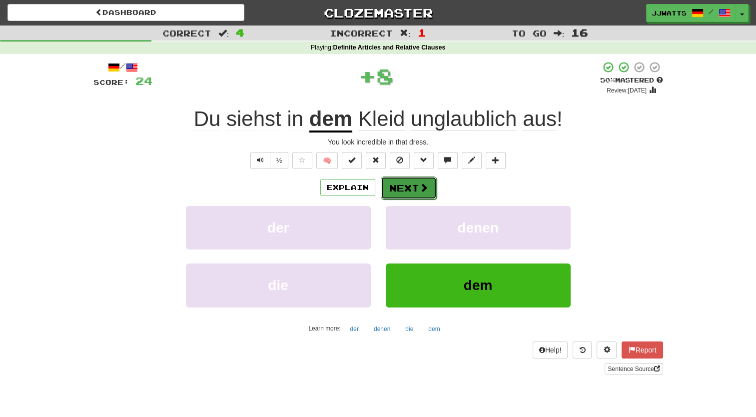
click at [395, 190] on button "Next" at bounding box center [409, 187] width 56 height 23
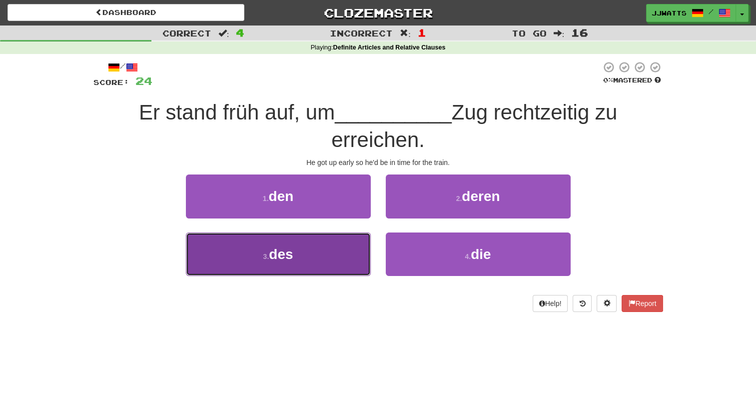
click at [327, 244] on button "3 . des" at bounding box center [278, 253] width 185 height 43
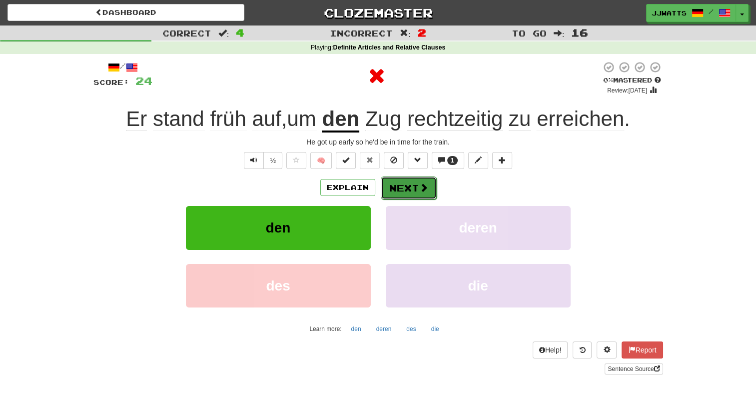
click at [396, 198] on button "Next" at bounding box center [409, 187] width 56 height 23
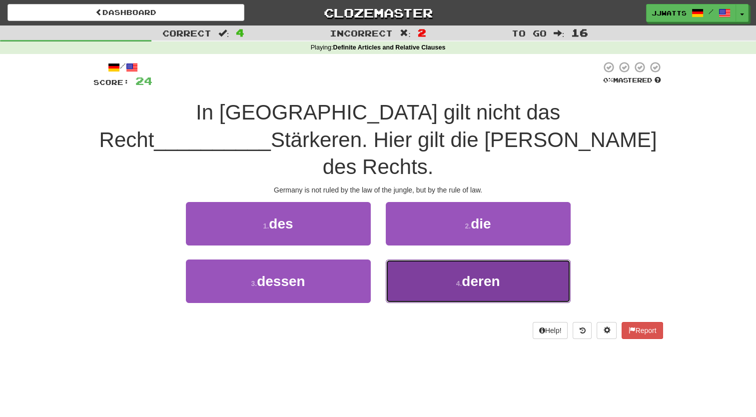
click at [416, 263] on button "4 . deren" at bounding box center [478, 280] width 185 height 43
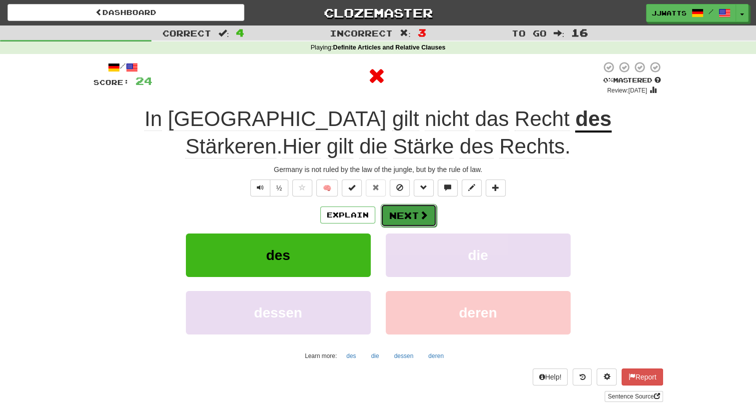
click at [404, 216] on button "Next" at bounding box center [409, 215] width 56 height 23
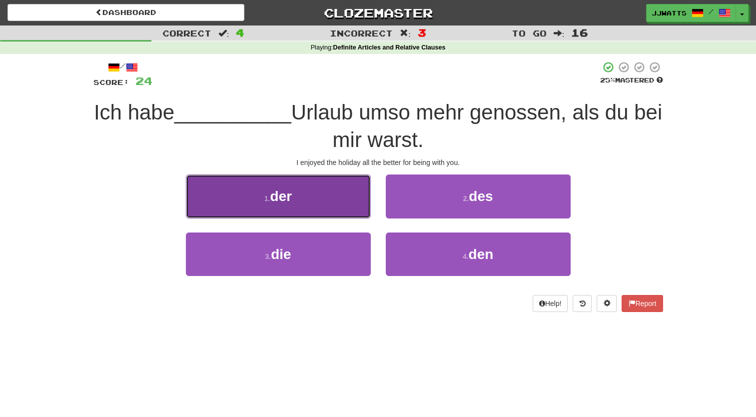
click at [324, 193] on button "1 . der" at bounding box center [278, 195] width 185 height 43
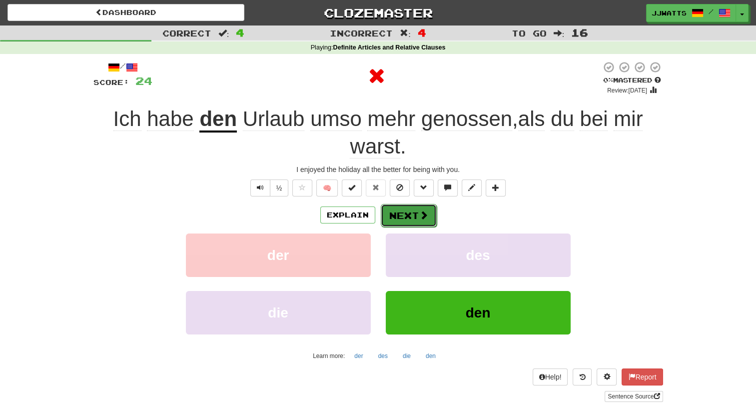
click at [393, 213] on button "Next" at bounding box center [409, 215] width 56 height 23
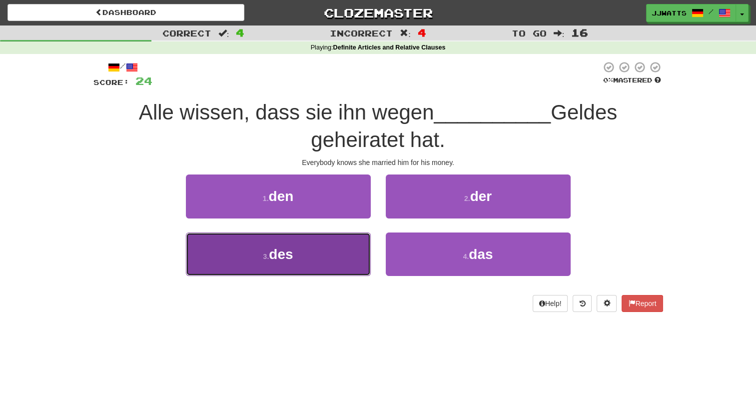
click at [301, 242] on button "3 . des" at bounding box center [278, 253] width 185 height 43
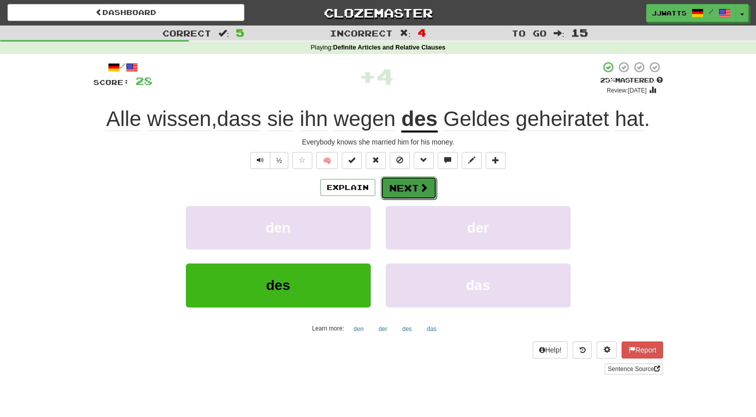
click at [416, 187] on button "Next" at bounding box center [409, 187] width 56 height 23
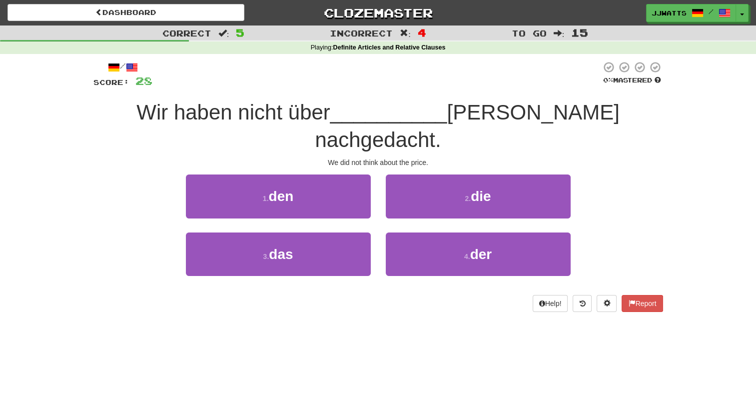
click at [136, 114] on span "Wir haben nicht über" at bounding box center [233, 111] width 194 height 23
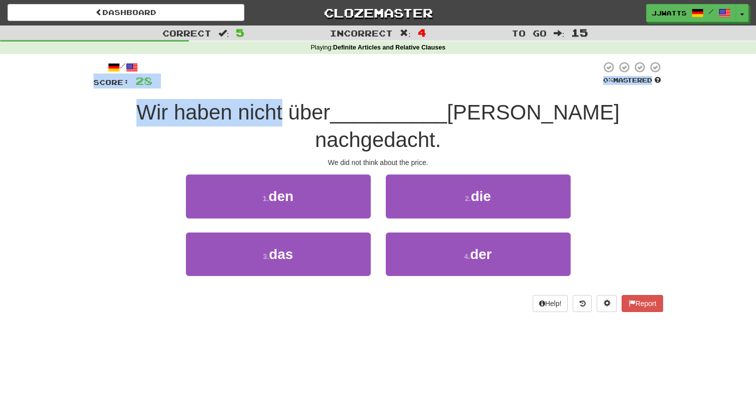
drag, startPoint x: 62, startPoint y: 83, endPoint x: 272, endPoint y: 126, distance: 213.6
click at [272, 126] on div "Correct : 5 Incorrect : 4 To go : 15 Playing : Definite Articles and Relative C…" at bounding box center [378, 175] width 756 height 300
drag, startPoint x: 272, startPoint y: 126, endPoint x: 180, endPoint y: 122, distance: 92.0
click at [180, 122] on span "Wir haben nicht über" at bounding box center [233, 111] width 194 height 23
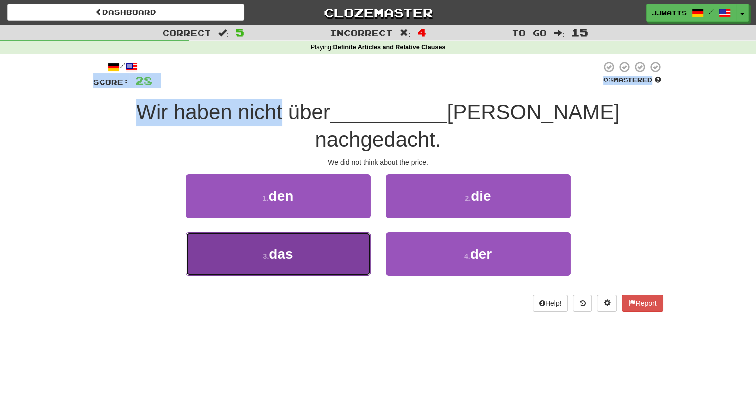
click at [313, 232] on button "3 . das" at bounding box center [278, 253] width 185 height 43
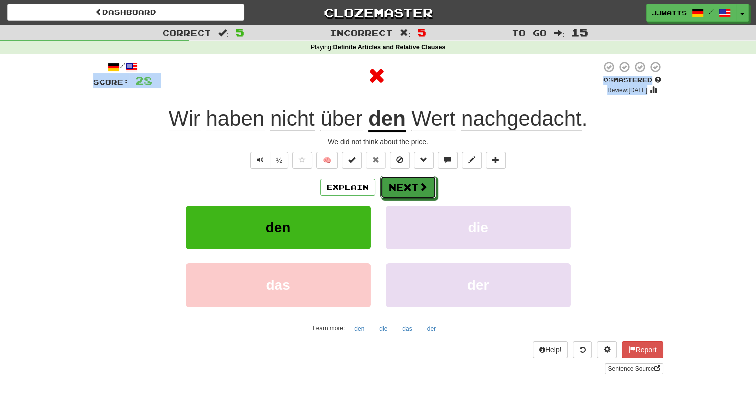
drag, startPoint x: 394, startPoint y: 197, endPoint x: 303, endPoint y: 187, distance: 91.9
click at [303, 187] on div "Explain Next" at bounding box center [377, 187] width 569 height 23
click at [349, 188] on button "Explain" at bounding box center [347, 187] width 55 height 17
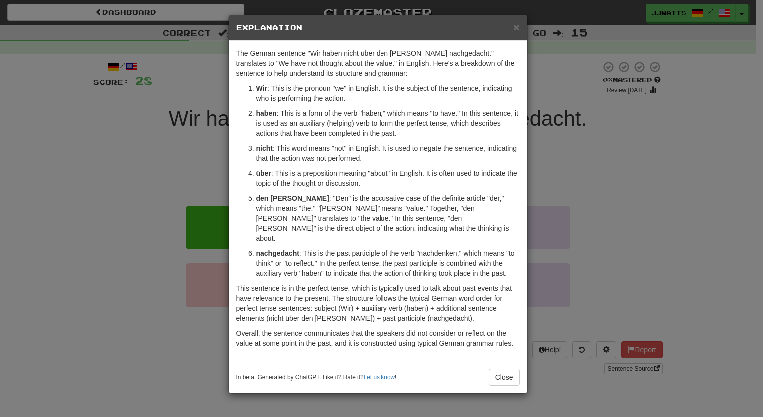
click at [195, 125] on div "× Explanation The German sentence "Wir haben nicht über den [PERSON_NAME] nachg…" at bounding box center [381, 208] width 763 height 417
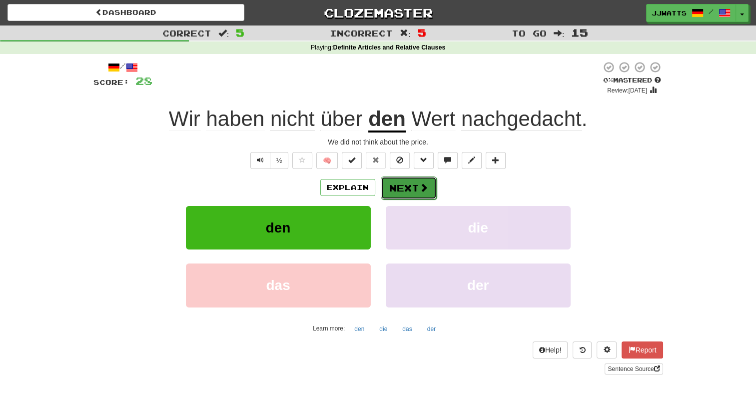
click at [388, 189] on button "Next" at bounding box center [409, 187] width 56 height 23
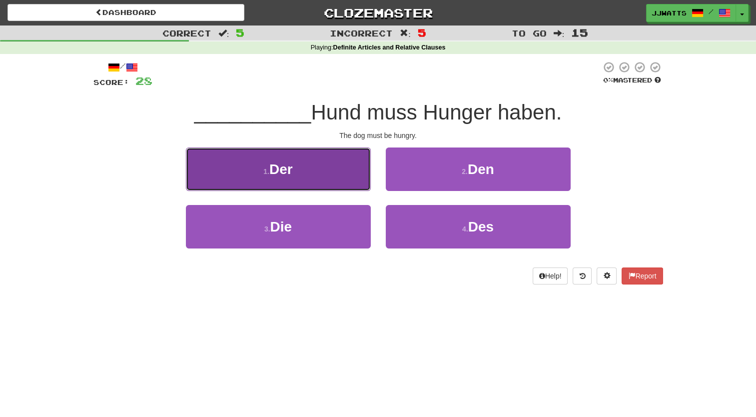
click at [322, 168] on button "1 . Der" at bounding box center [278, 168] width 185 height 43
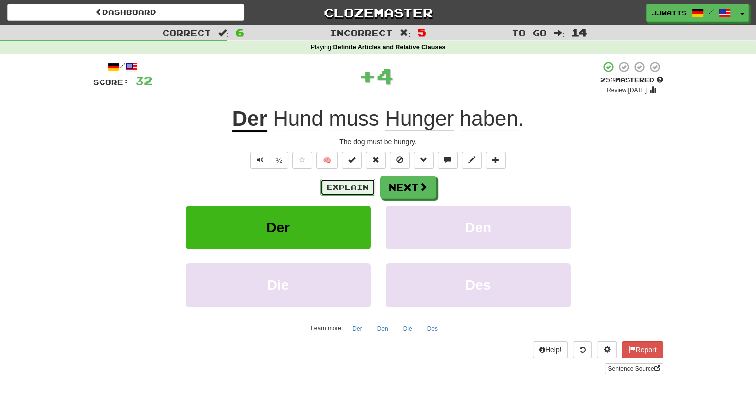
click at [353, 184] on button "Explain" at bounding box center [347, 187] width 55 height 17
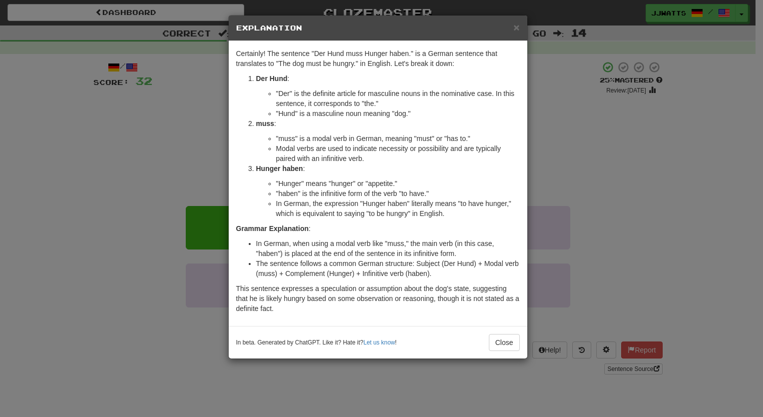
click at [199, 143] on div "× Explanation Certainly! The sentence "Der Hund muss Hunger haben." is a German…" at bounding box center [381, 208] width 763 height 417
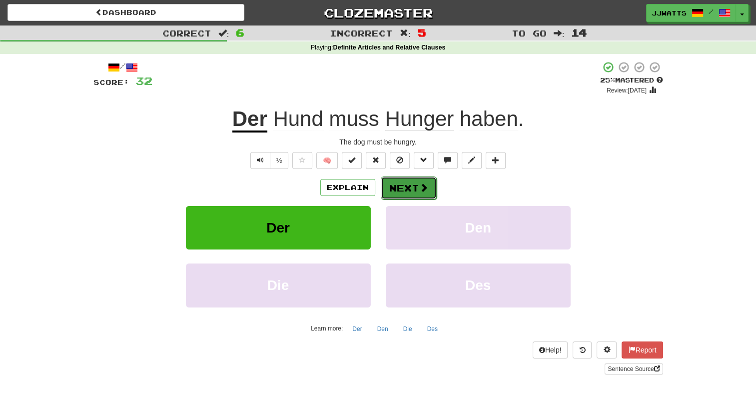
click at [385, 187] on button "Next" at bounding box center [409, 187] width 56 height 23
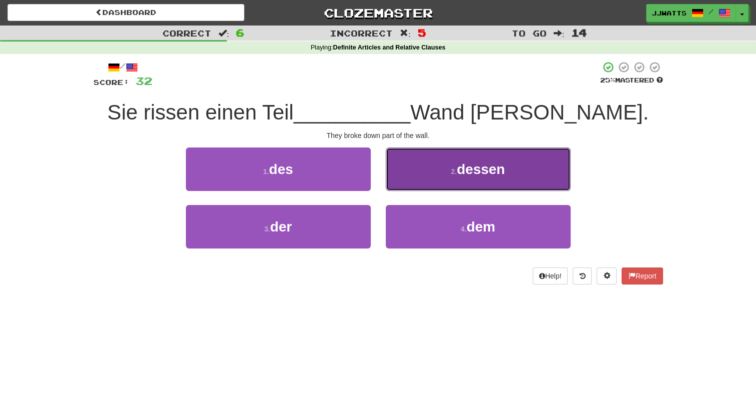
click at [426, 179] on button "2 . dessen" at bounding box center [478, 168] width 185 height 43
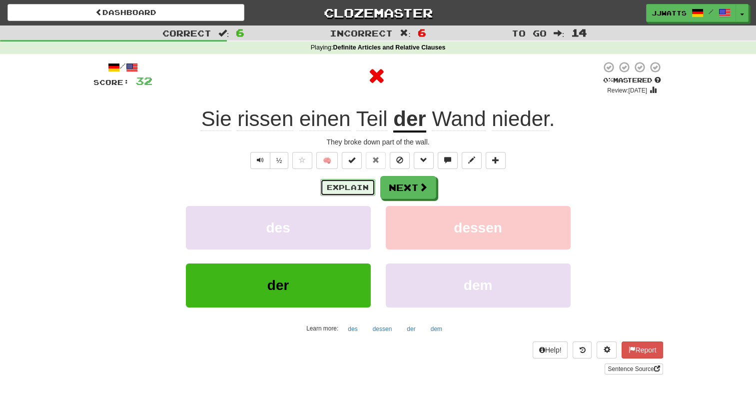
click at [356, 187] on button "Explain" at bounding box center [347, 187] width 55 height 17
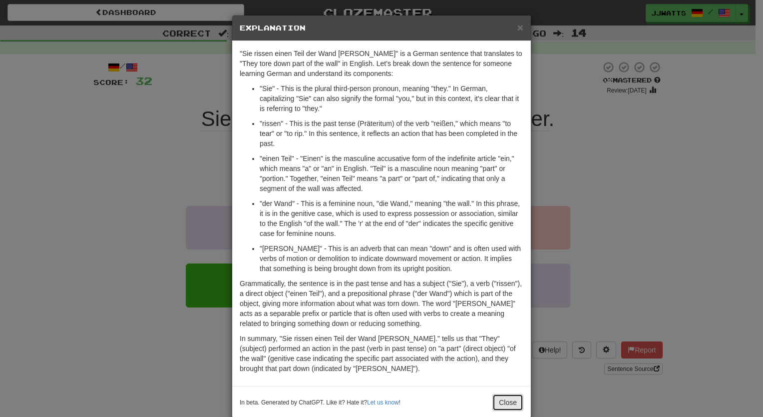
click at [497, 402] on button "Close" at bounding box center [507, 402] width 31 height 17
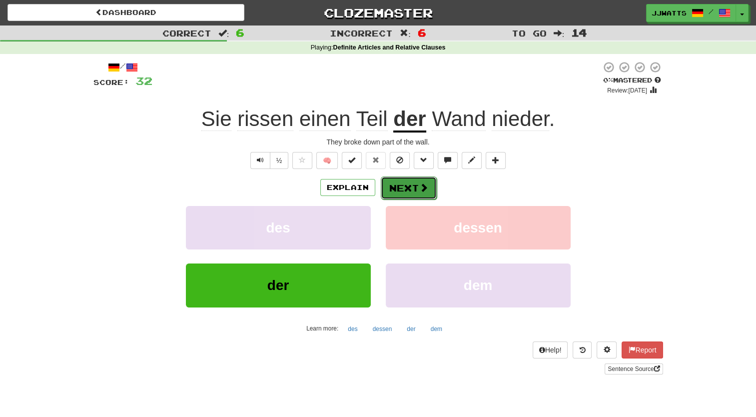
click at [414, 189] on button "Next" at bounding box center [409, 187] width 56 height 23
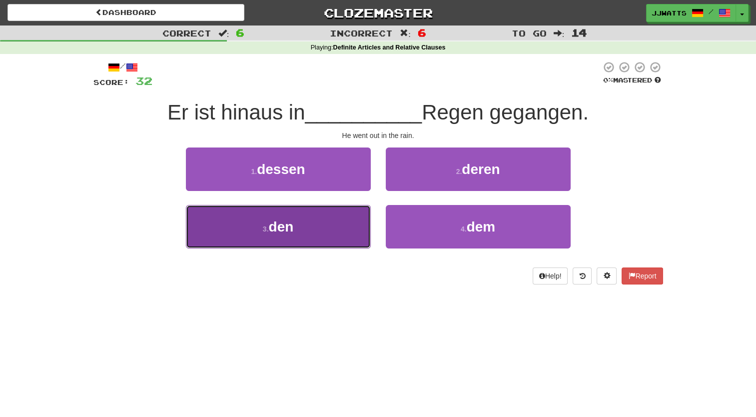
click at [340, 225] on button "3 . den" at bounding box center [278, 226] width 185 height 43
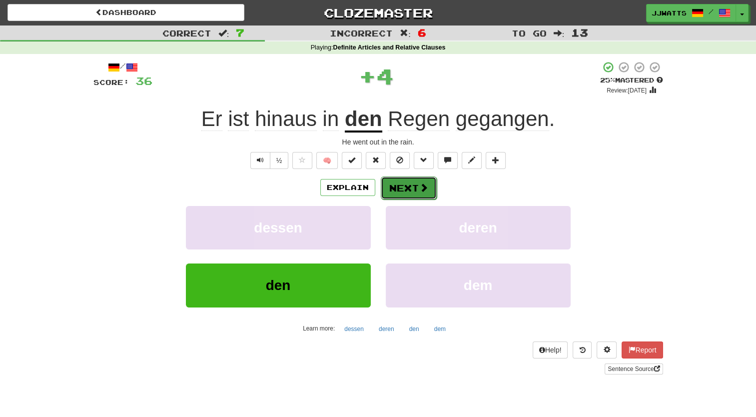
click at [411, 185] on button "Next" at bounding box center [409, 187] width 56 height 23
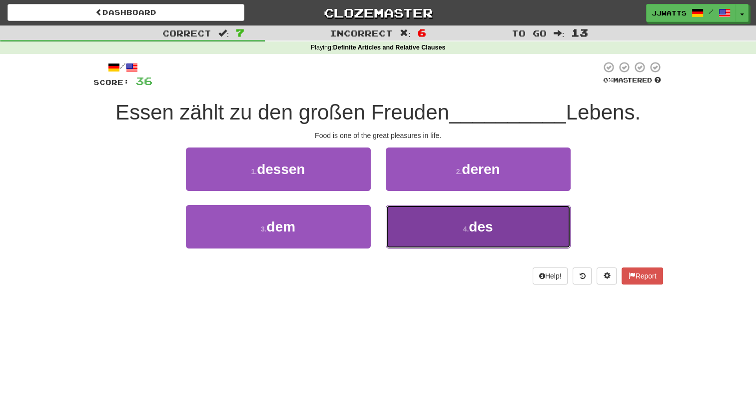
click at [409, 224] on button "4 . des" at bounding box center [478, 226] width 185 height 43
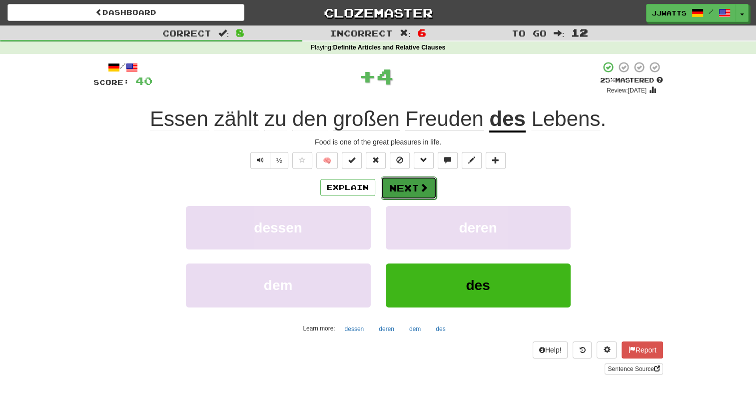
click at [410, 189] on button "Next" at bounding box center [409, 187] width 56 height 23
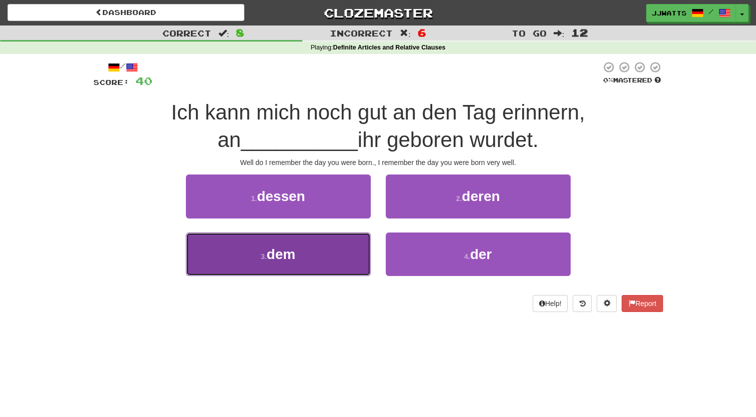
click at [278, 265] on button "3 . dem" at bounding box center [278, 253] width 185 height 43
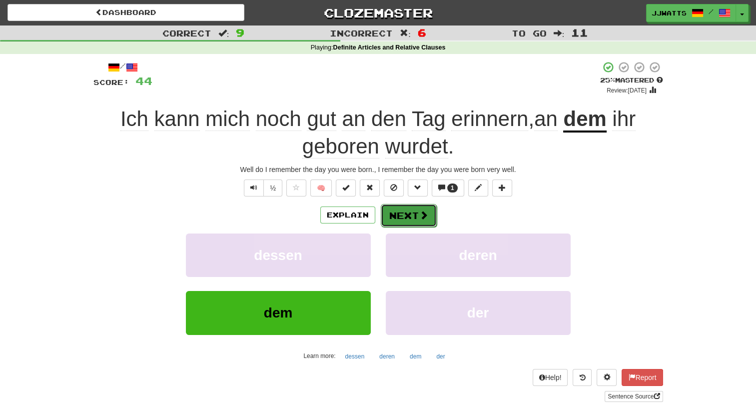
click at [408, 206] on button "Next" at bounding box center [409, 215] width 56 height 23
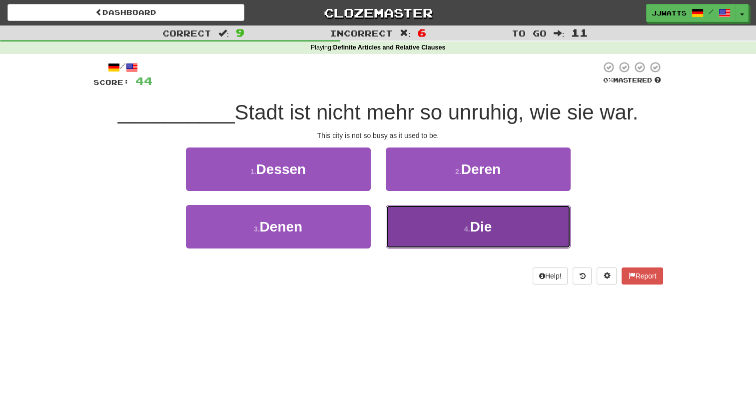
click at [464, 228] on small "4 ." at bounding box center [467, 229] width 6 height 8
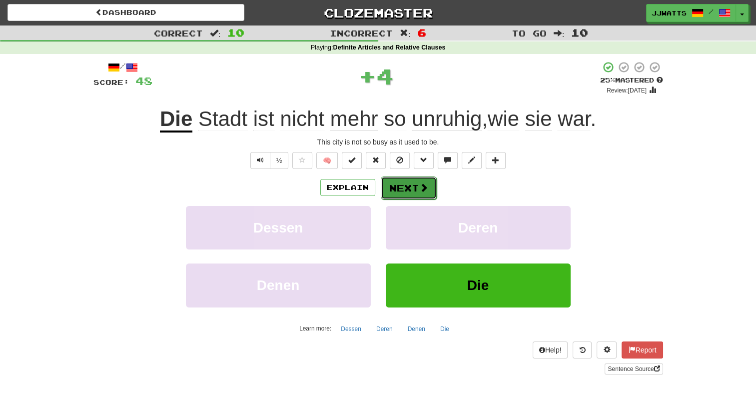
click at [405, 187] on button "Next" at bounding box center [409, 187] width 56 height 23
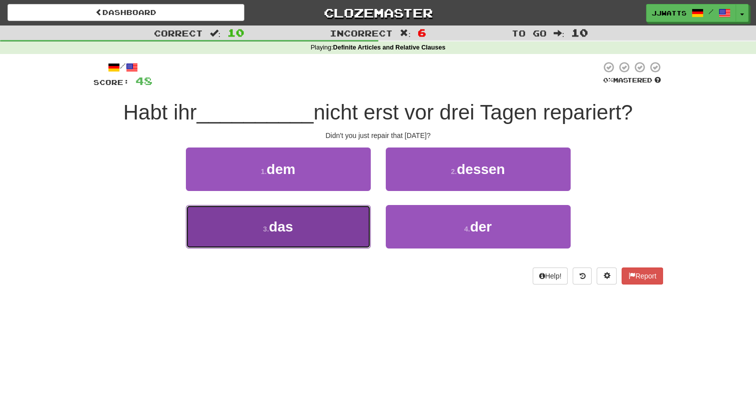
click at [308, 217] on button "3 . das" at bounding box center [278, 226] width 185 height 43
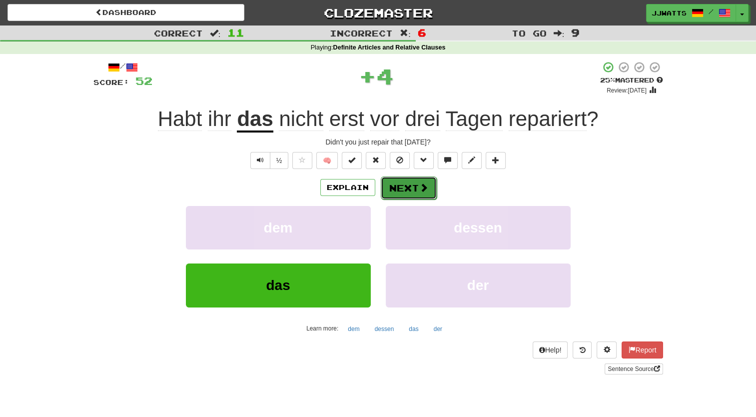
click at [419, 185] on span at bounding box center [423, 187] width 9 height 9
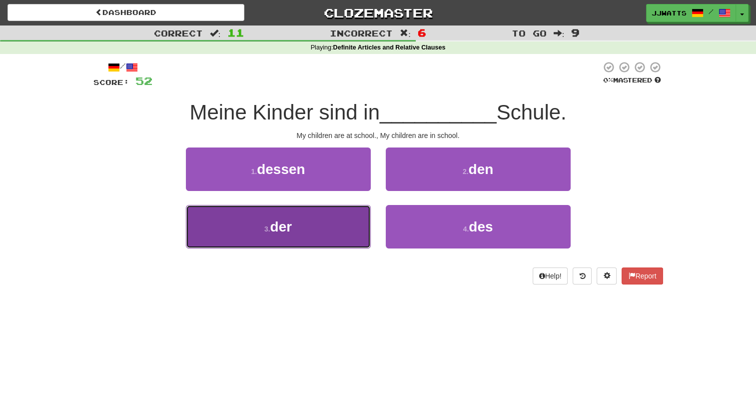
click at [329, 223] on button "3 . der" at bounding box center [278, 226] width 185 height 43
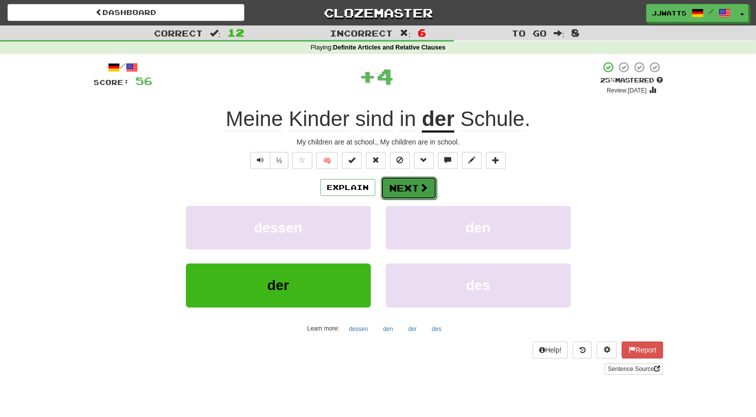
click at [411, 187] on button "Next" at bounding box center [409, 187] width 56 height 23
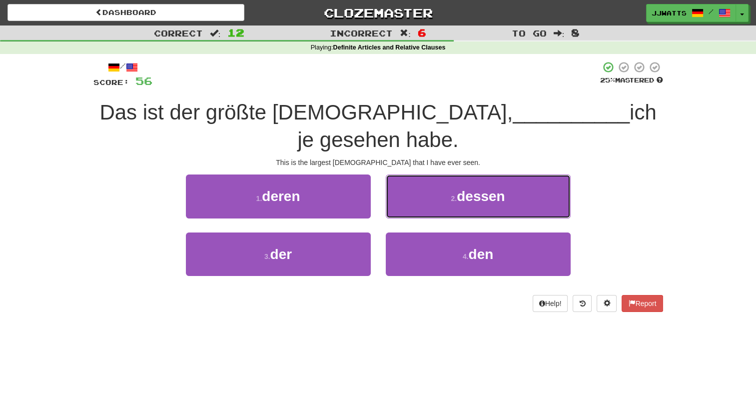
drag, startPoint x: 418, startPoint y: 189, endPoint x: 376, endPoint y: 139, distance: 65.2
click at [376, 139] on div "/ Score: 56 25 % Mastered Das ist der größte [DEMOGRAPHIC_DATA], __________ ich…" at bounding box center [377, 186] width 569 height 250
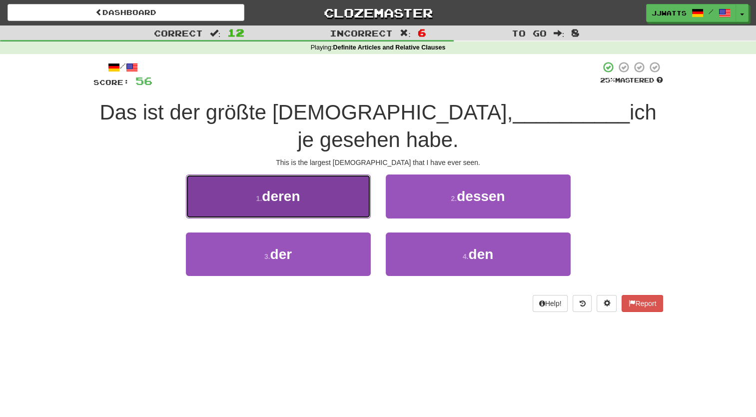
click at [320, 174] on button "1 . deren" at bounding box center [278, 195] width 185 height 43
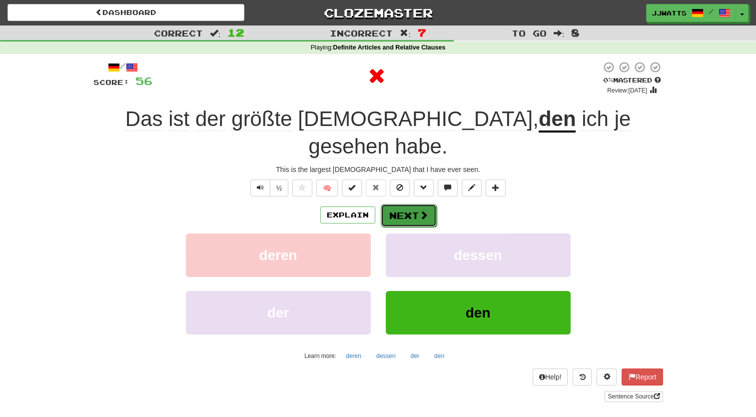
click at [408, 204] on button "Next" at bounding box center [409, 215] width 56 height 23
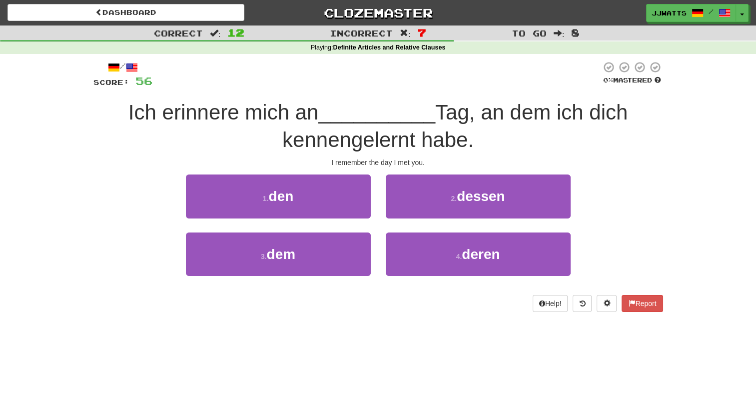
click at [138, 168] on div "/ Score: 56 0 % Mastered Ich erinnere mich an __________ Tag, an dem ich dich k…" at bounding box center [377, 186] width 569 height 250
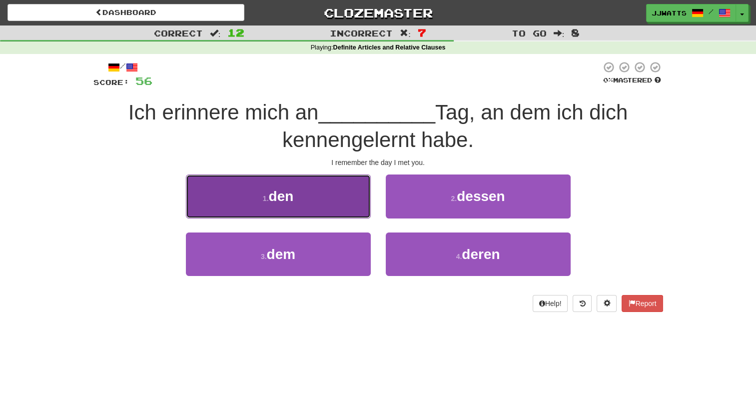
click at [230, 193] on button "1 . den" at bounding box center [278, 195] width 185 height 43
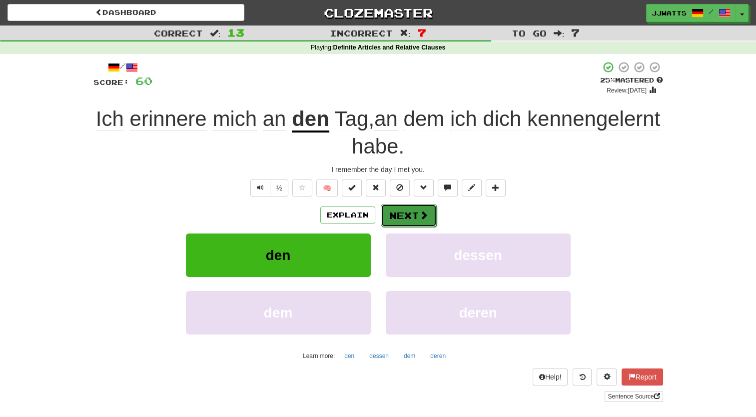
click at [403, 211] on button "Next" at bounding box center [409, 215] width 56 height 23
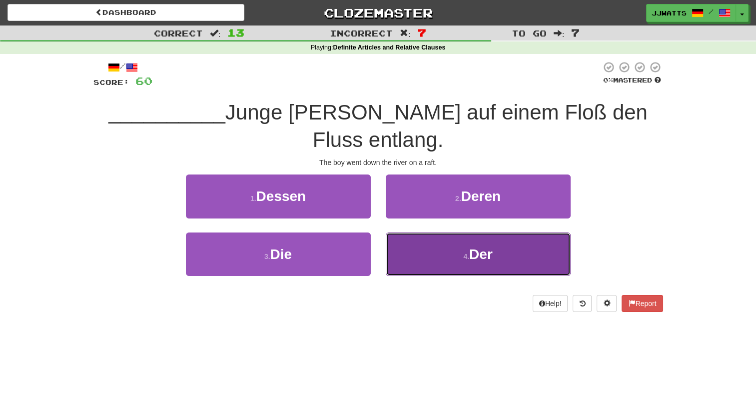
click at [437, 232] on button "4 . Der" at bounding box center [478, 253] width 185 height 43
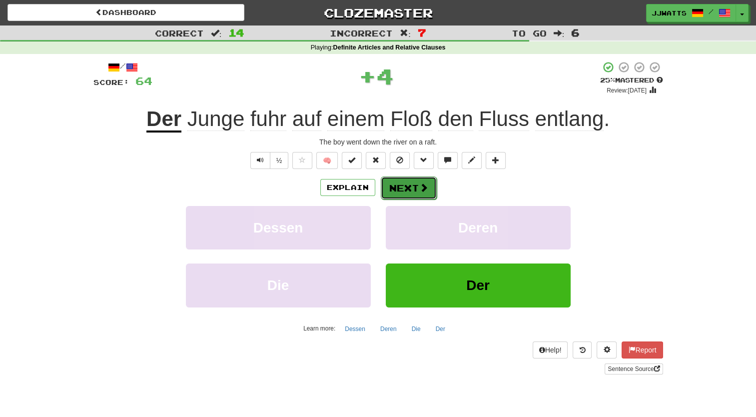
click at [414, 193] on button "Next" at bounding box center [409, 187] width 56 height 23
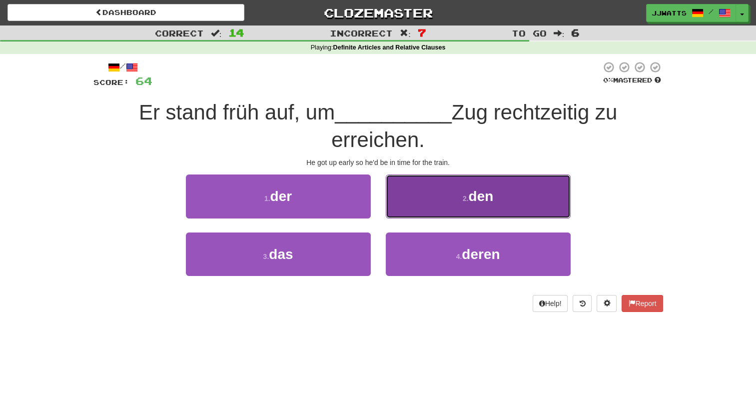
click at [429, 203] on button "2 . den" at bounding box center [478, 195] width 185 height 43
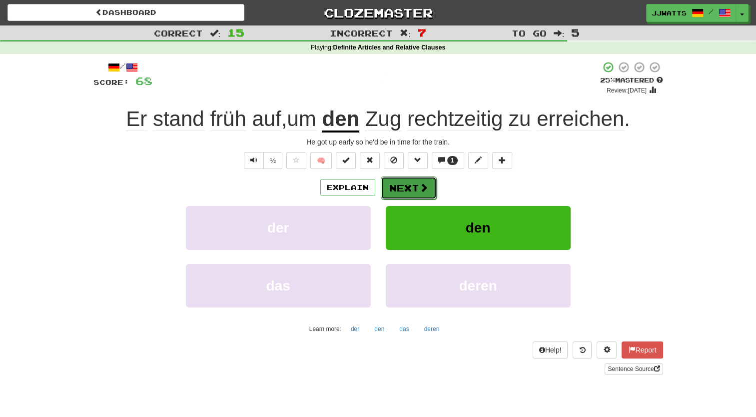
click at [406, 191] on button "Next" at bounding box center [409, 187] width 56 height 23
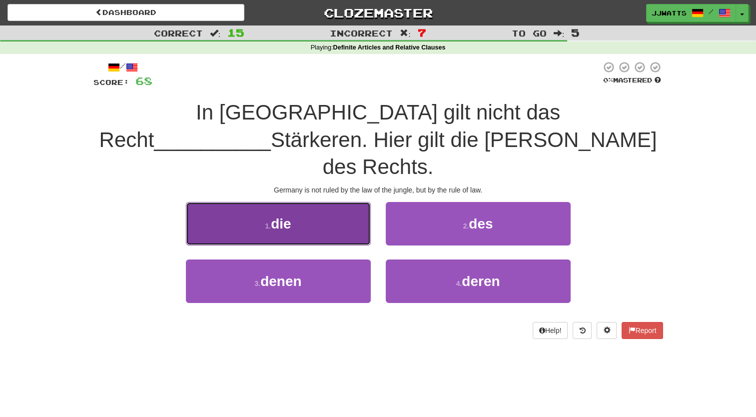
click at [339, 202] on button "1 . die" at bounding box center [278, 223] width 185 height 43
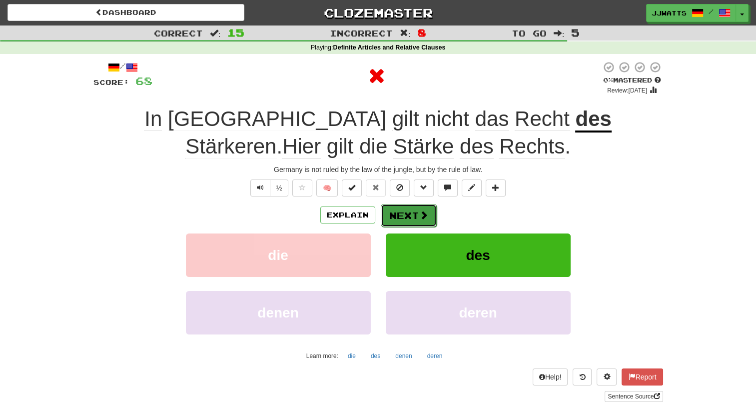
click at [411, 220] on button "Next" at bounding box center [409, 215] width 56 height 23
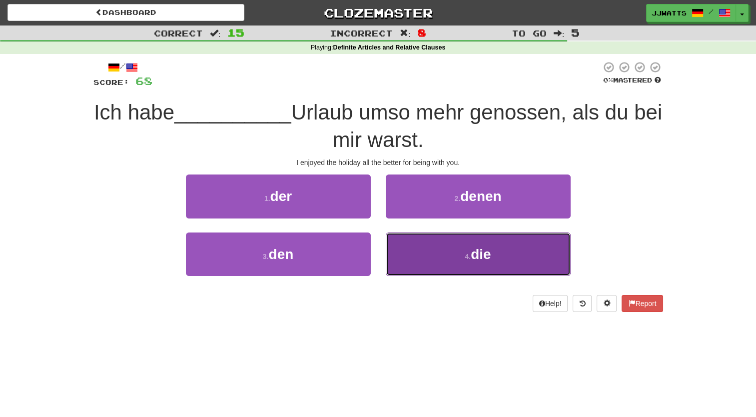
click at [411, 256] on button "4 . die" at bounding box center [478, 253] width 185 height 43
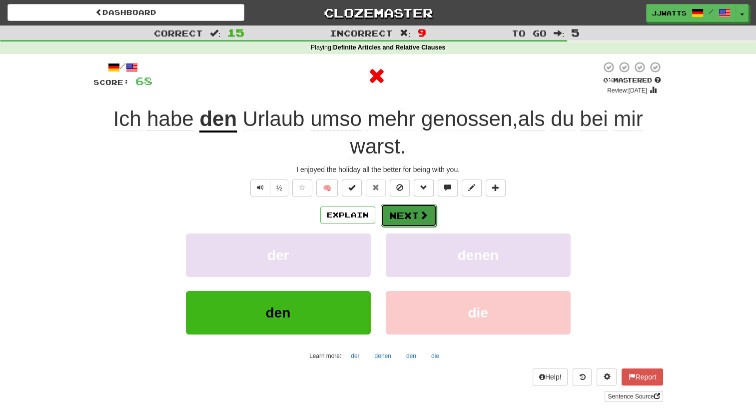
click at [406, 211] on button "Next" at bounding box center [409, 215] width 56 height 23
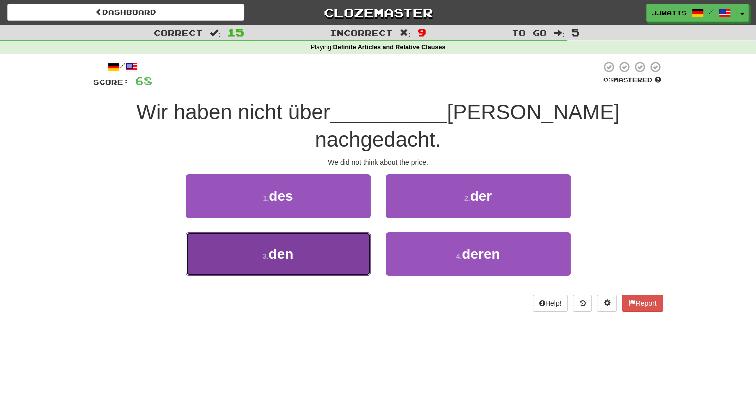
click at [351, 232] on button "3 . den" at bounding box center [278, 253] width 185 height 43
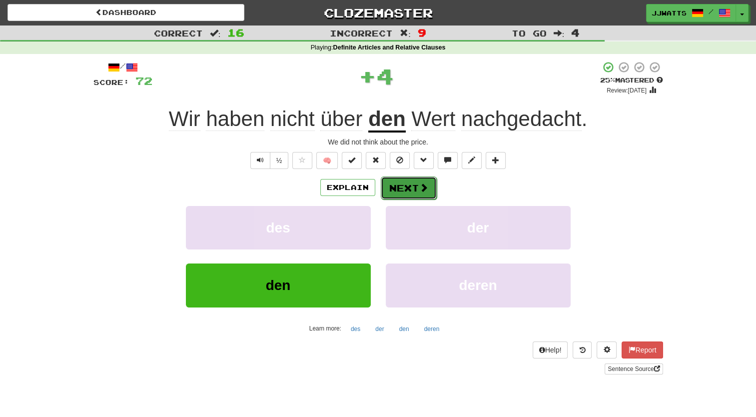
click at [416, 198] on button "Next" at bounding box center [409, 187] width 56 height 23
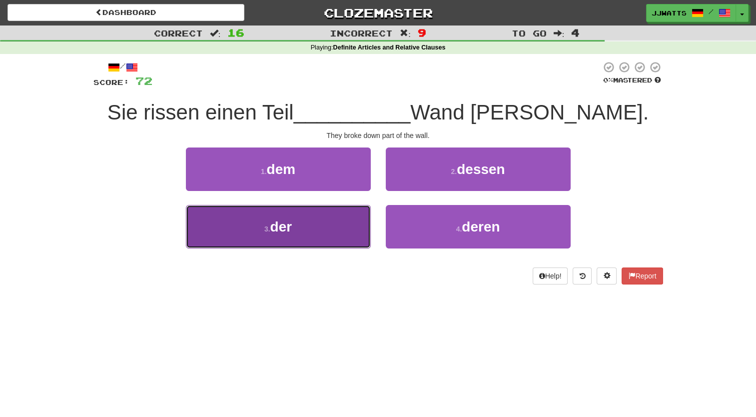
click at [347, 223] on button "3 . der" at bounding box center [278, 226] width 185 height 43
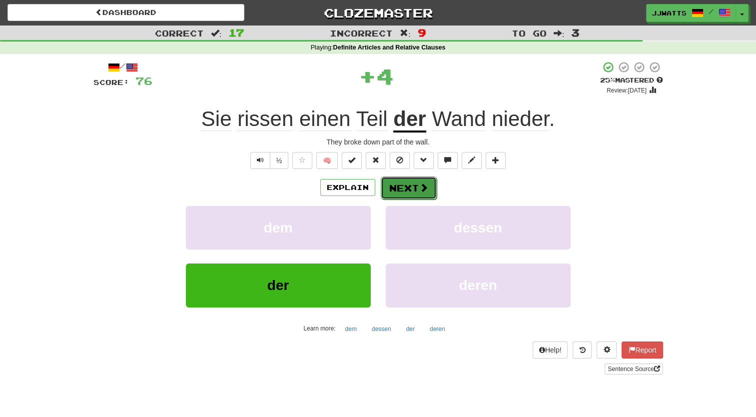
click at [406, 185] on button "Next" at bounding box center [409, 187] width 56 height 23
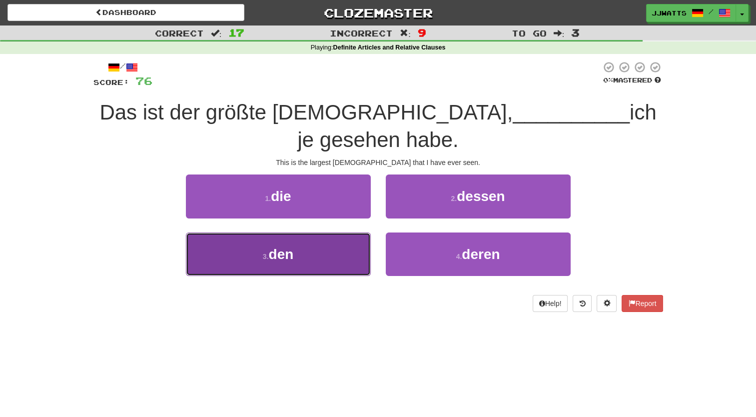
click at [334, 232] on button "3 . den" at bounding box center [278, 253] width 185 height 43
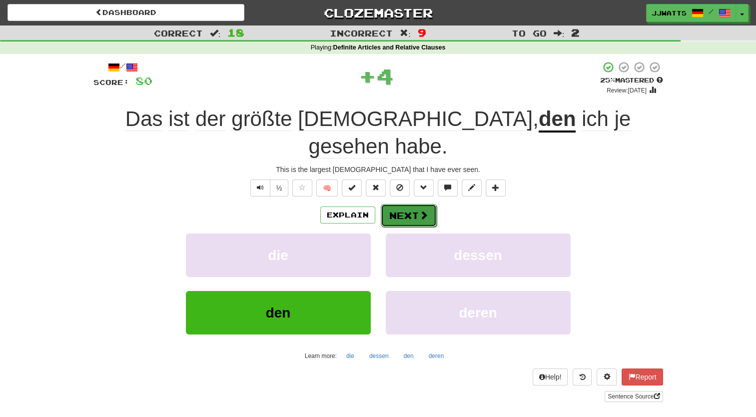
click at [412, 204] on button "Next" at bounding box center [409, 215] width 56 height 23
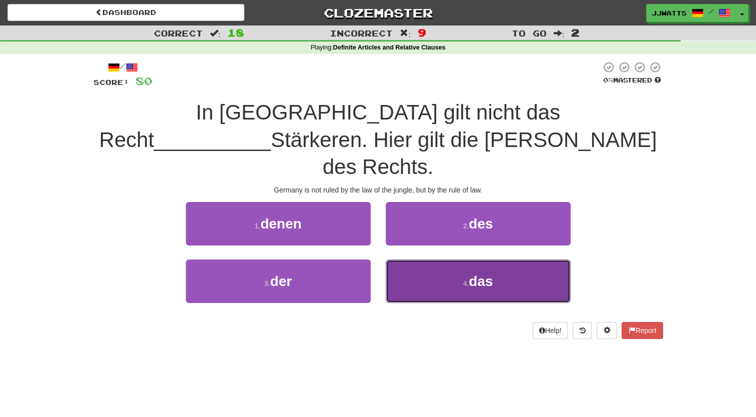
click at [408, 259] on button "4 . das" at bounding box center [478, 280] width 185 height 43
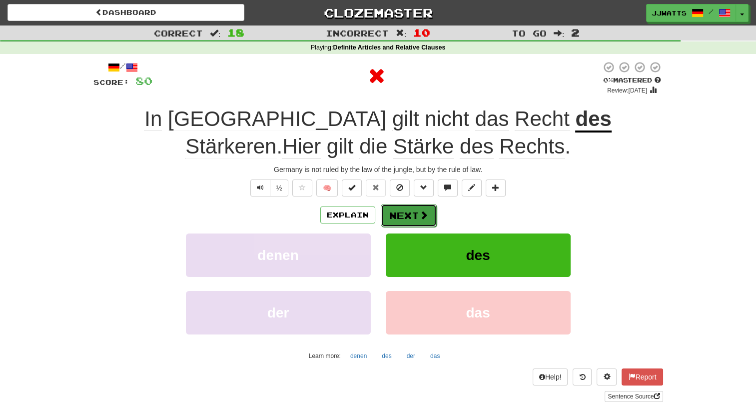
click at [404, 213] on button "Next" at bounding box center [409, 215] width 56 height 23
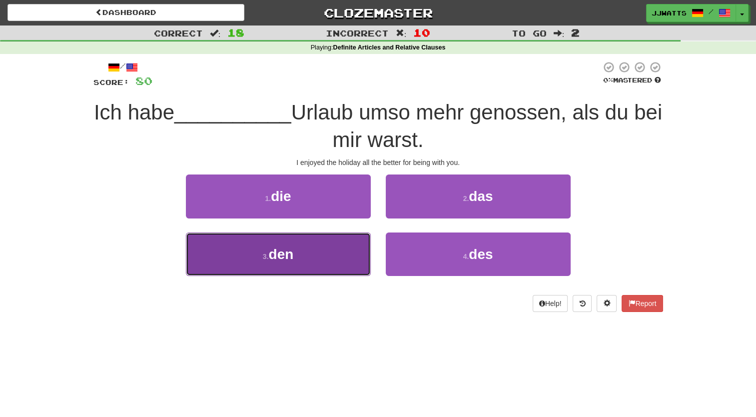
click at [334, 239] on button "3 . den" at bounding box center [278, 253] width 185 height 43
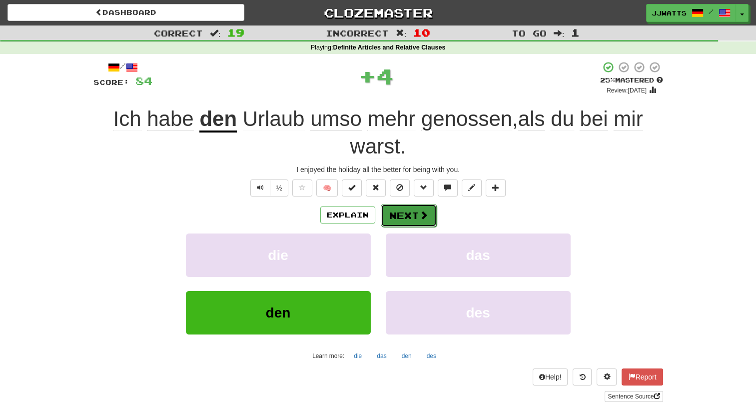
click at [429, 214] on button "Next" at bounding box center [409, 215] width 56 height 23
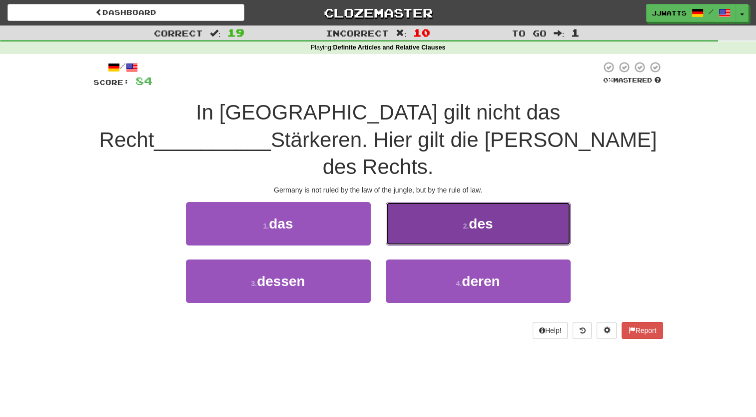
click at [418, 202] on button "2 . des" at bounding box center [478, 223] width 185 height 43
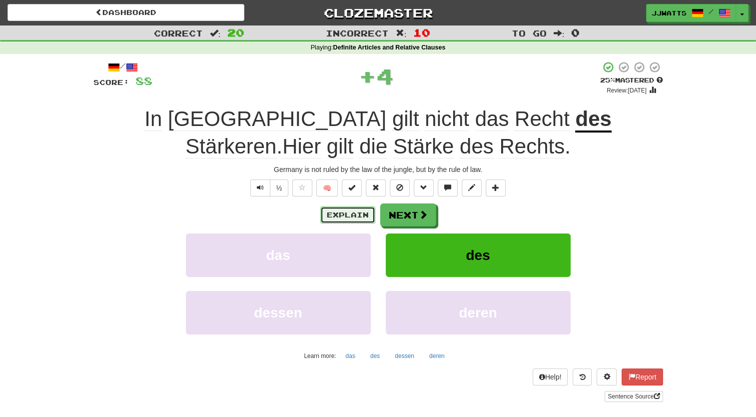
click at [365, 216] on button "Explain" at bounding box center [347, 214] width 55 height 17
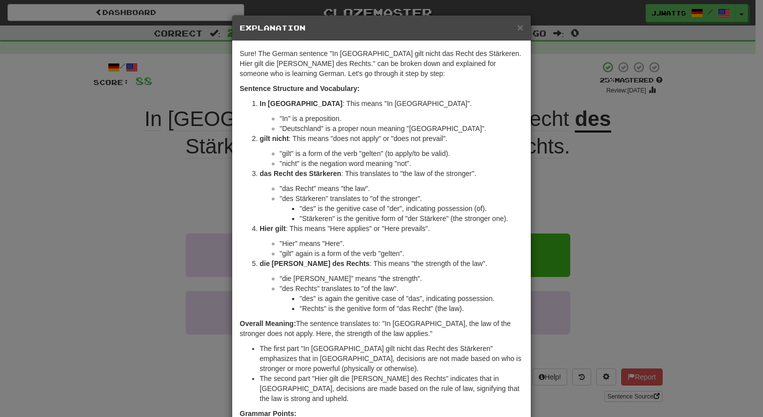
click at [559, 184] on div "× Explanation Sure! The German sentence "In Deutschland gilt nicht das Recht de…" at bounding box center [381, 208] width 763 height 417
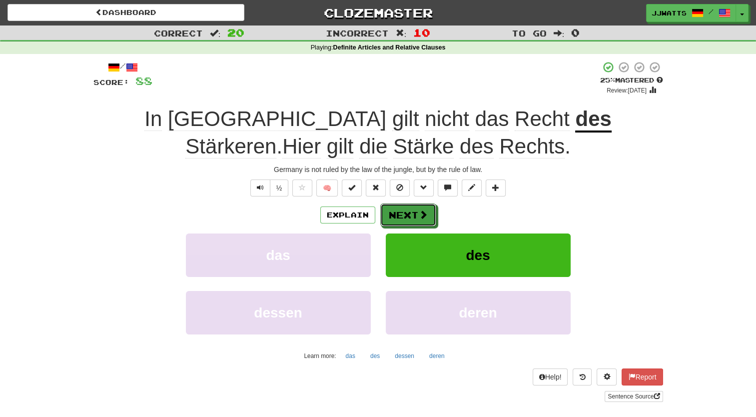
click at [416, 211] on button "Next" at bounding box center [408, 214] width 56 height 23
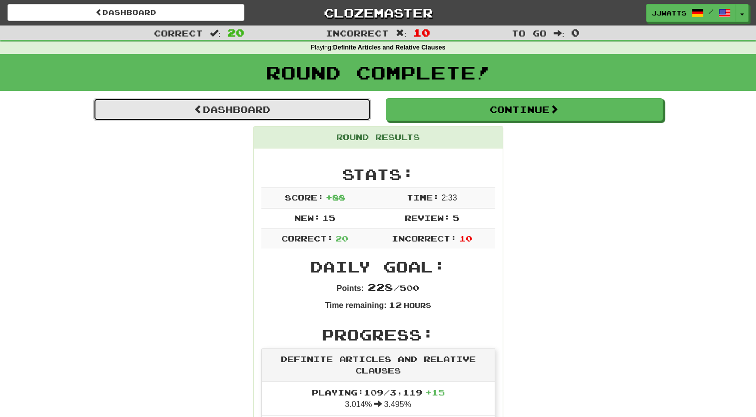
click at [282, 109] on link "Dashboard" at bounding box center [231, 109] width 277 height 23
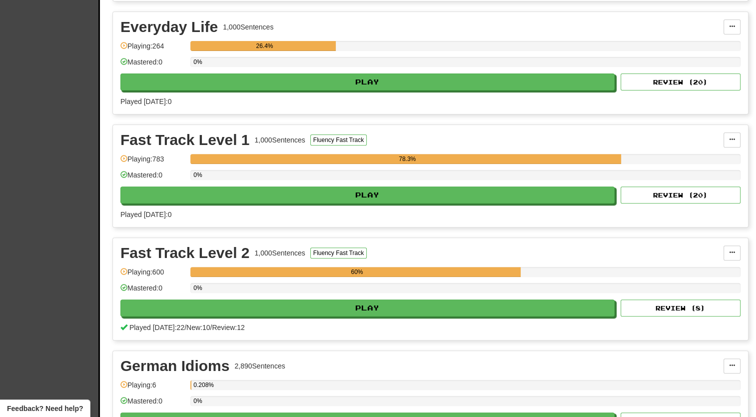
scroll to position [300, 0]
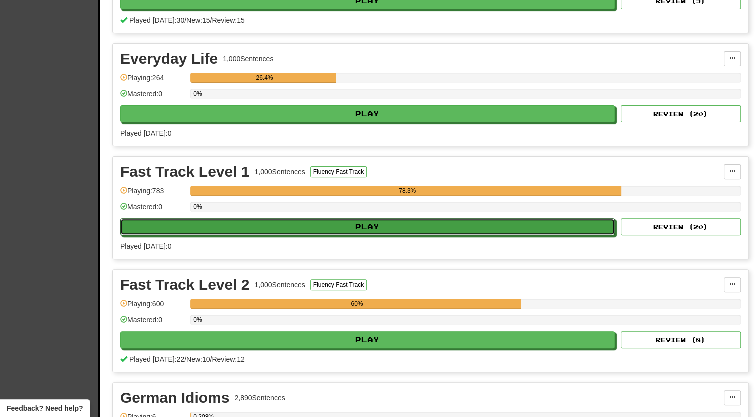
drag, startPoint x: 408, startPoint y: 227, endPoint x: 470, endPoint y: 99, distance: 142.0
click at [470, 99] on div "In Progress Definite Articles and Relative Clauses 3,119 Sentences Grammar Chal…" at bounding box center [430, 217] width 636 height 602
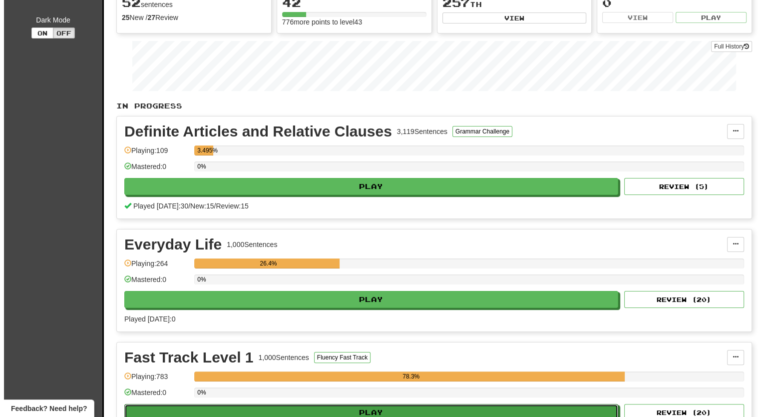
scroll to position [250, 0]
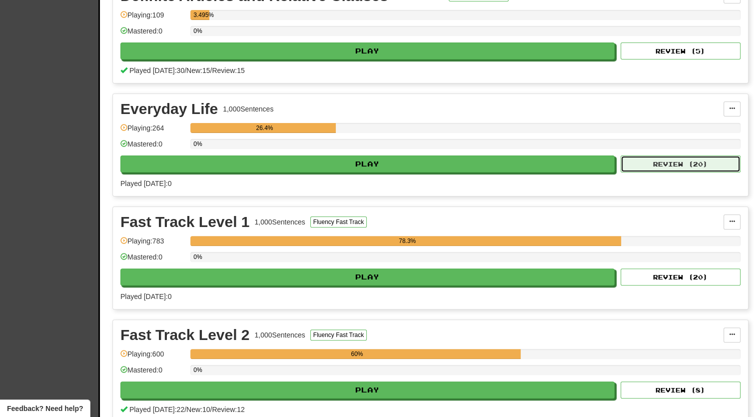
click at [667, 163] on button "Review ( 20 )" at bounding box center [680, 163] width 120 height 17
select select "**"
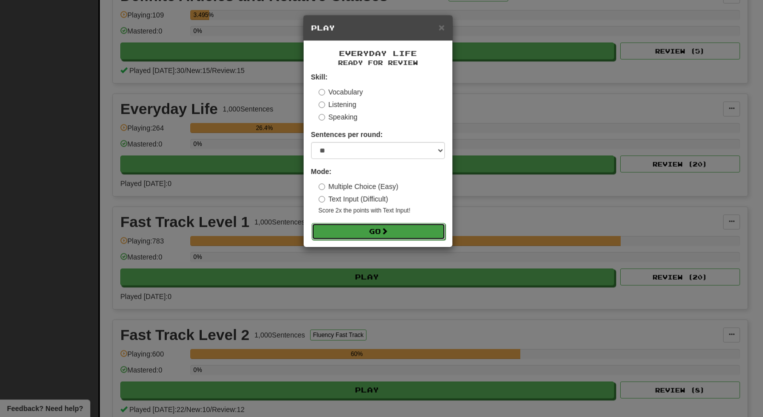
click at [349, 236] on button "Go" at bounding box center [379, 231] width 134 height 17
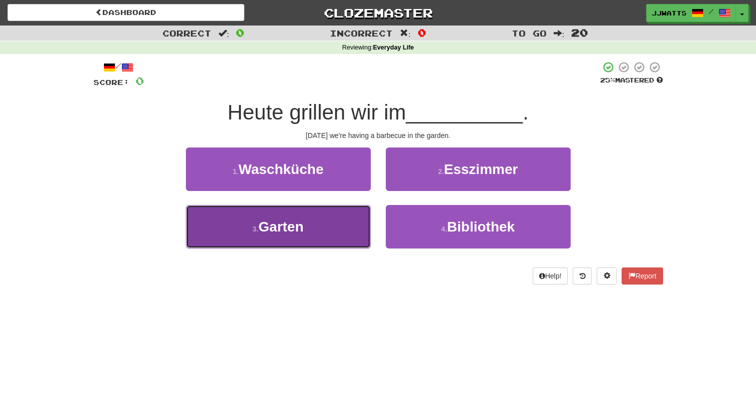
click at [310, 234] on button "3 . Garten" at bounding box center [278, 226] width 185 height 43
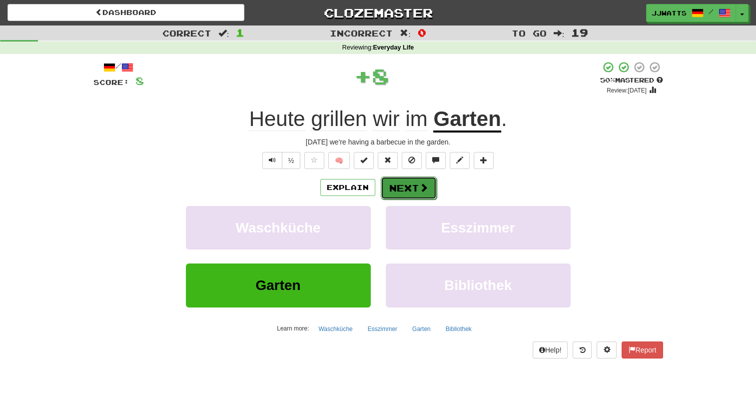
click at [398, 188] on button "Next" at bounding box center [409, 187] width 56 height 23
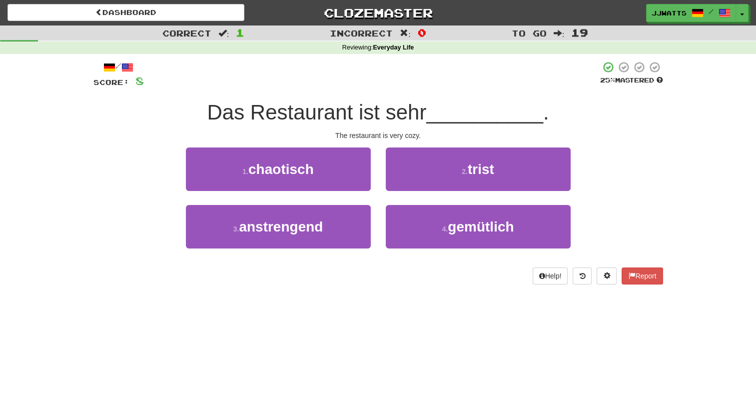
click at [126, 191] on div "1 . chaotisch 2 . trist" at bounding box center [377, 175] width 599 height 57
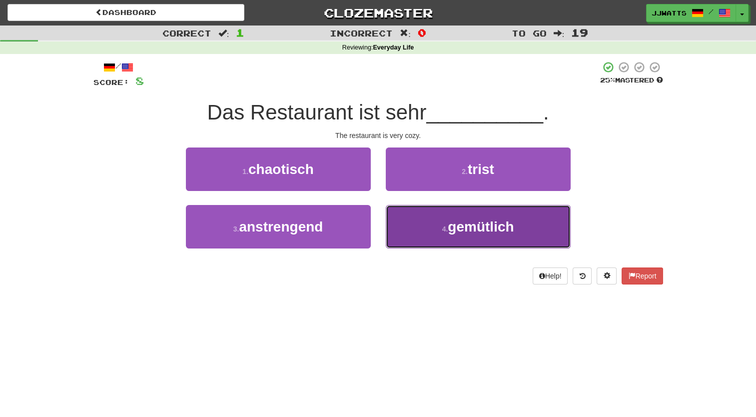
click at [468, 217] on button "4 . gemütlich" at bounding box center [478, 226] width 185 height 43
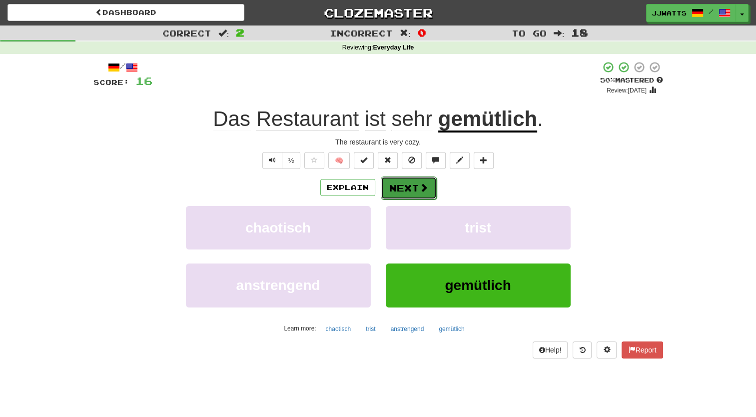
click at [402, 190] on button "Next" at bounding box center [409, 187] width 56 height 23
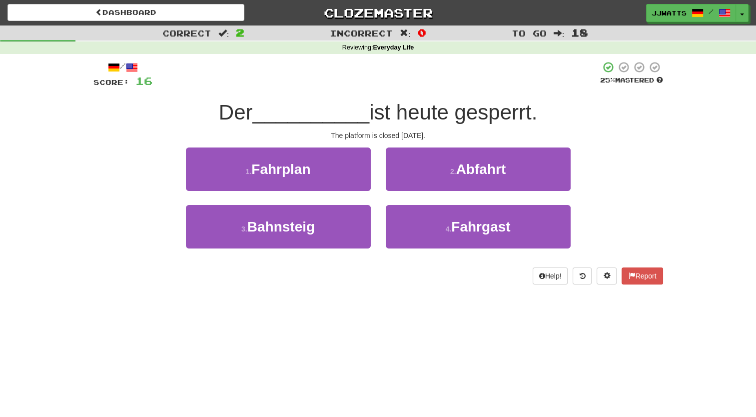
drag, startPoint x: 167, startPoint y: 154, endPoint x: 134, endPoint y: 142, distance: 34.6
click at [134, 142] on div "/ Score: 16 25 % Mastered Der __________ ist heute gesperrt. The platform is cl…" at bounding box center [377, 172] width 569 height 223
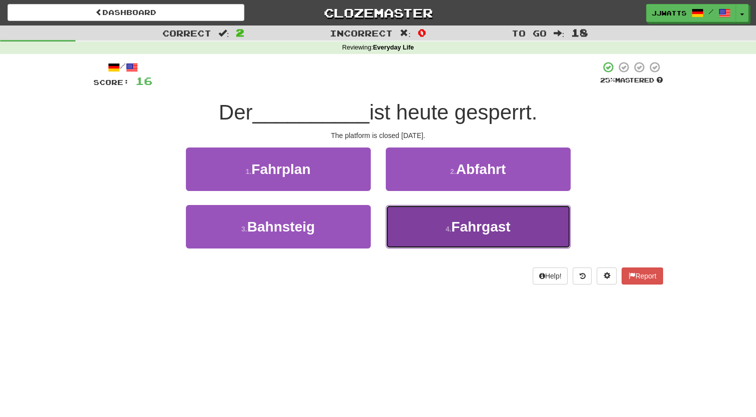
click at [434, 221] on button "4 . Fahrgast" at bounding box center [478, 226] width 185 height 43
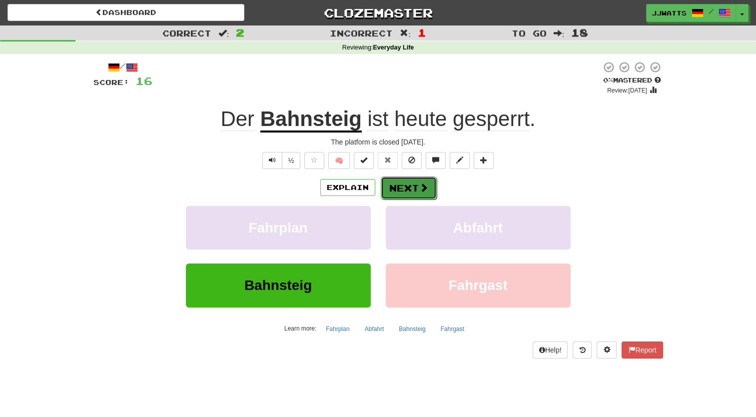
click at [399, 186] on button "Next" at bounding box center [409, 187] width 56 height 23
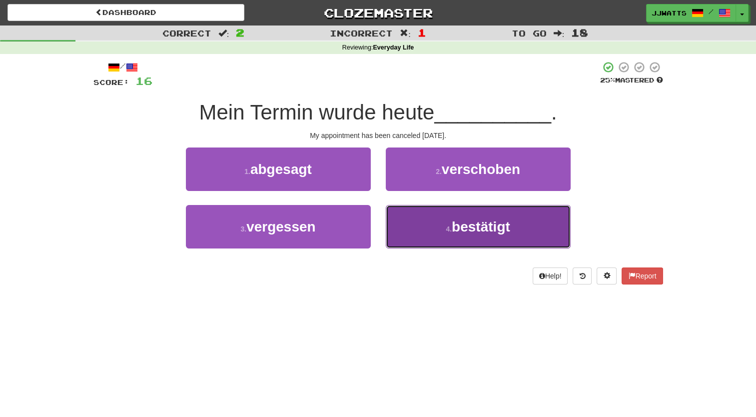
click at [441, 217] on button "4 . bestätigt" at bounding box center [478, 226] width 185 height 43
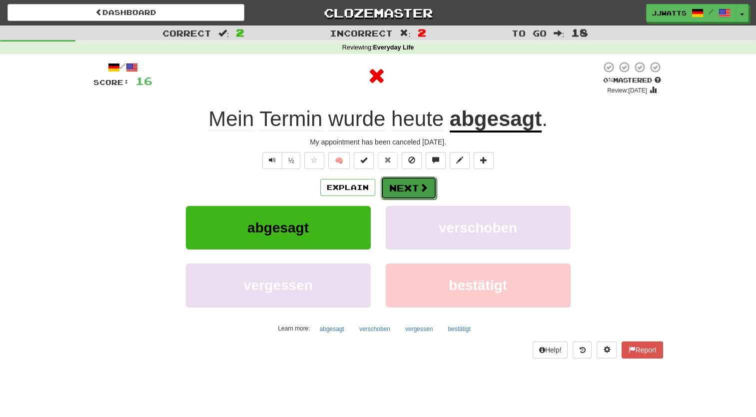
click at [416, 191] on button "Next" at bounding box center [409, 187] width 56 height 23
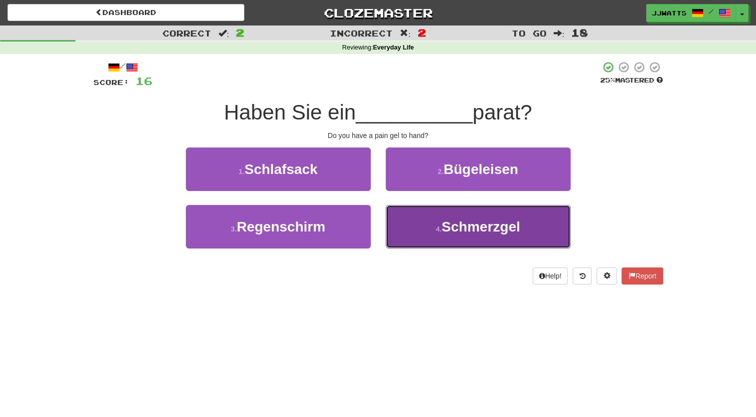
click at [444, 235] on button "4 . Schmerzgel" at bounding box center [478, 226] width 185 height 43
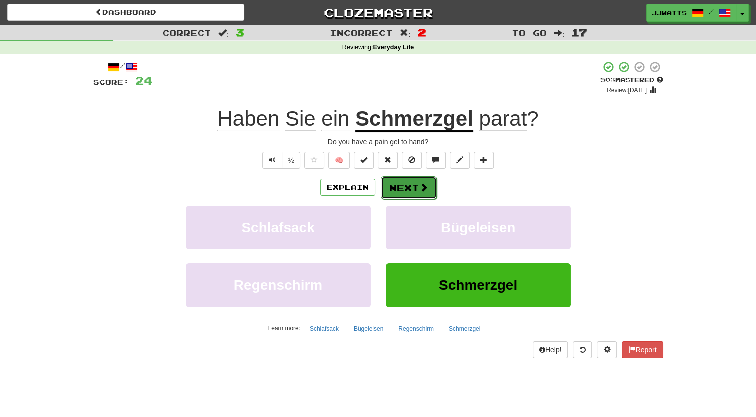
click at [405, 190] on button "Next" at bounding box center [409, 187] width 56 height 23
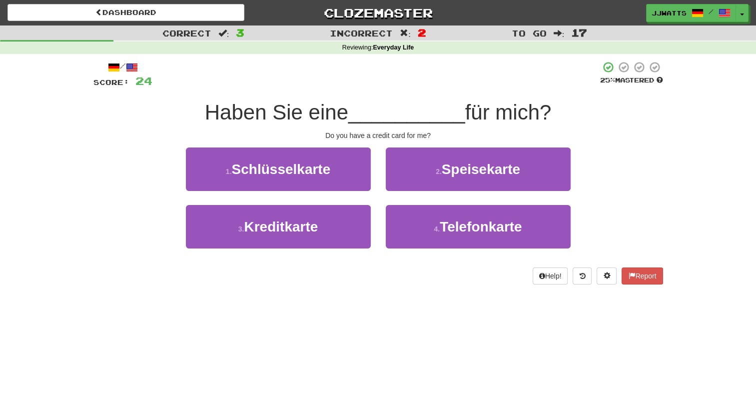
click at [222, 321] on div "Dashboard Clozemaster jjwatts / Toggle Dropdown Dashboard Leaderboard Activity …" at bounding box center [378, 208] width 756 height 417
drag, startPoint x: 299, startPoint y: 230, endPoint x: 223, endPoint y: 288, distance: 95.5
click at [223, 288] on div "/ Score: 24 25 % Mastered Haben Sie eine __________ für mich? Do you have a cre…" at bounding box center [377, 176] width 569 height 244
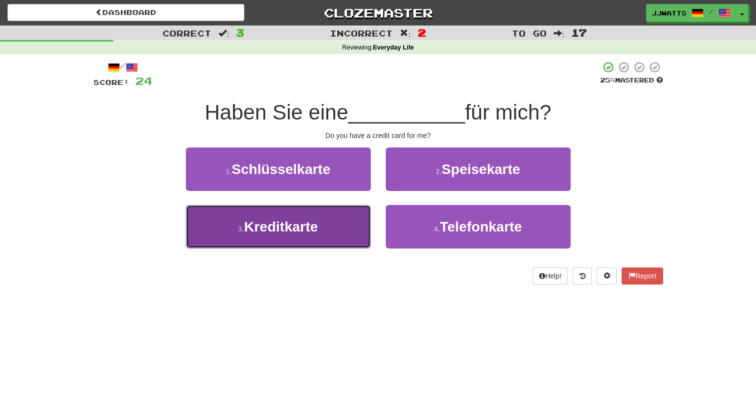
click at [219, 217] on button "3 . Kreditkarte" at bounding box center [278, 226] width 185 height 43
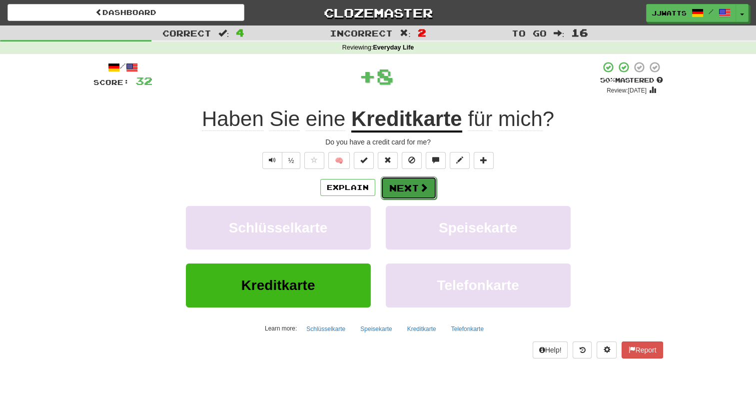
click at [396, 186] on button "Next" at bounding box center [409, 187] width 56 height 23
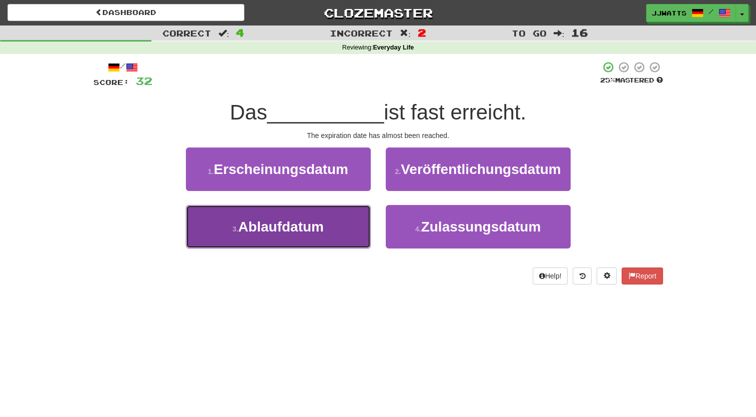
click at [262, 225] on span "Ablaufdatum" at bounding box center [280, 226] width 85 height 15
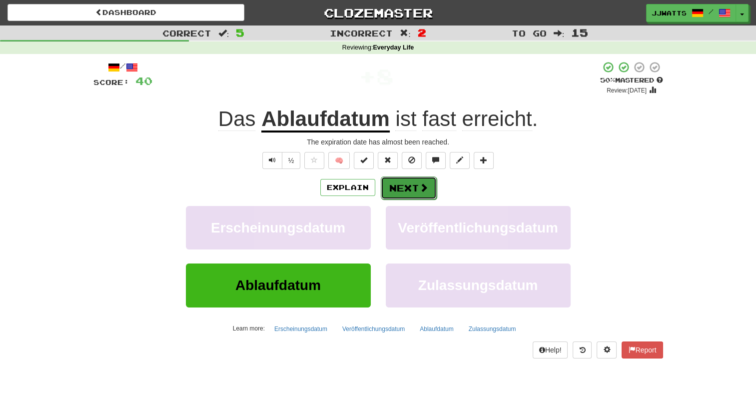
click at [391, 183] on button "Next" at bounding box center [409, 187] width 56 height 23
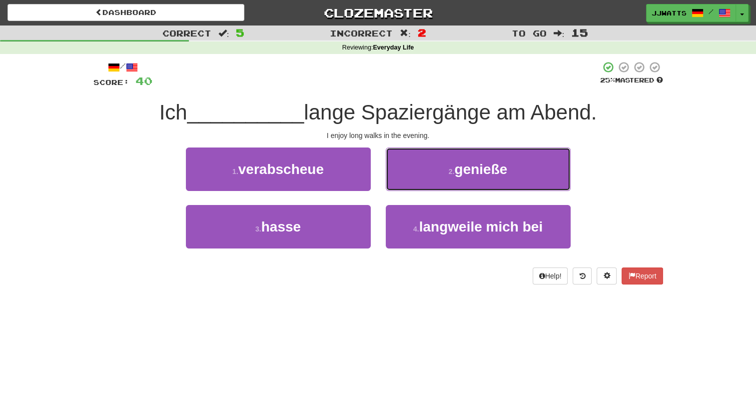
click at [391, 183] on button "2 . genieße" at bounding box center [478, 168] width 185 height 43
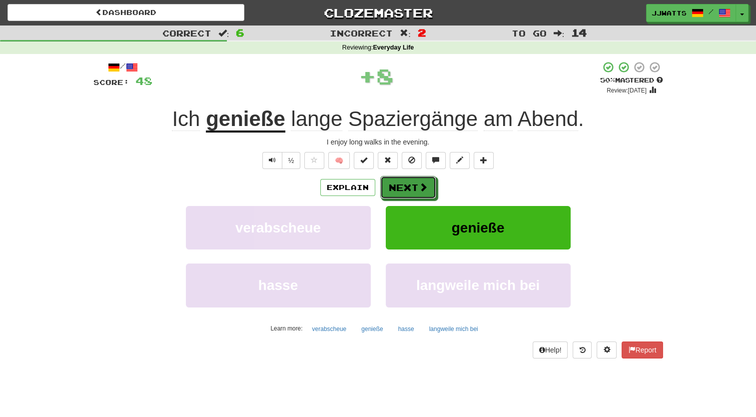
click at [391, 183] on button "Next" at bounding box center [408, 187] width 56 height 23
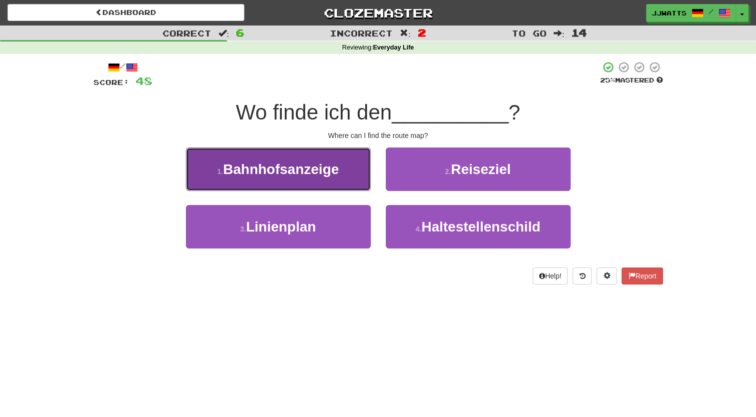
click at [344, 183] on button "1 . Bahnhofsanzeige" at bounding box center [278, 168] width 185 height 43
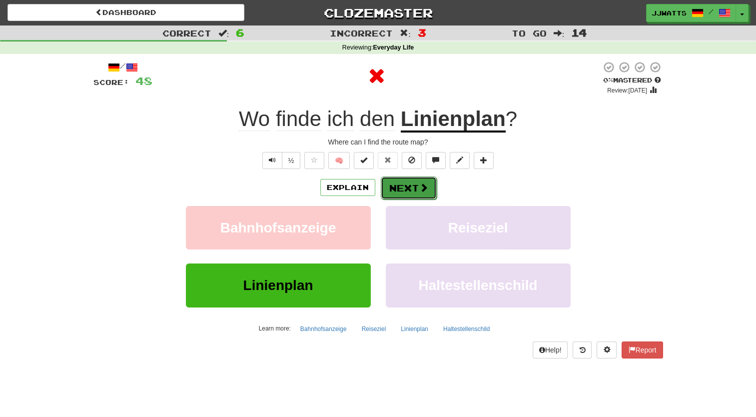
click at [389, 181] on button "Next" at bounding box center [409, 187] width 56 height 23
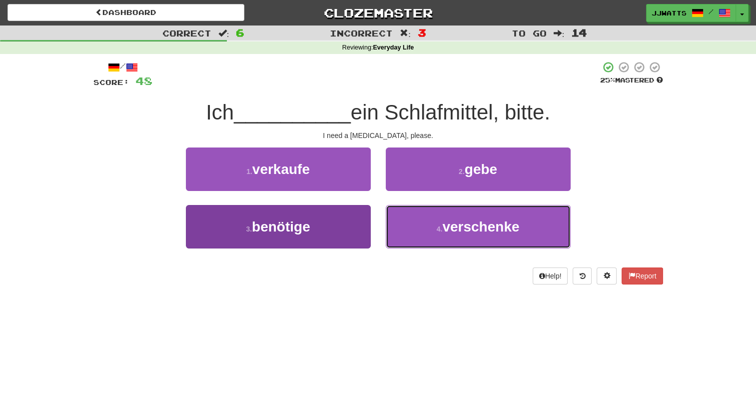
drag, startPoint x: 453, startPoint y: 232, endPoint x: 304, endPoint y: 241, distance: 150.1
click at [305, 247] on div "3 . benötige 4 . verschenke" at bounding box center [377, 233] width 599 height 57
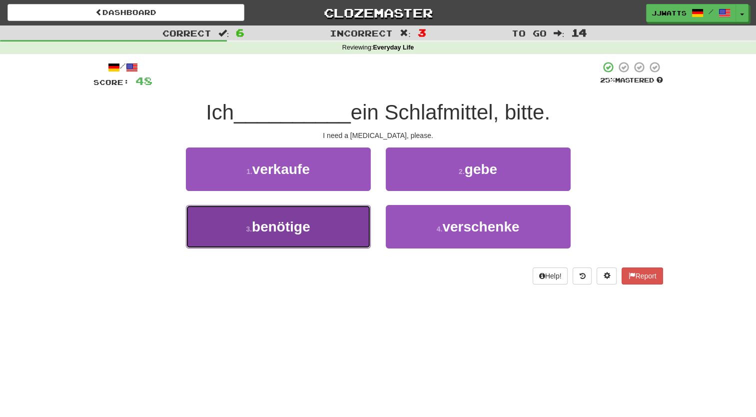
click at [304, 238] on button "3 . benötige" at bounding box center [278, 226] width 185 height 43
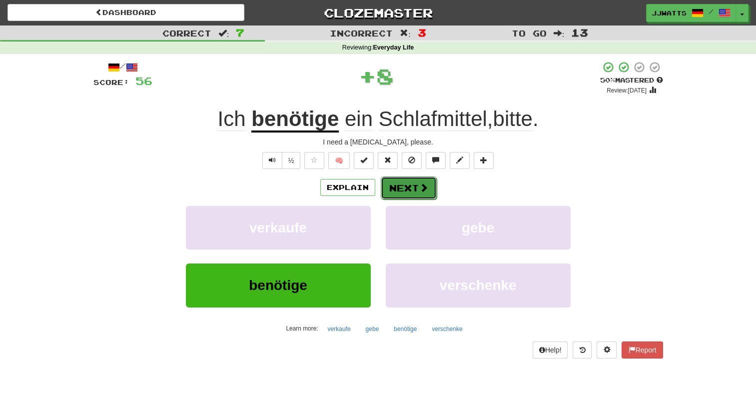
click at [396, 193] on button "Next" at bounding box center [409, 187] width 56 height 23
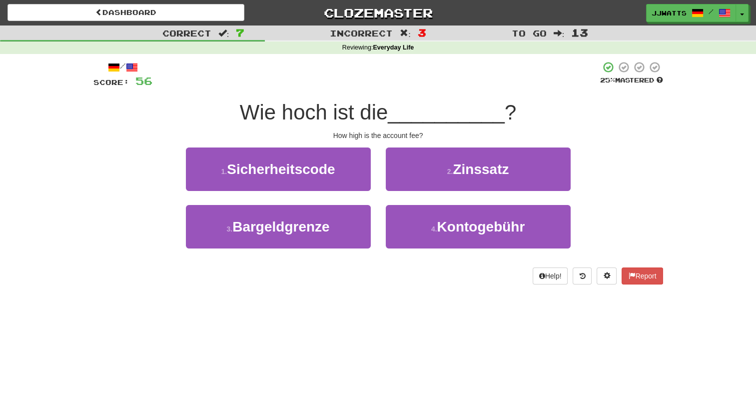
click at [361, 298] on div "Dashboard Clozemaster jjwatts / Toggle Dropdown Dashboard Leaderboard Activity …" at bounding box center [378, 208] width 756 height 417
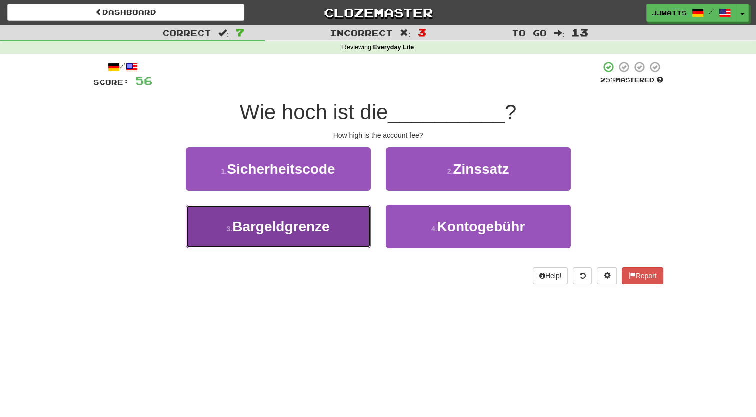
click at [331, 228] on button "3 . Bargeldgrenze" at bounding box center [278, 226] width 185 height 43
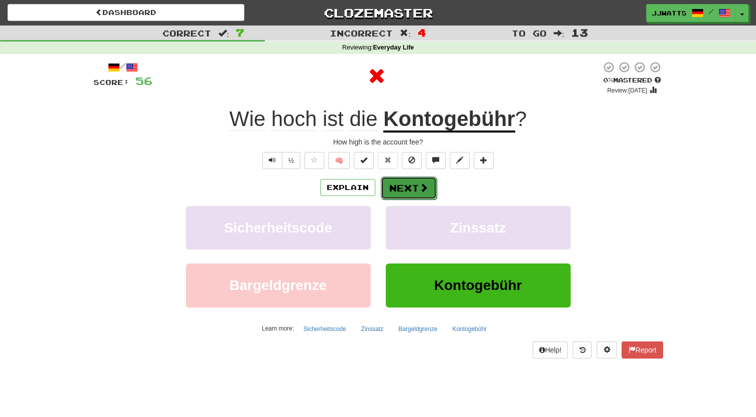
click at [406, 184] on button "Next" at bounding box center [409, 187] width 56 height 23
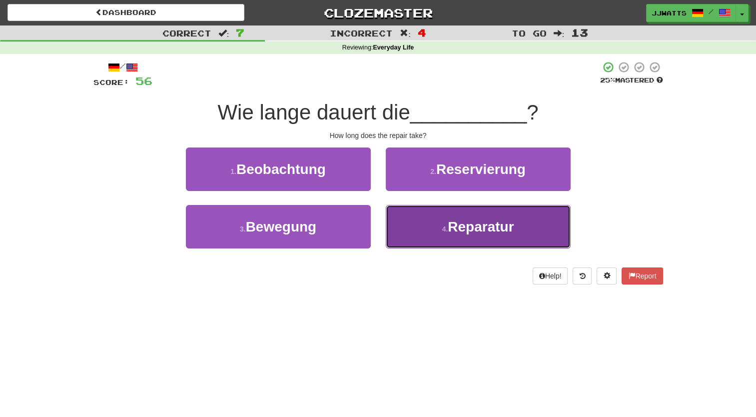
click at [458, 235] on button "4 . Reparatur" at bounding box center [478, 226] width 185 height 43
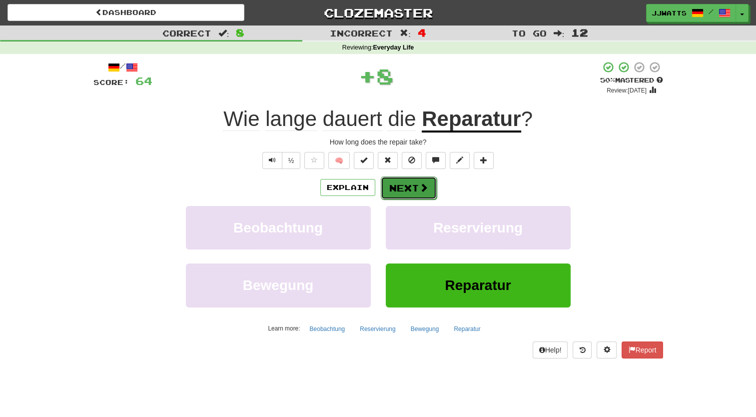
click at [414, 187] on button "Next" at bounding box center [409, 187] width 56 height 23
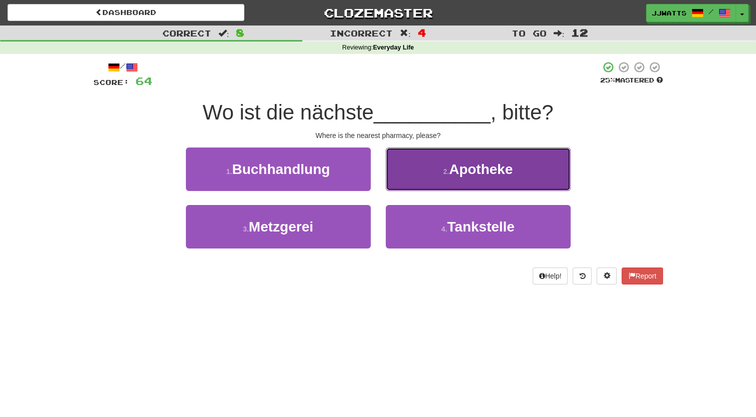
click at [461, 171] on span "Apotheke" at bounding box center [481, 168] width 64 height 15
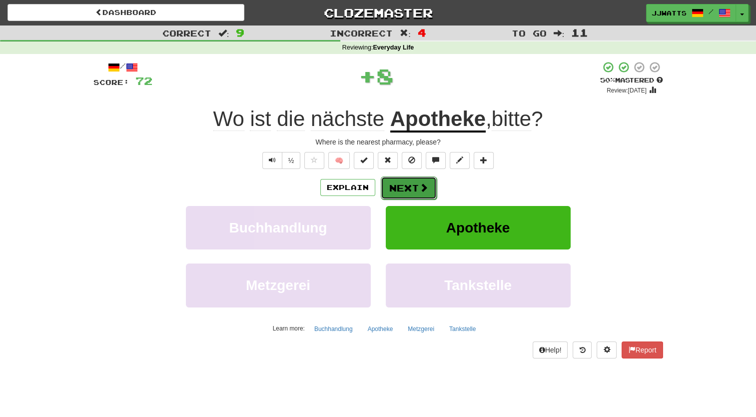
click at [431, 185] on button "Next" at bounding box center [409, 187] width 56 height 23
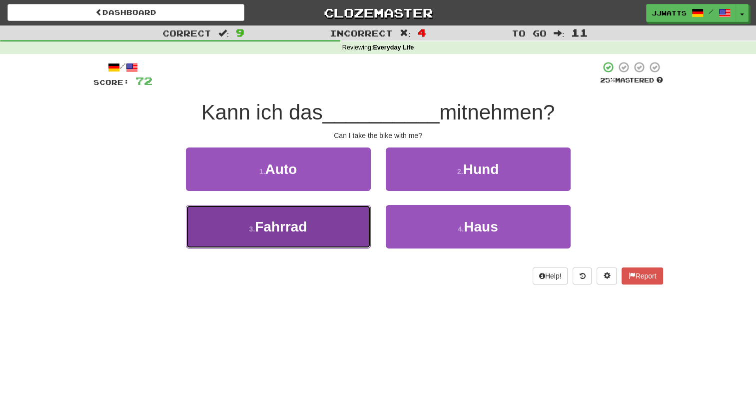
click at [308, 227] on button "3 . Fahrrad" at bounding box center [278, 226] width 185 height 43
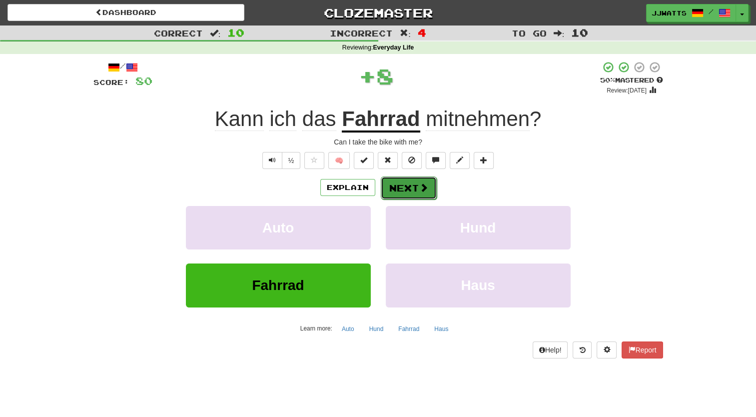
click at [411, 186] on button "Next" at bounding box center [409, 187] width 56 height 23
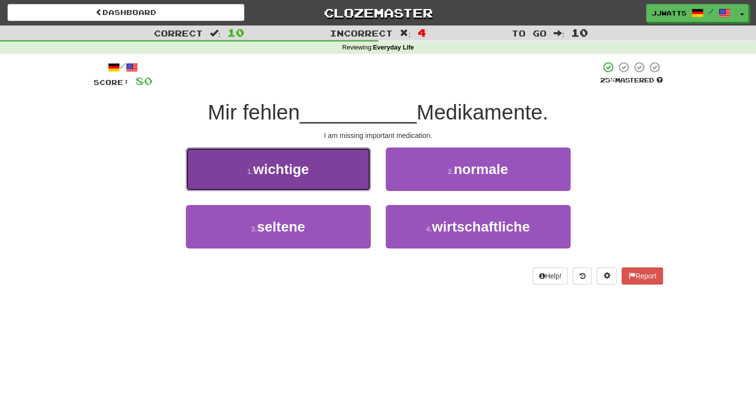
click at [317, 178] on button "1 . wichtige" at bounding box center [278, 168] width 185 height 43
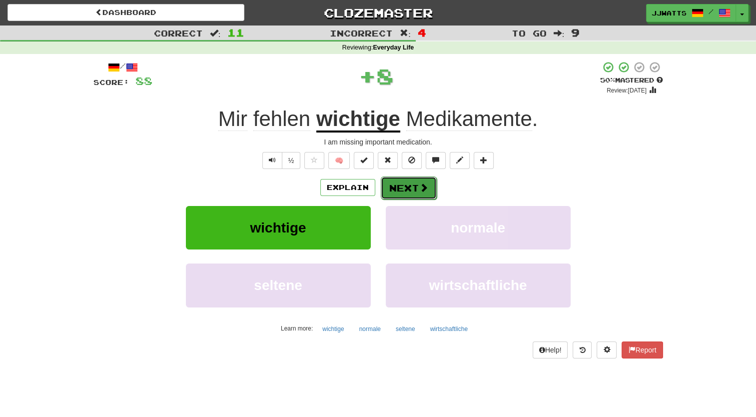
click at [419, 187] on span at bounding box center [423, 187] width 9 height 9
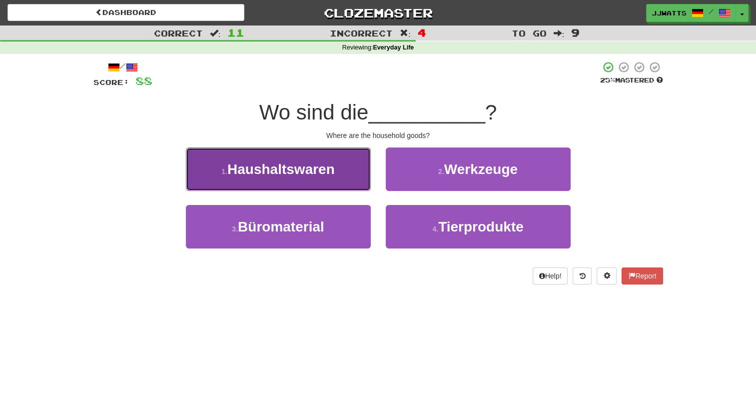
click at [332, 172] on span "Haushaltswaren" at bounding box center [280, 168] width 107 height 15
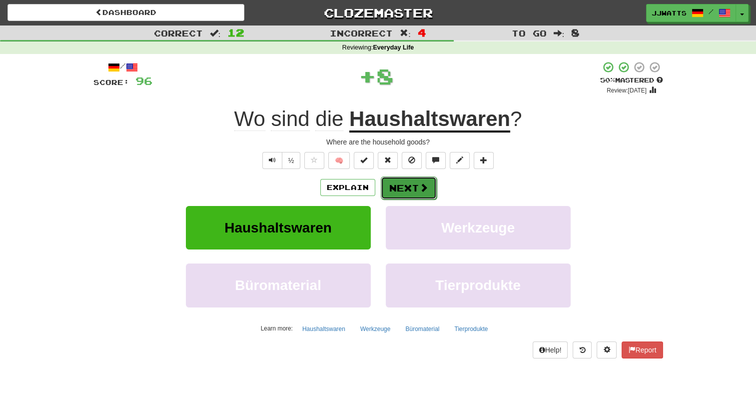
click at [408, 185] on button "Next" at bounding box center [409, 187] width 56 height 23
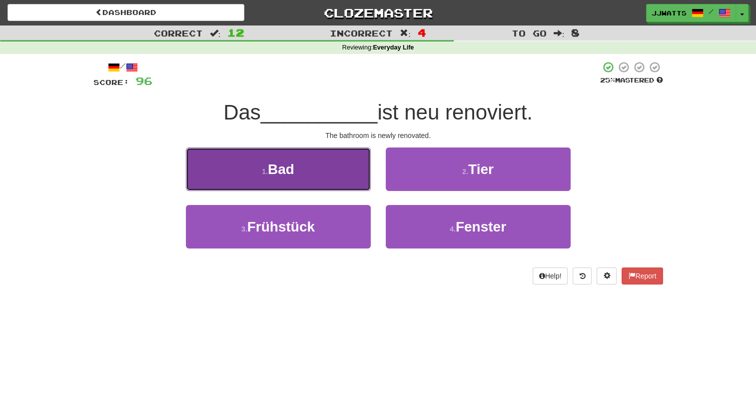
click at [216, 161] on button "1 . Bad" at bounding box center [278, 168] width 185 height 43
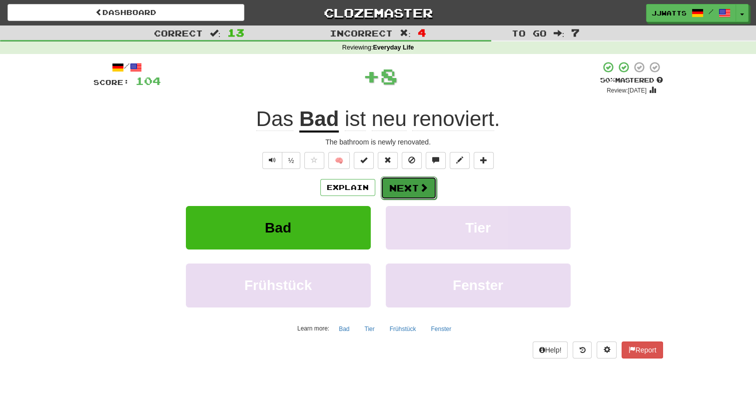
click at [405, 191] on button "Next" at bounding box center [409, 187] width 56 height 23
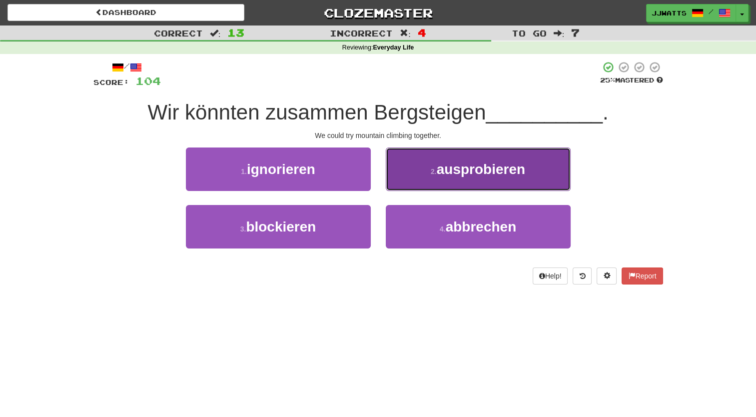
click at [443, 179] on button "2 . ausprobieren" at bounding box center [478, 168] width 185 height 43
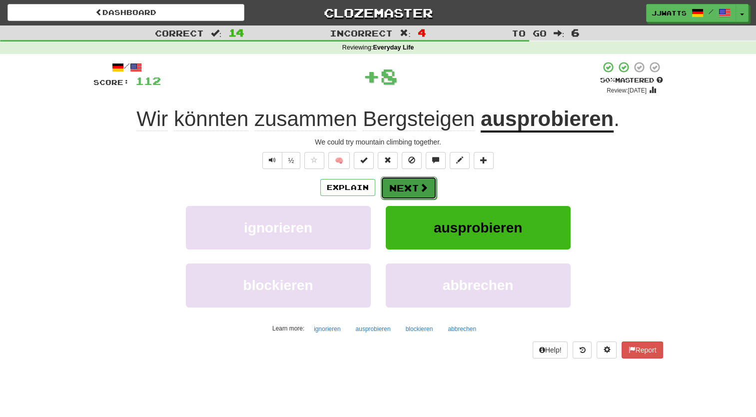
click at [421, 187] on span at bounding box center [423, 187] width 9 height 9
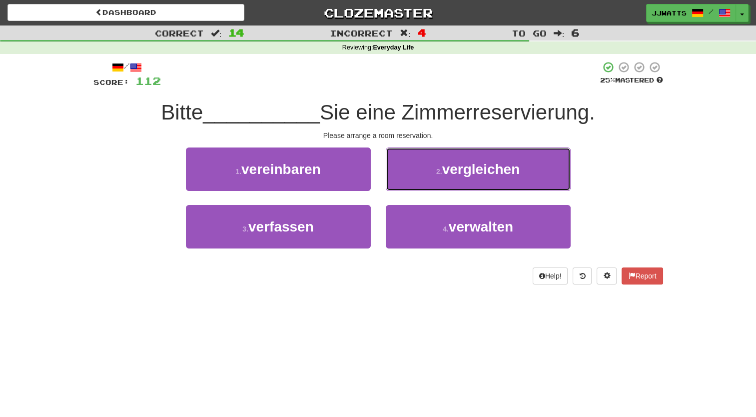
click at [421, 187] on button "2 . vergleichen" at bounding box center [478, 168] width 185 height 43
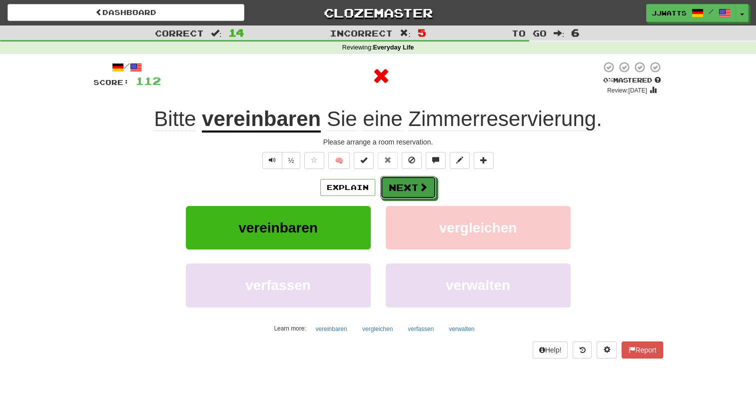
click at [421, 187] on span at bounding box center [422, 186] width 9 height 9
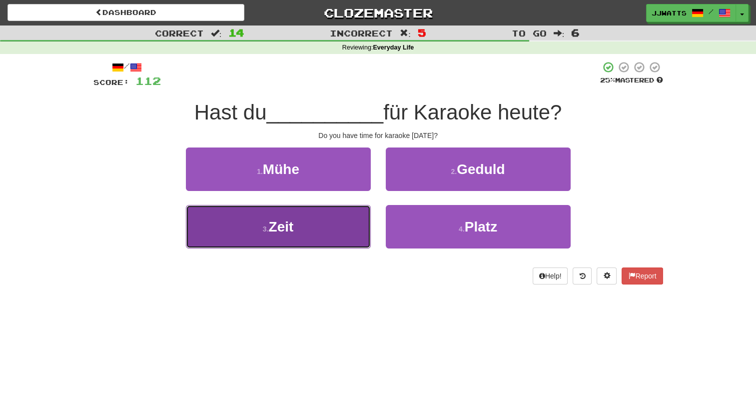
click at [311, 226] on button "3 . Zeit" at bounding box center [278, 226] width 185 height 43
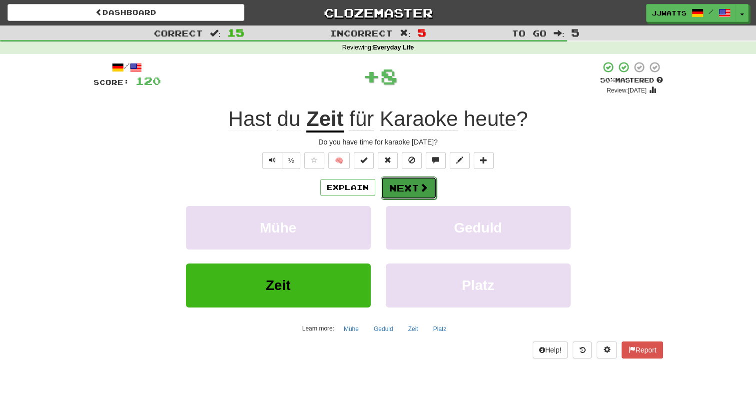
click at [398, 185] on button "Next" at bounding box center [409, 187] width 56 height 23
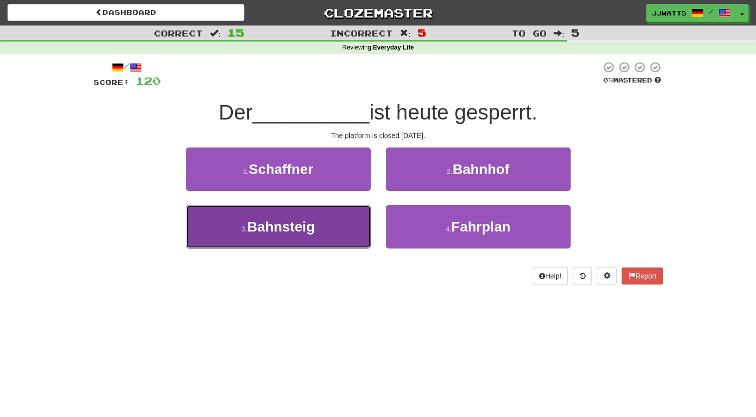
click at [341, 216] on button "3 . Bahnsteig" at bounding box center [278, 226] width 185 height 43
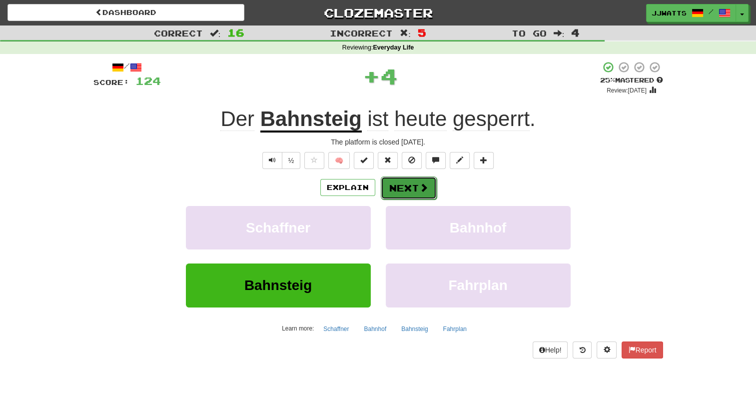
click at [400, 189] on button "Next" at bounding box center [409, 187] width 56 height 23
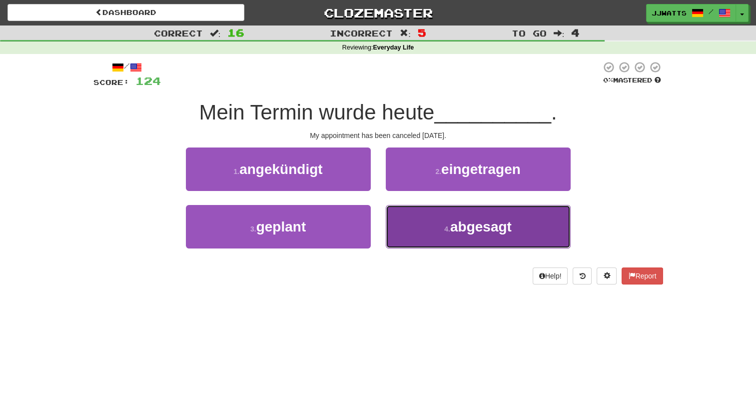
click at [417, 229] on button "4 . abgesagt" at bounding box center [478, 226] width 185 height 43
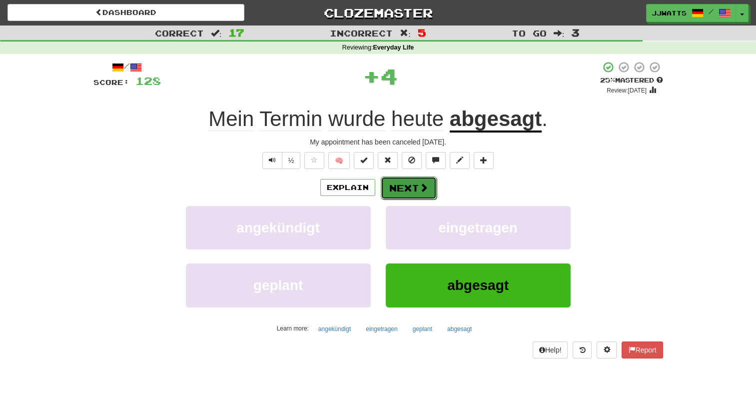
click at [409, 181] on button "Next" at bounding box center [409, 187] width 56 height 23
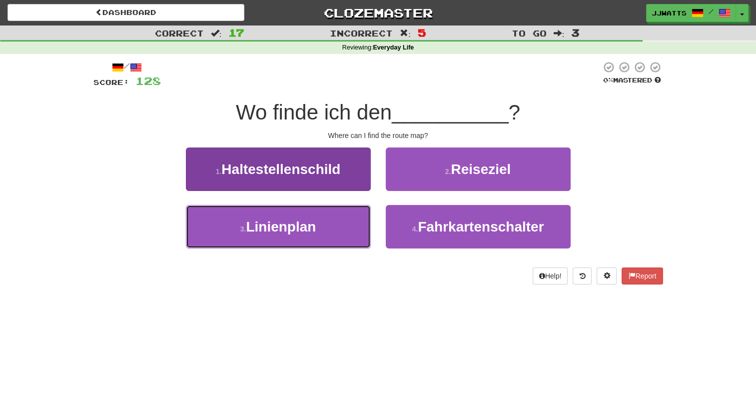
drag, startPoint x: 358, startPoint y: 219, endPoint x: 362, endPoint y: 236, distance: 17.6
click at [362, 236] on button "3 . Linienplan" at bounding box center [278, 226] width 185 height 43
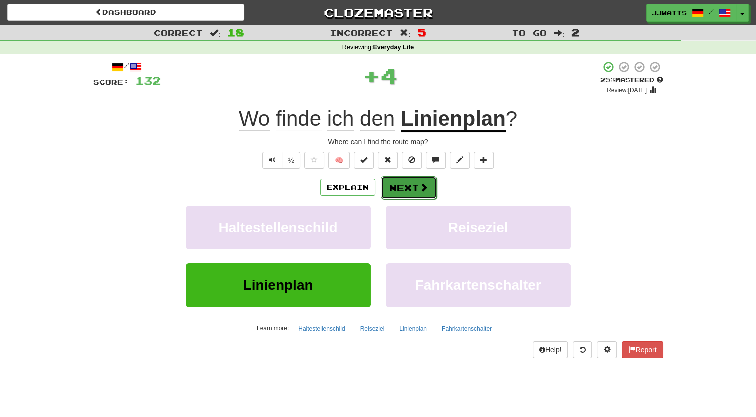
click at [427, 184] on button "Next" at bounding box center [409, 187] width 56 height 23
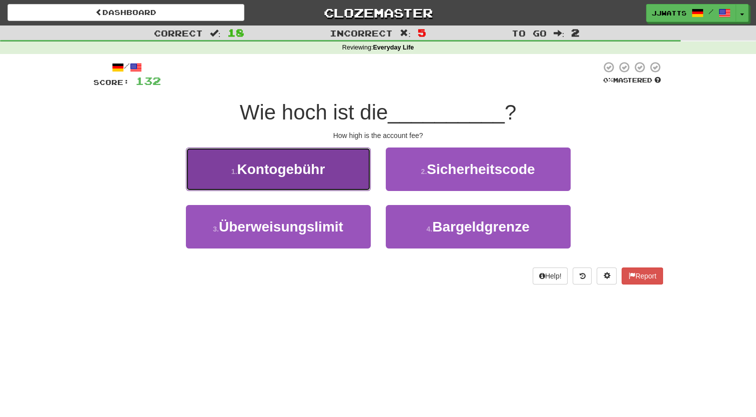
click at [293, 170] on span "Kontogebühr" at bounding box center [281, 168] width 88 height 15
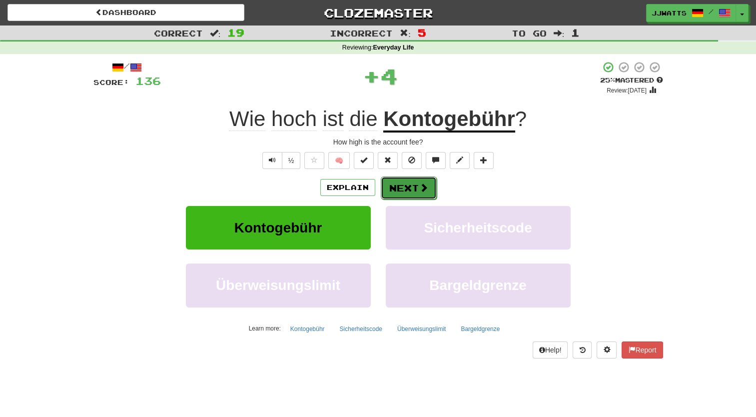
click at [390, 187] on button "Next" at bounding box center [409, 187] width 56 height 23
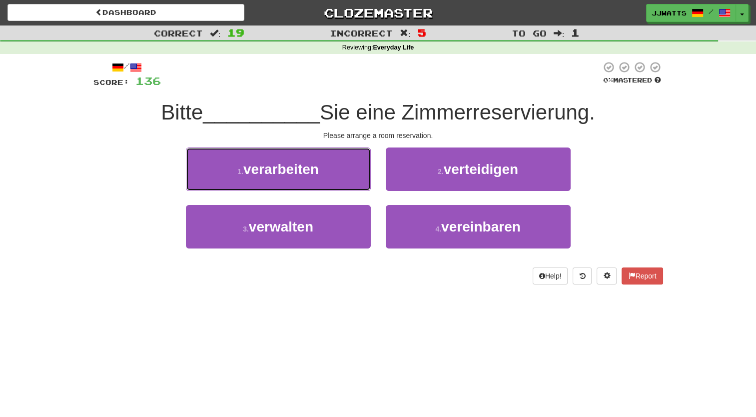
drag, startPoint x: 309, startPoint y: 181, endPoint x: 356, endPoint y: 273, distance: 103.6
click at [356, 273] on div "/ Score: 136 0 % Mastered Bitte __________ Sie eine Zimmerreservierung. Please …" at bounding box center [377, 172] width 569 height 223
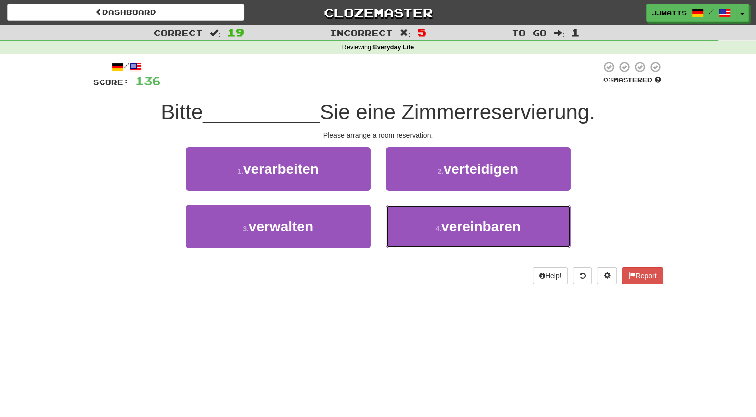
drag, startPoint x: 404, startPoint y: 229, endPoint x: 336, endPoint y: 257, distance: 73.0
click at [336, 264] on div "/ Score: 136 0 % Mastered Bitte __________ Sie eine Zimmerreservierung. Please …" at bounding box center [377, 172] width 569 height 223
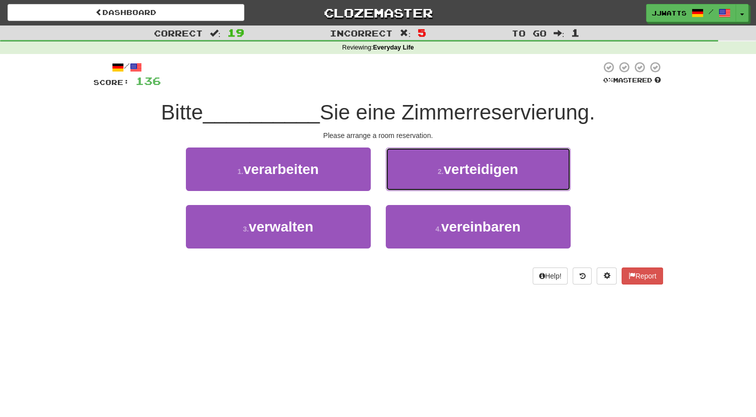
drag, startPoint x: 434, startPoint y: 167, endPoint x: 432, endPoint y: 172, distance: 5.4
click at [435, 169] on button "2 . verteidigen" at bounding box center [478, 168] width 185 height 43
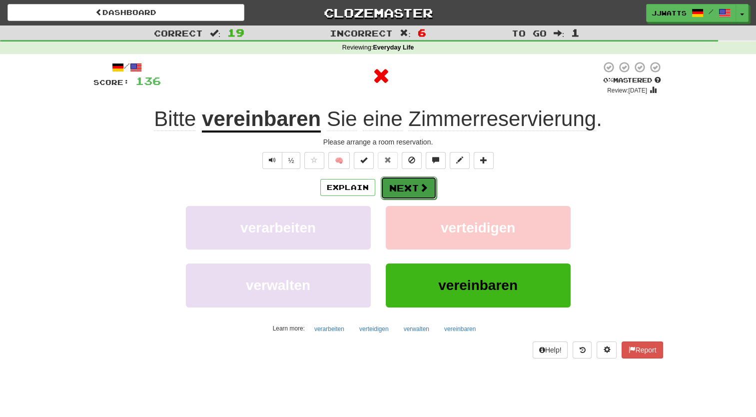
click at [395, 185] on button "Next" at bounding box center [409, 187] width 56 height 23
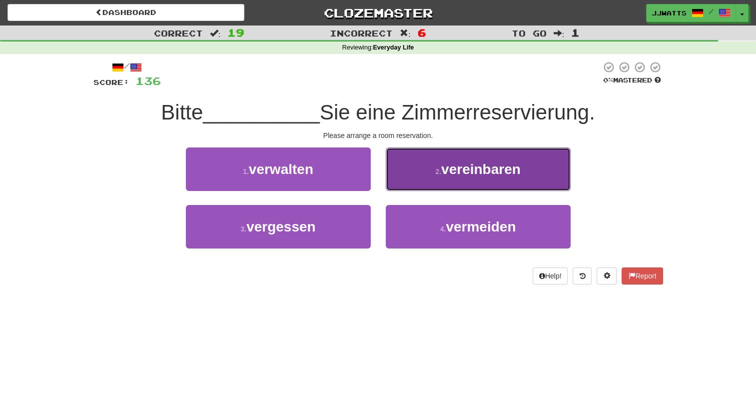
click at [421, 187] on button "2 . vereinbaren" at bounding box center [478, 168] width 185 height 43
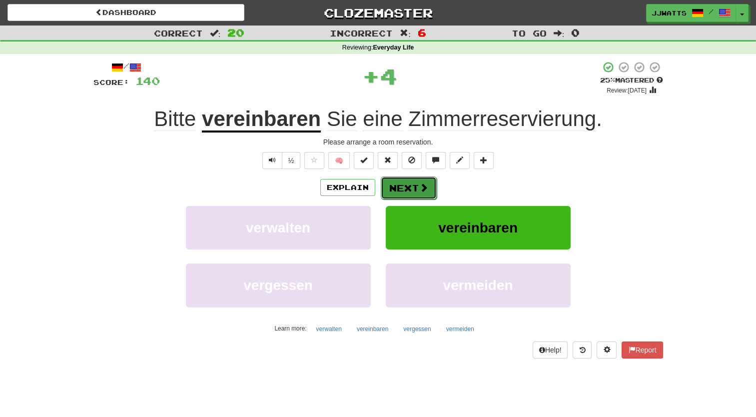
click at [419, 186] on span at bounding box center [423, 187] width 9 height 9
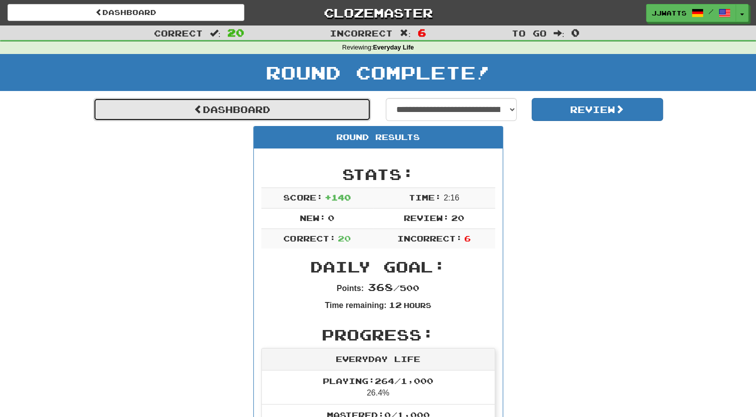
click at [229, 120] on link "Dashboard" at bounding box center [231, 109] width 277 height 23
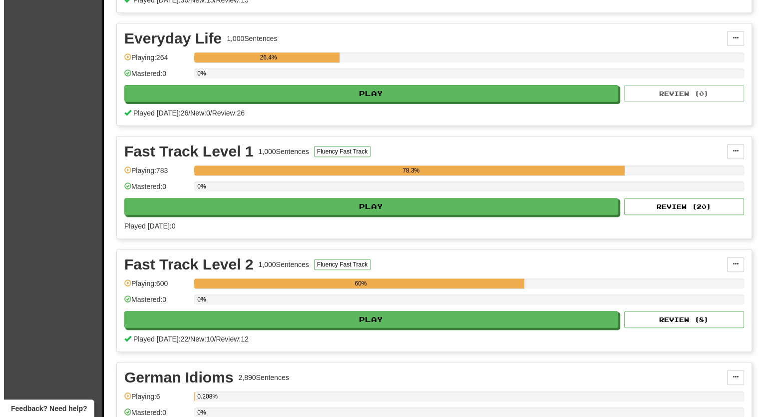
scroll to position [300, 0]
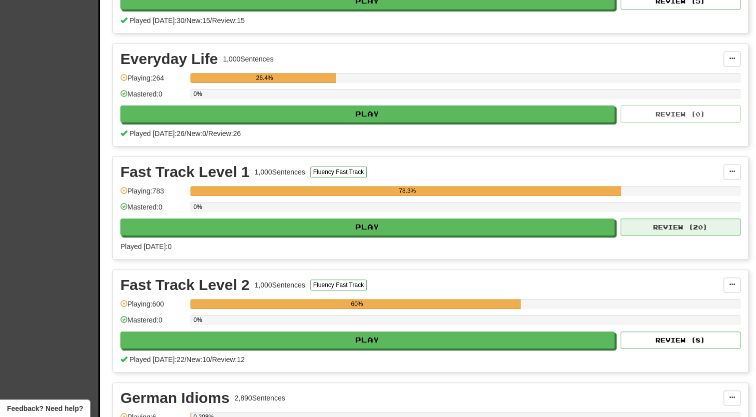
drag, startPoint x: 673, startPoint y: 236, endPoint x: 669, endPoint y: 229, distance: 8.7
click at [673, 236] on div "Fast Track Level 1 1,000 Sentences Fluency Fast Track Manage Sentences Unpin fr…" at bounding box center [430, 208] width 635 height 102
click at [669, 229] on button "Review ( 20 )" at bounding box center [680, 226] width 120 height 17
select select "**"
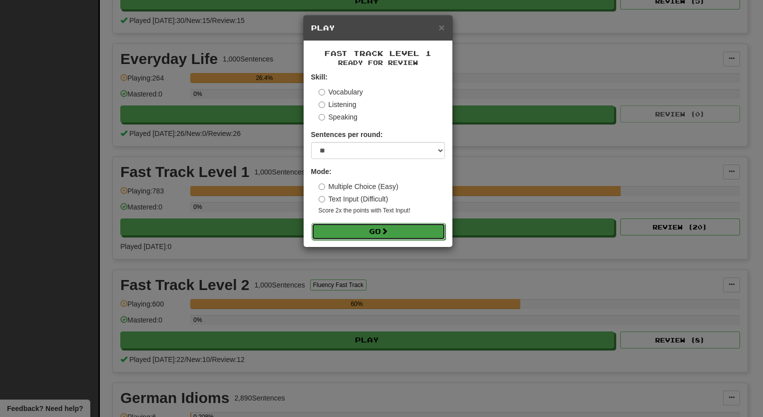
click at [384, 229] on span at bounding box center [384, 230] width 7 height 7
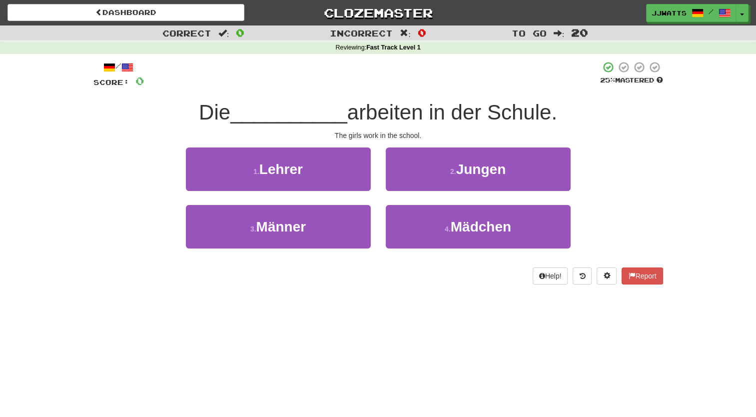
click at [401, 317] on div "Dashboard Clozemaster jjwatts / Toggle Dropdown Dashboard Leaderboard Activity …" at bounding box center [378, 208] width 756 height 417
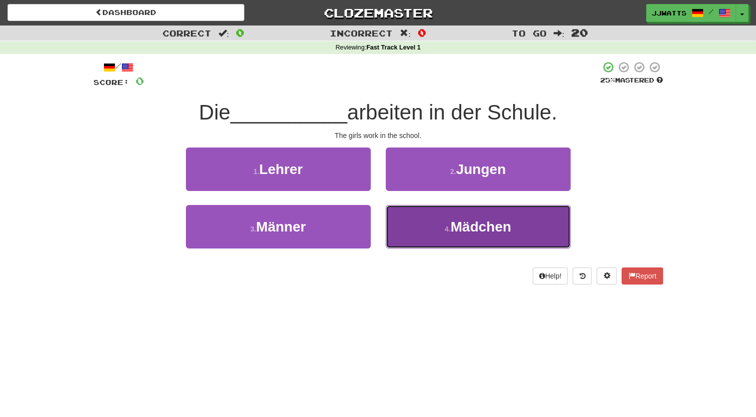
click at [440, 215] on button "4 . Mädchen" at bounding box center [478, 226] width 185 height 43
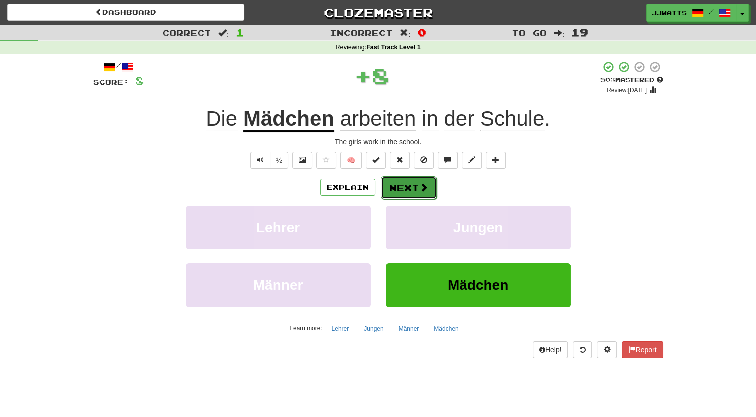
click at [412, 192] on button "Next" at bounding box center [409, 187] width 56 height 23
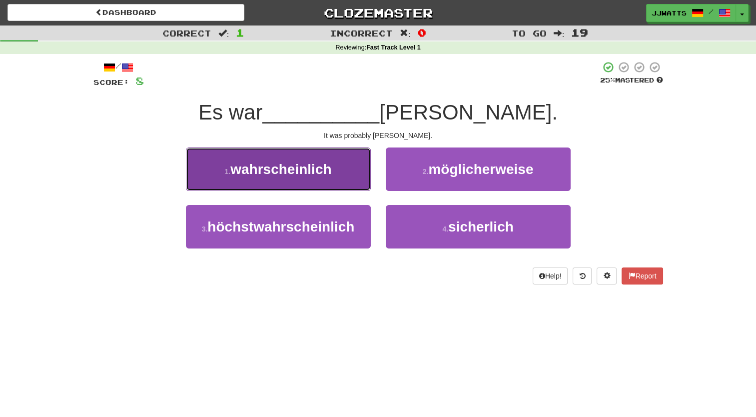
click at [292, 189] on button "1 . wahrscheinlich" at bounding box center [278, 168] width 185 height 43
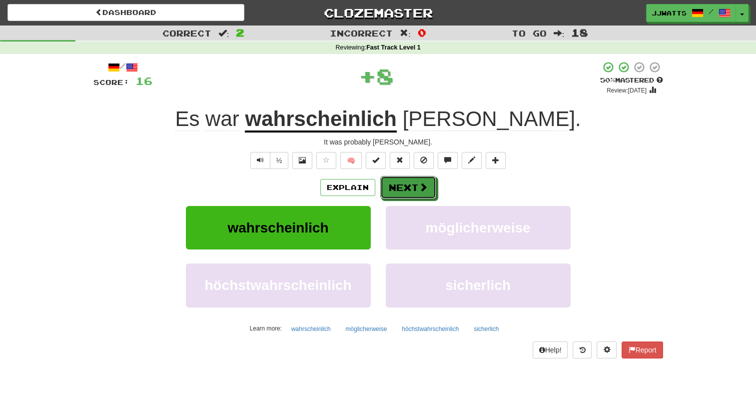
drag, startPoint x: 411, startPoint y: 187, endPoint x: 740, endPoint y: -23, distance: 390.7
click at [740, 0] on html "Dashboard Clozemaster jjwatts / Toggle Dropdown Dashboard Leaderboard Activity …" at bounding box center [378, 385] width 756 height 771
click at [418, 184] on button "Next" at bounding box center [409, 187] width 56 height 23
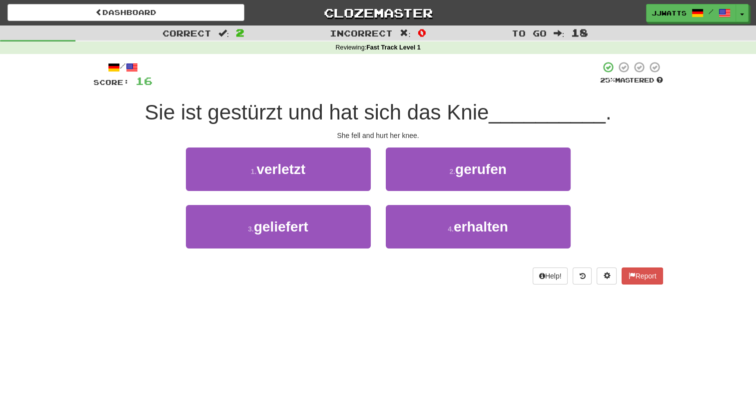
click at [431, 138] on div "She fell and hurt her knee." at bounding box center [377, 135] width 569 height 10
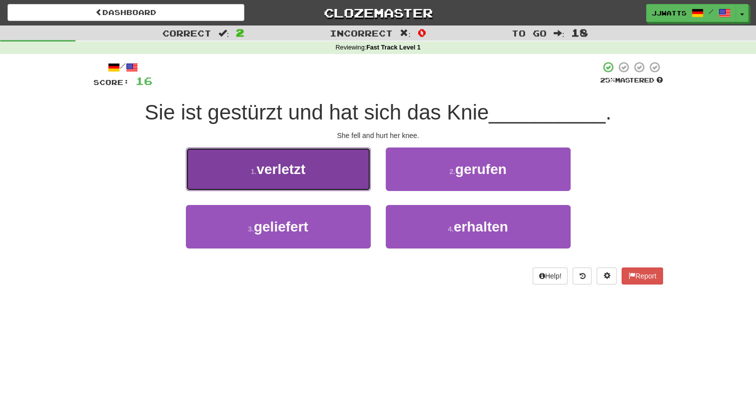
click at [317, 175] on button "1 . verletzt" at bounding box center [278, 168] width 185 height 43
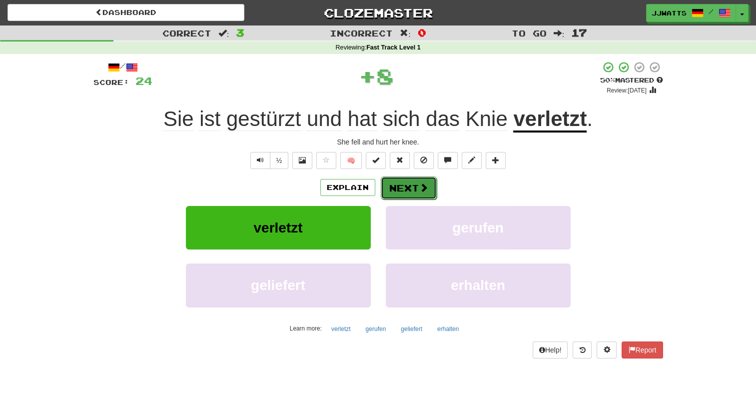
click at [394, 179] on button "Next" at bounding box center [409, 187] width 56 height 23
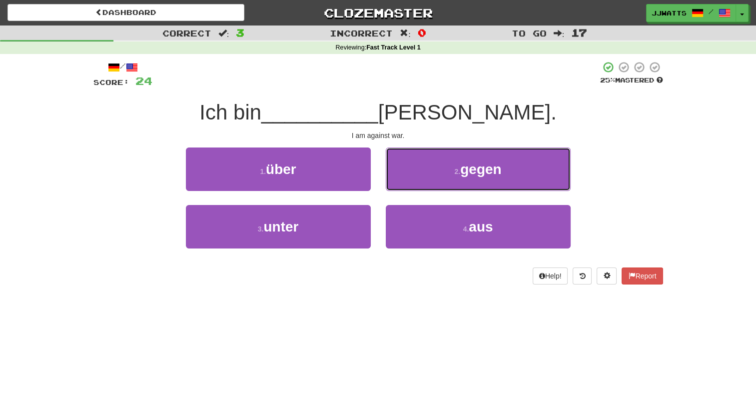
click at [394, 179] on button "2 . gegen" at bounding box center [478, 168] width 185 height 43
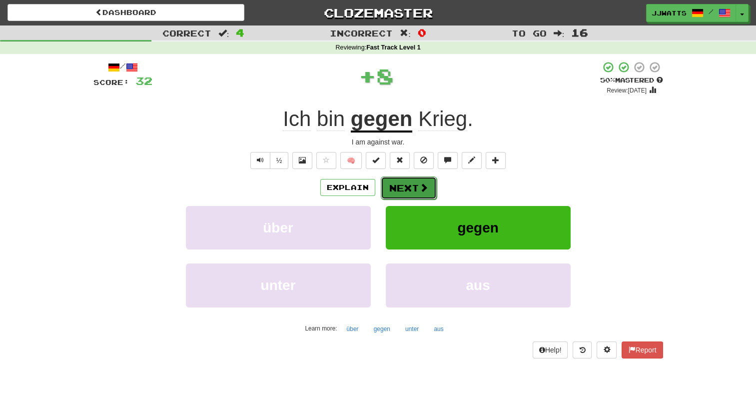
click at [403, 189] on button "Next" at bounding box center [409, 187] width 56 height 23
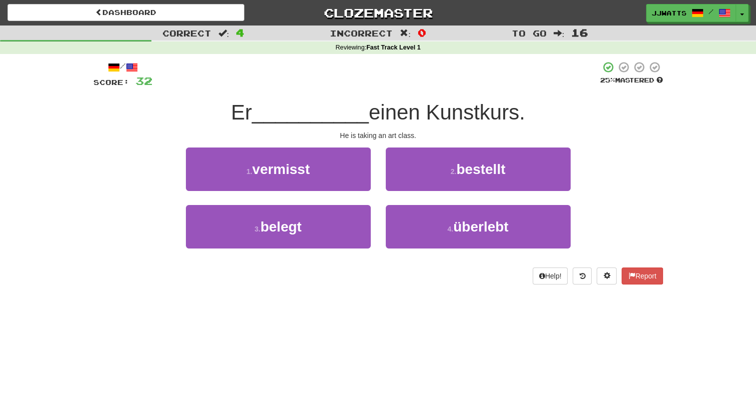
click at [184, 119] on div "Er __________ einen Kunstkurs." at bounding box center [377, 112] width 569 height 27
drag, startPoint x: 184, startPoint y: 119, endPoint x: 403, endPoint y: 82, distance: 222.2
click at [403, 82] on div at bounding box center [375, 74] width 447 height 27
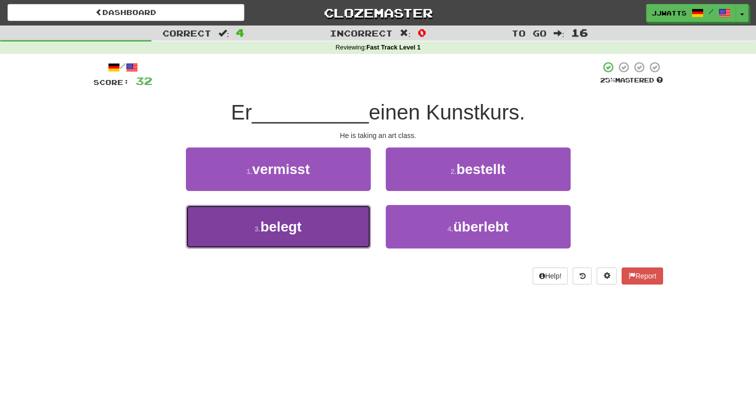
click at [318, 225] on button "3 . belegt" at bounding box center [278, 226] width 185 height 43
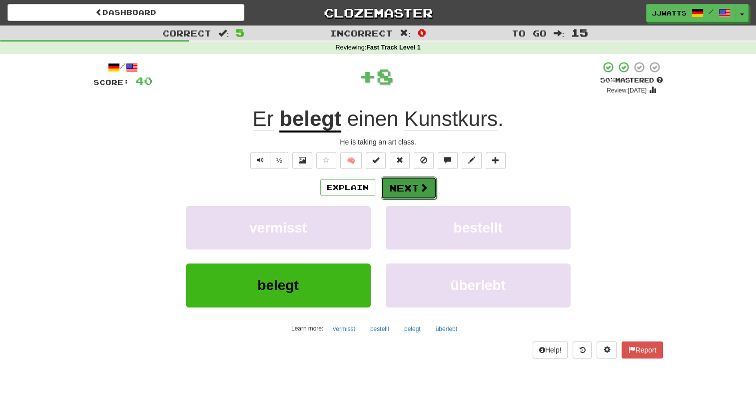
click at [403, 183] on button "Next" at bounding box center [409, 187] width 56 height 23
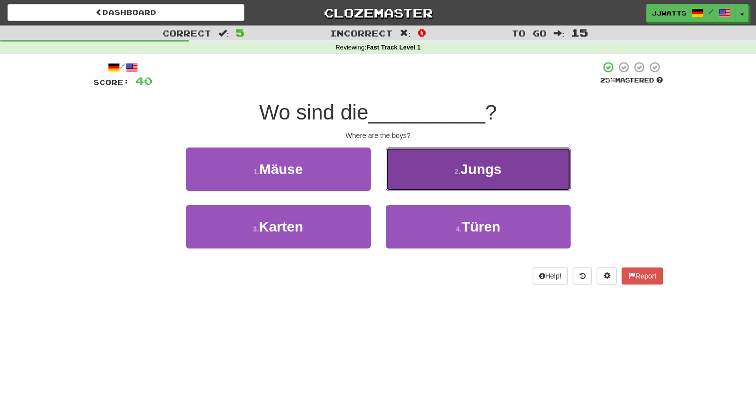
click at [412, 177] on button "2 . Jungs" at bounding box center [478, 168] width 185 height 43
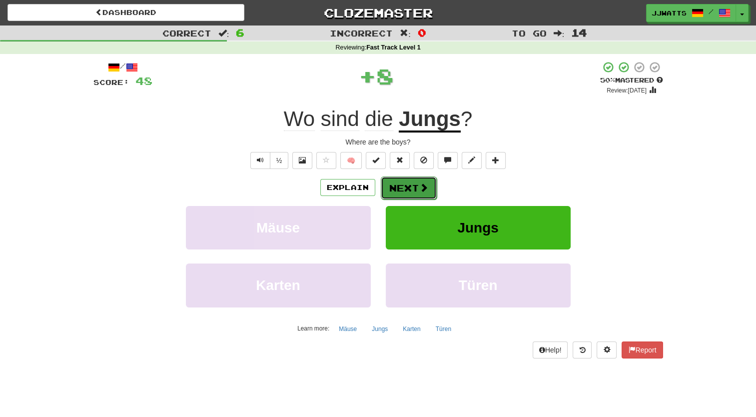
click at [402, 183] on button "Next" at bounding box center [409, 187] width 56 height 23
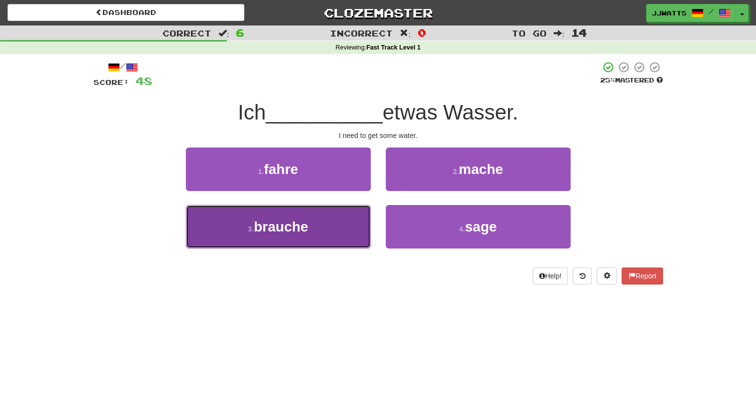
click at [328, 225] on button "3 . brauche" at bounding box center [278, 226] width 185 height 43
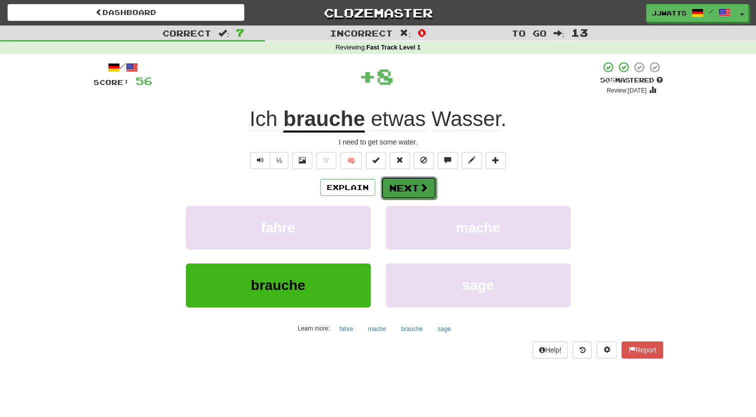
click at [405, 188] on button "Next" at bounding box center [409, 187] width 56 height 23
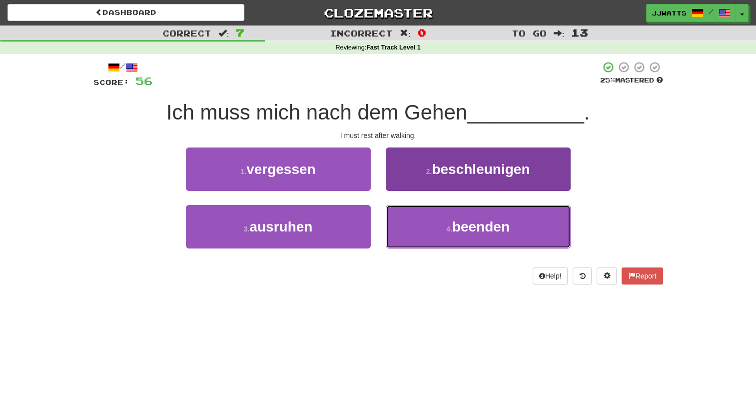
drag, startPoint x: 404, startPoint y: 221, endPoint x: 418, endPoint y: 182, distance: 41.9
click at [418, 182] on div "1 . vergessen 2 . beschleunigen 3 . ausruhen 4 . beenden" at bounding box center [378, 204] width 584 height 115
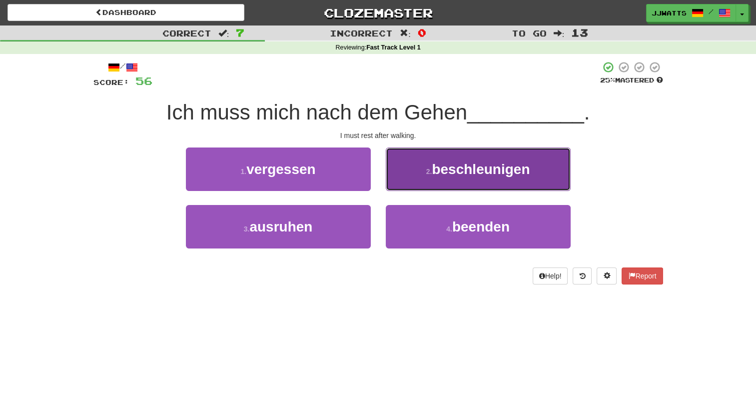
click at [418, 182] on button "2 . beschleunigen" at bounding box center [478, 168] width 185 height 43
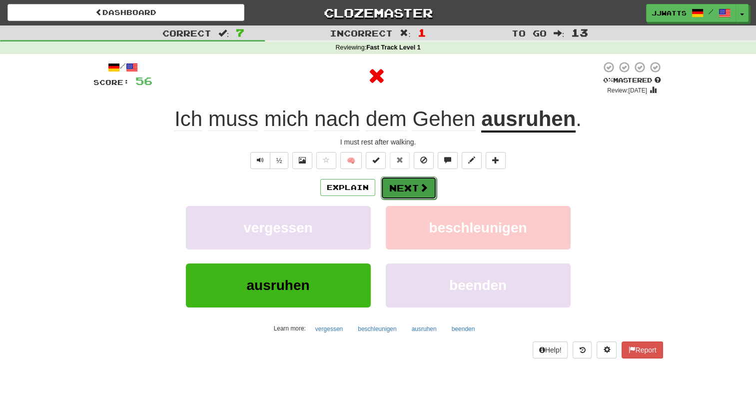
click at [416, 185] on button "Next" at bounding box center [409, 187] width 56 height 23
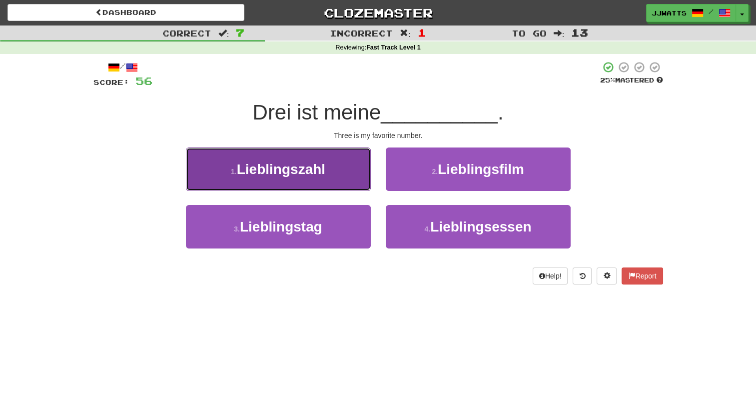
click at [304, 179] on button "1 . [GEOGRAPHIC_DATA]" at bounding box center [278, 168] width 185 height 43
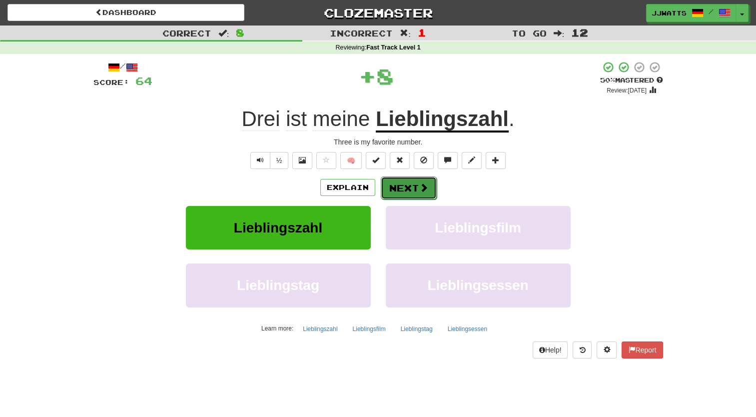
click at [395, 196] on button "Next" at bounding box center [409, 187] width 56 height 23
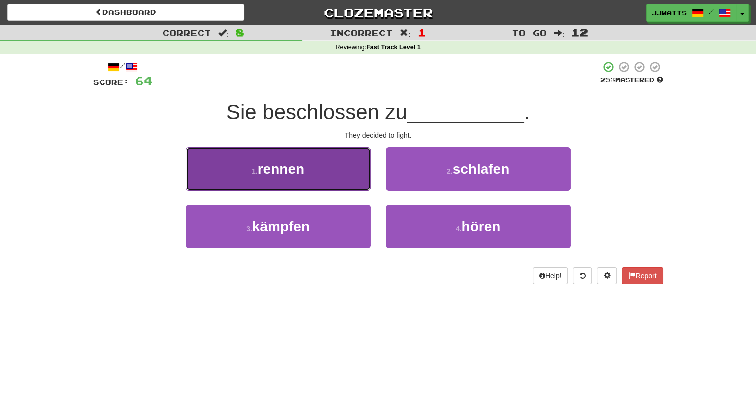
click at [326, 174] on button "1 . rennen" at bounding box center [278, 168] width 185 height 43
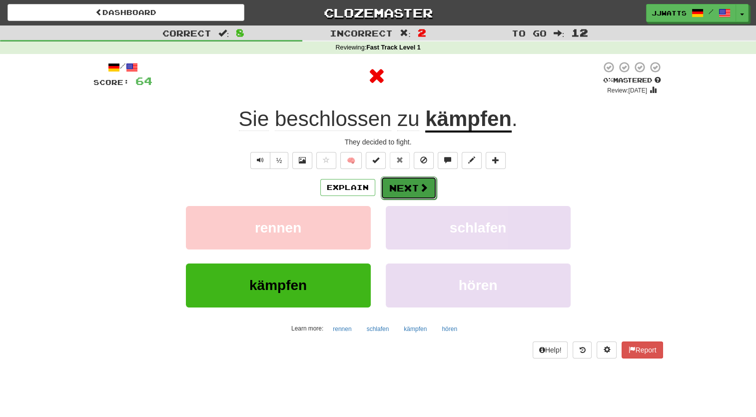
click at [395, 188] on button "Next" at bounding box center [409, 187] width 56 height 23
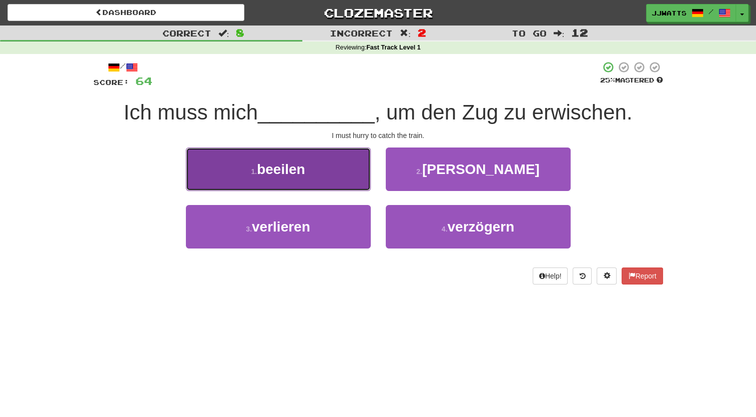
click at [335, 174] on button "1 . beeilen" at bounding box center [278, 168] width 185 height 43
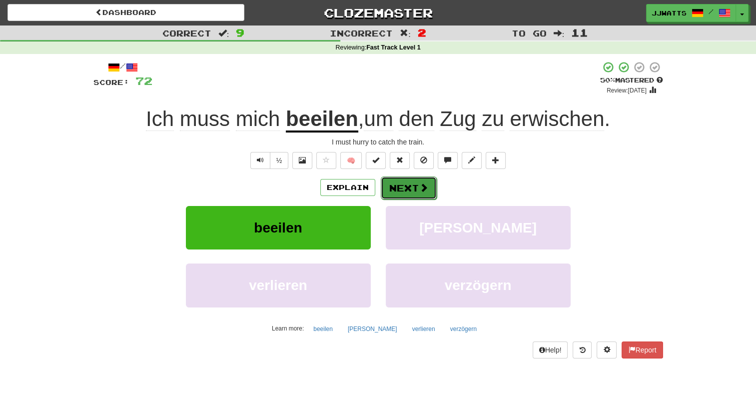
click at [417, 185] on button "Next" at bounding box center [409, 187] width 56 height 23
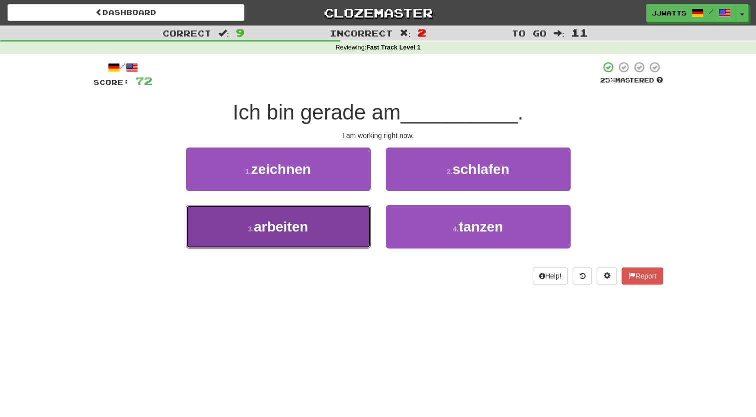
click at [341, 216] on button "3 . arbeiten" at bounding box center [278, 226] width 185 height 43
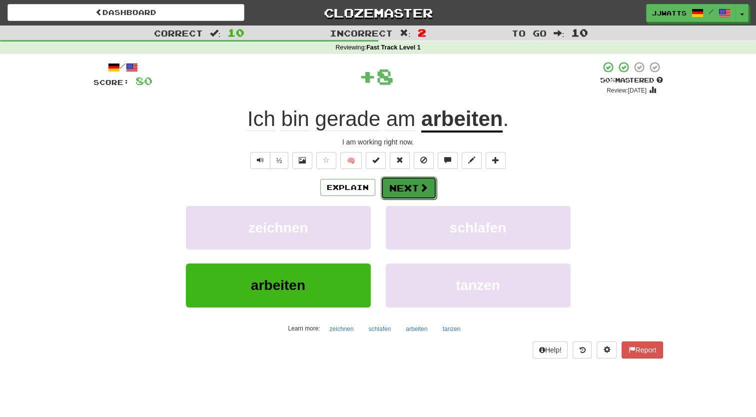
click at [408, 185] on button "Next" at bounding box center [409, 187] width 56 height 23
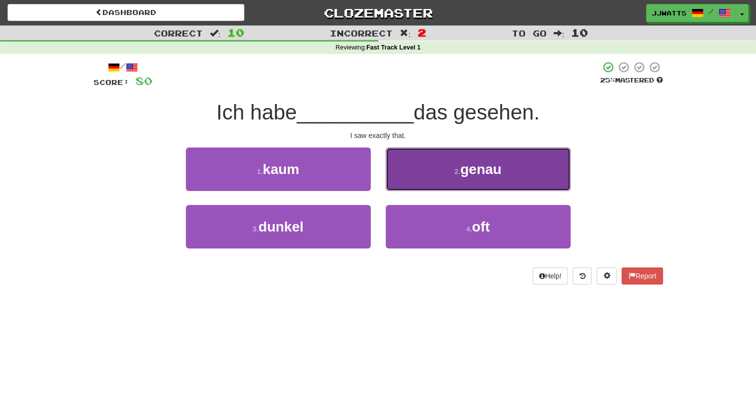
click at [408, 170] on button "2 . genau" at bounding box center [478, 168] width 185 height 43
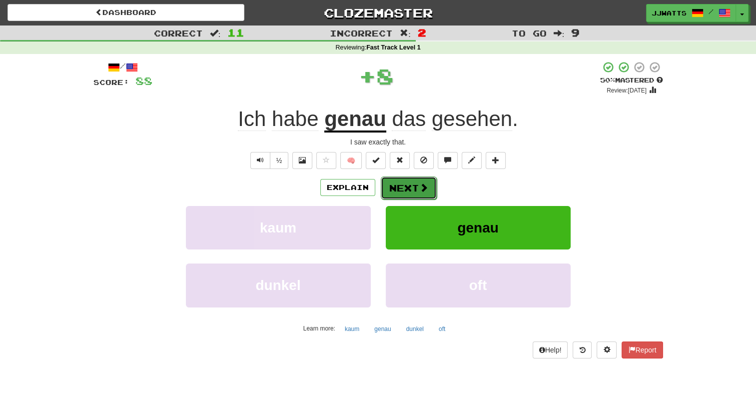
click at [416, 185] on button "Next" at bounding box center [409, 187] width 56 height 23
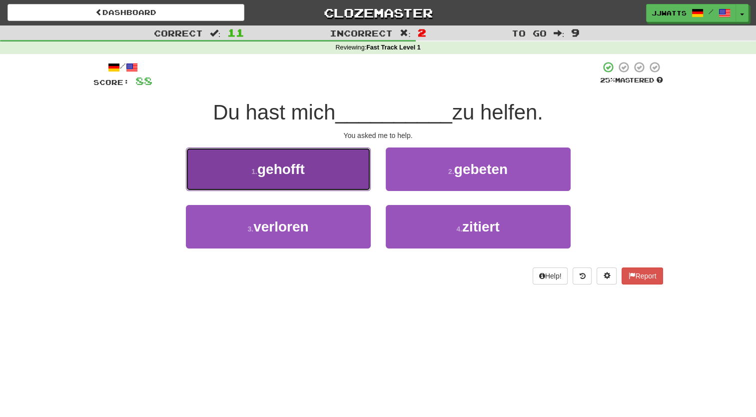
click at [329, 177] on button "1 . gehofft" at bounding box center [278, 168] width 185 height 43
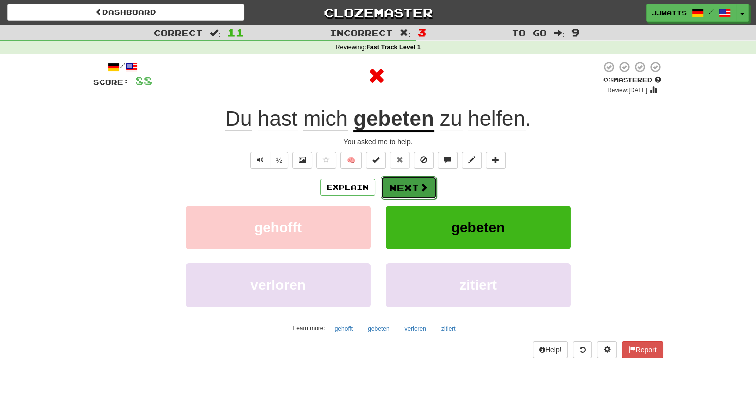
click at [399, 181] on button "Next" at bounding box center [409, 187] width 56 height 23
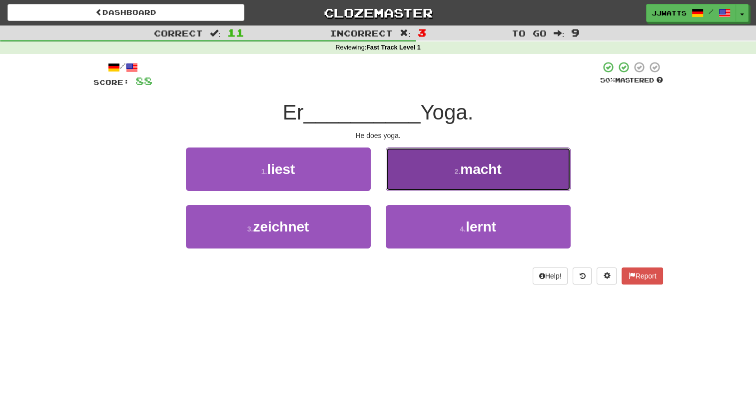
click at [427, 178] on button "2 . macht" at bounding box center [478, 168] width 185 height 43
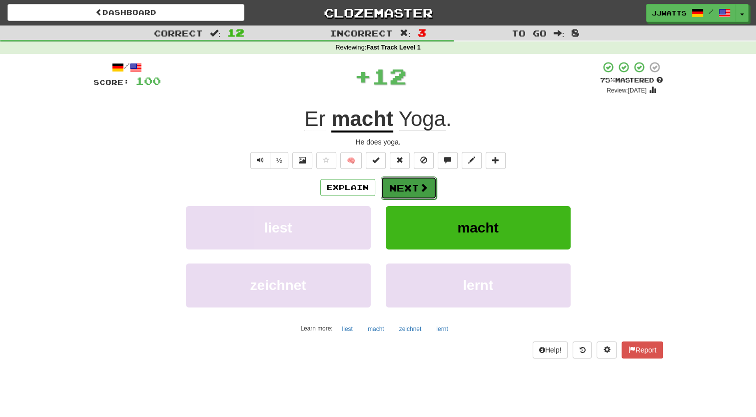
click at [414, 184] on button "Next" at bounding box center [409, 187] width 56 height 23
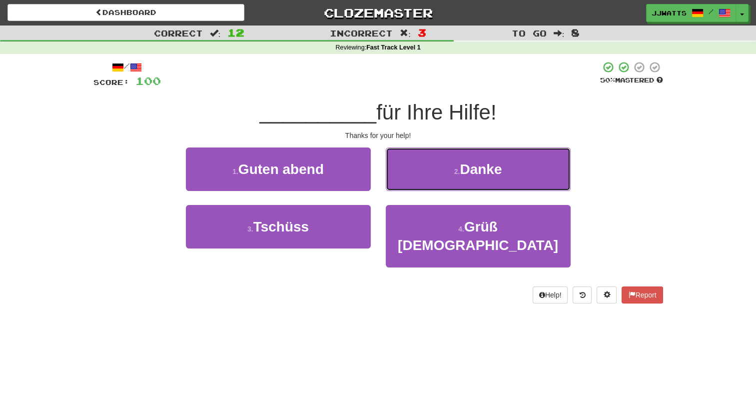
click at [414, 184] on button "2 . Danke" at bounding box center [478, 168] width 185 height 43
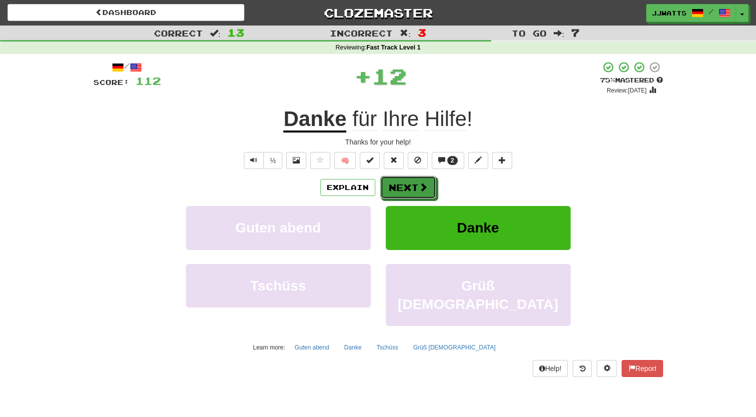
click at [414, 184] on button "Next" at bounding box center [408, 187] width 56 height 23
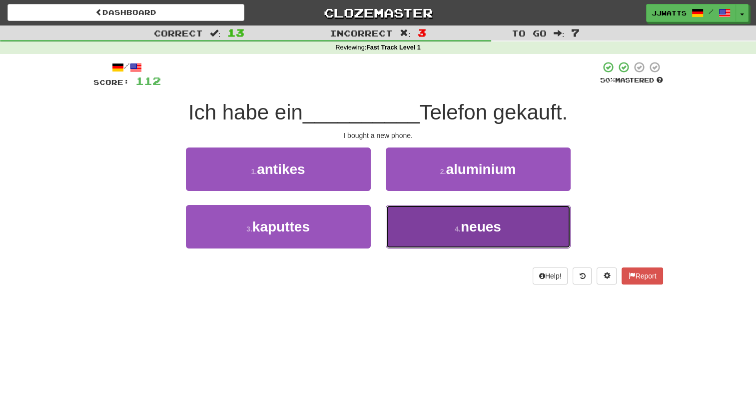
click at [397, 226] on button "4 . neues" at bounding box center [478, 226] width 185 height 43
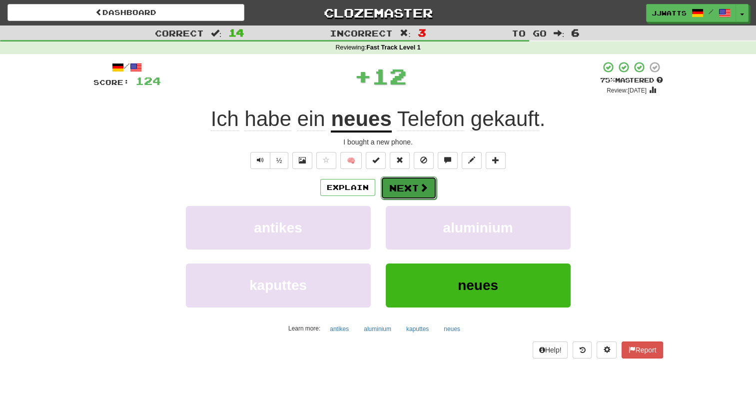
click at [393, 184] on button "Next" at bounding box center [409, 187] width 56 height 23
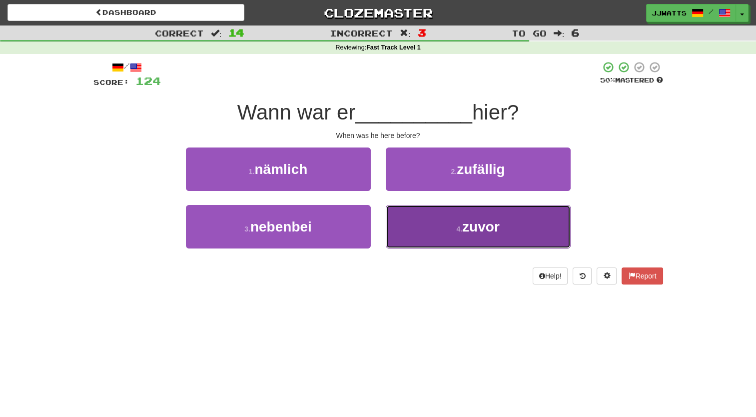
click at [412, 229] on button "4 . zuvor" at bounding box center [478, 226] width 185 height 43
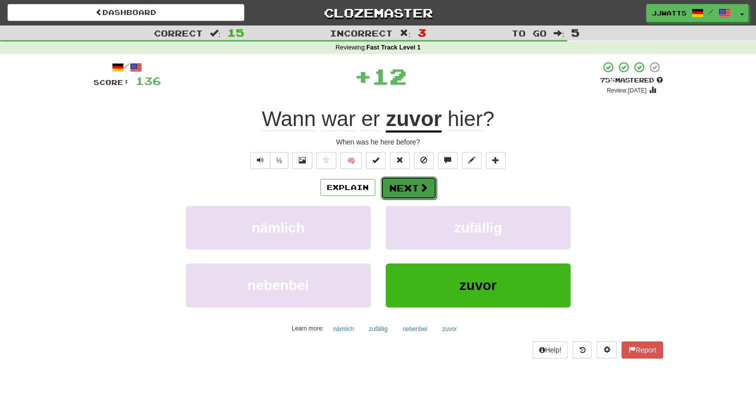
click at [412, 192] on button "Next" at bounding box center [409, 187] width 56 height 23
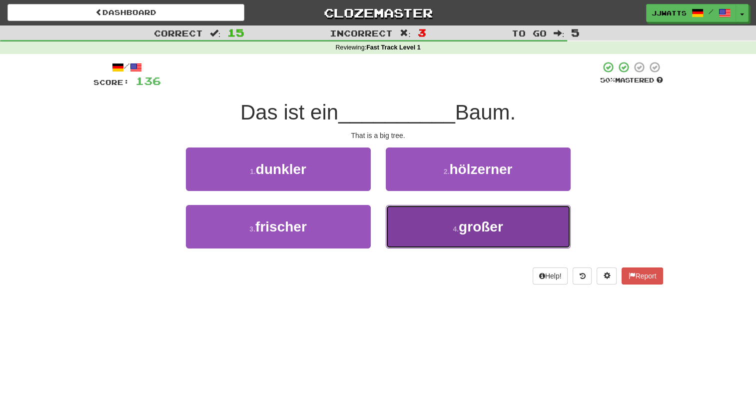
click at [407, 234] on button "4 . großer" at bounding box center [478, 226] width 185 height 43
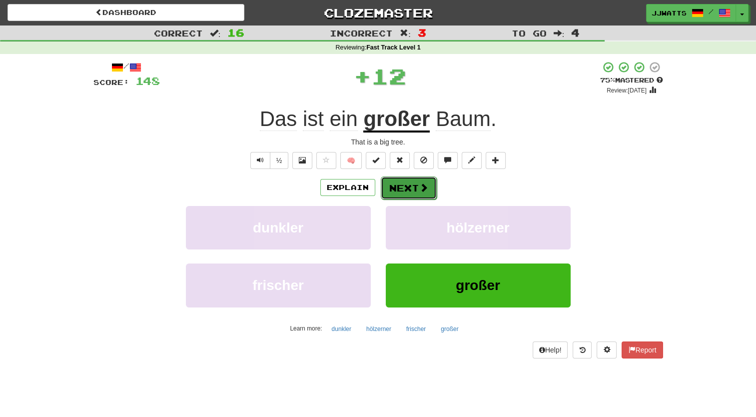
click at [412, 186] on button "Next" at bounding box center [409, 187] width 56 height 23
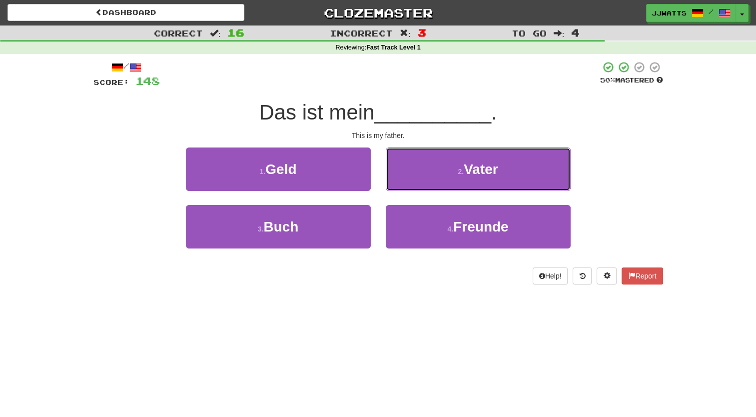
click at [412, 186] on button "2 . Vater" at bounding box center [478, 168] width 185 height 43
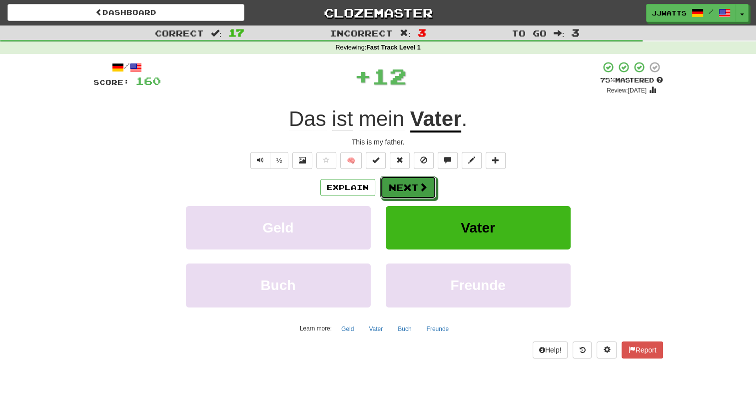
click at [412, 186] on button "Next" at bounding box center [408, 187] width 56 height 23
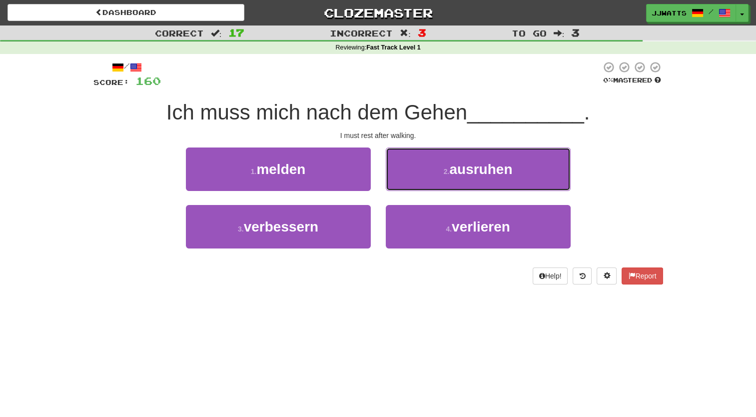
click at [412, 186] on button "2 . ausruhen" at bounding box center [478, 168] width 185 height 43
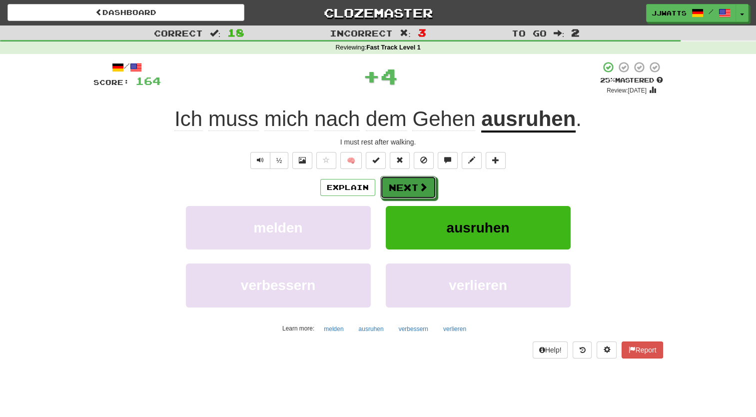
click at [412, 186] on button "Next" at bounding box center [408, 187] width 56 height 23
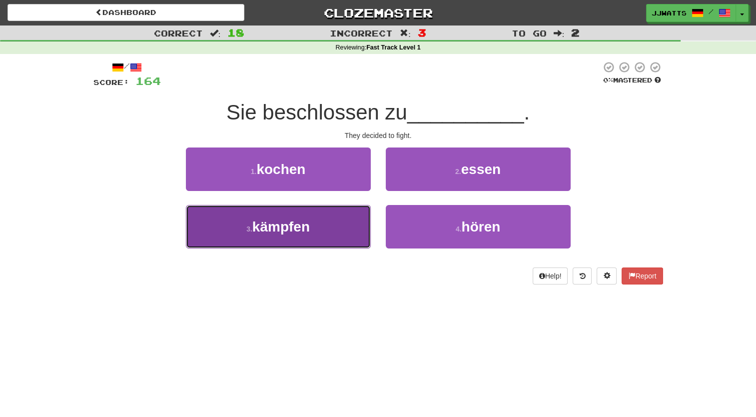
click at [321, 225] on button "3 . kämpfen" at bounding box center [278, 226] width 185 height 43
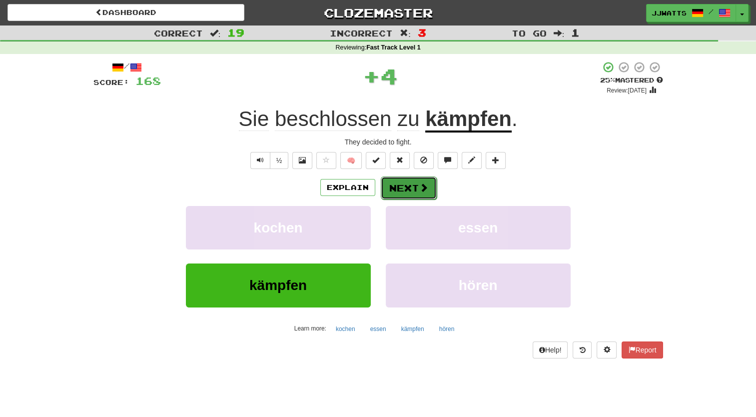
click at [410, 181] on button "Next" at bounding box center [409, 187] width 56 height 23
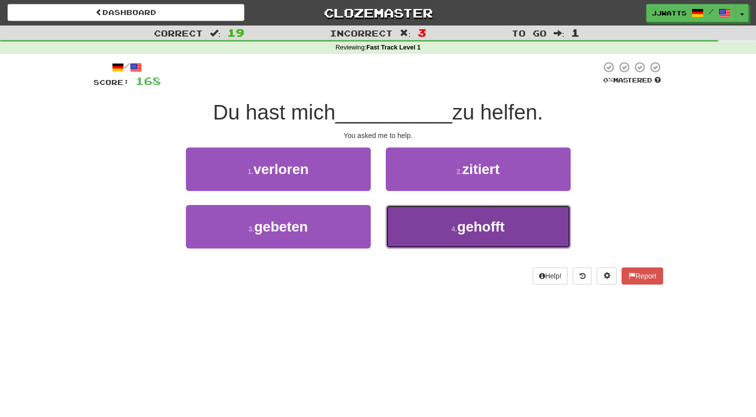
click at [403, 217] on button "4 . gehofft" at bounding box center [478, 226] width 185 height 43
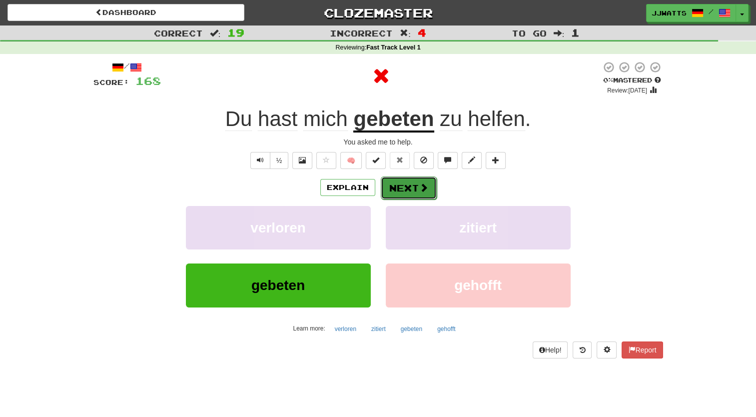
click at [398, 186] on button "Next" at bounding box center [409, 187] width 56 height 23
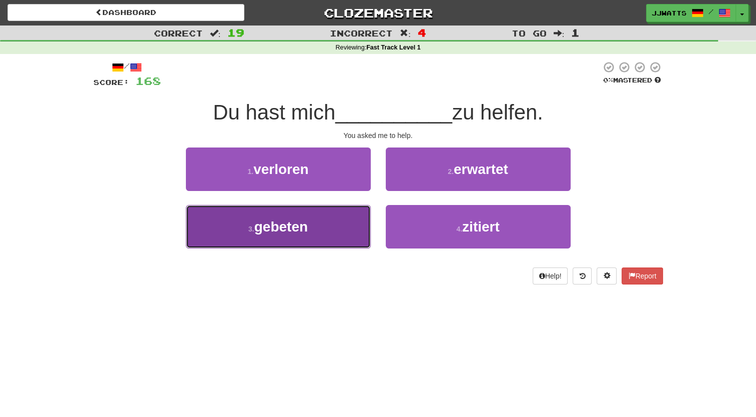
click at [333, 234] on button "3 . gebeten" at bounding box center [278, 226] width 185 height 43
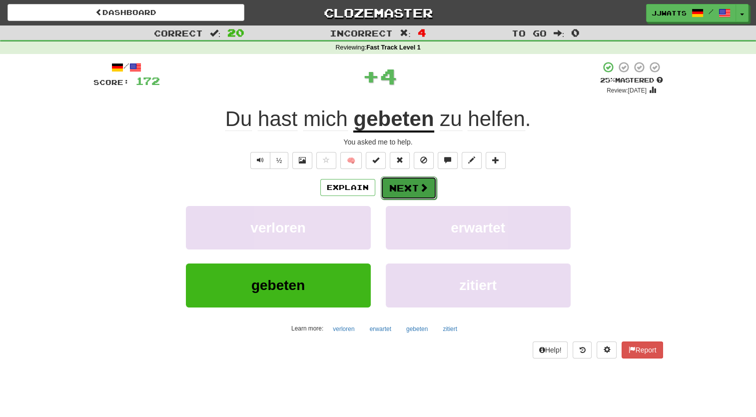
click at [408, 181] on button "Next" at bounding box center [409, 187] width 56 height 23
